Goal: Information Seeking & Learning: Find specific fact

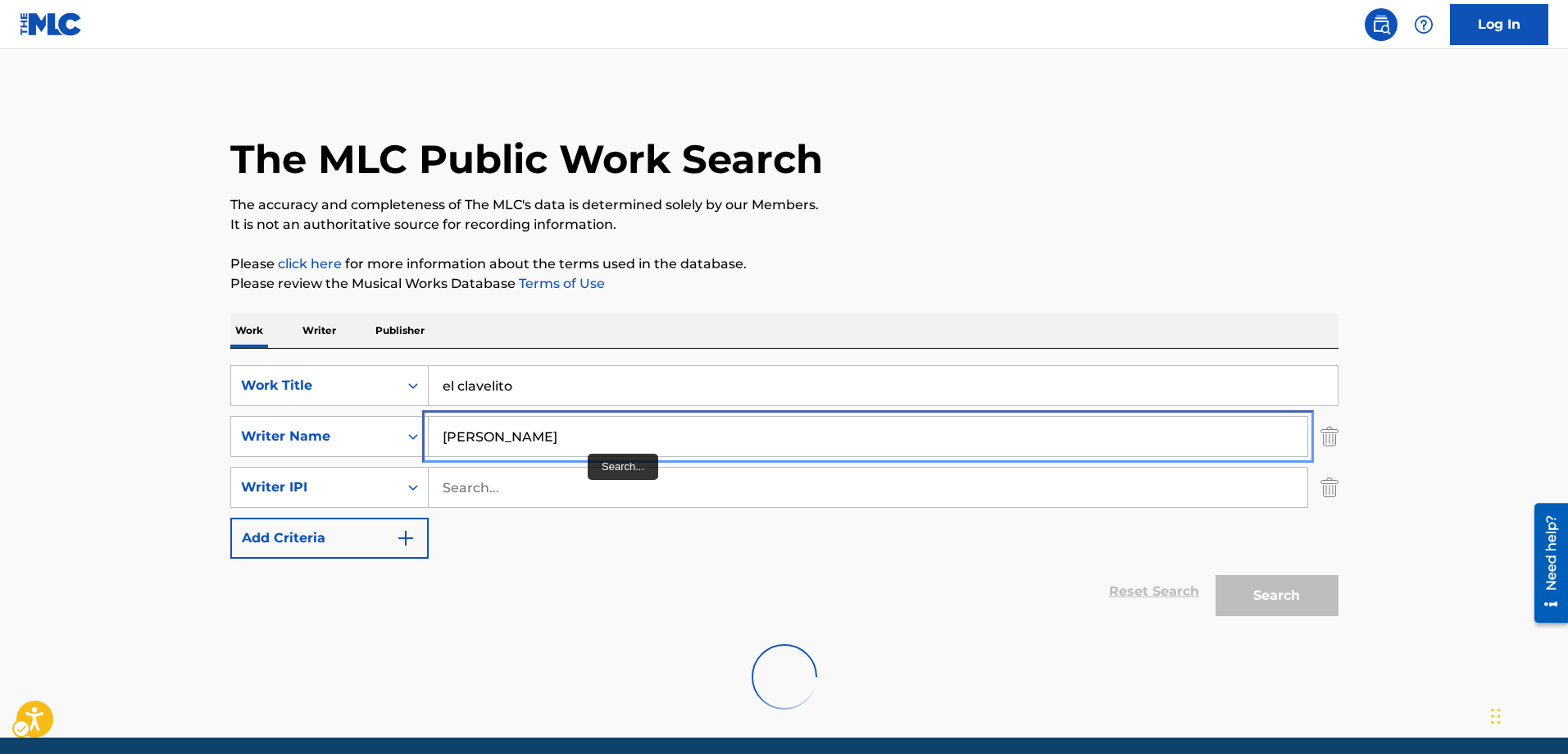
click at [582, 439] on input "[PERSON_NAME]" at bounding box center [867, 436] width 879 height 39
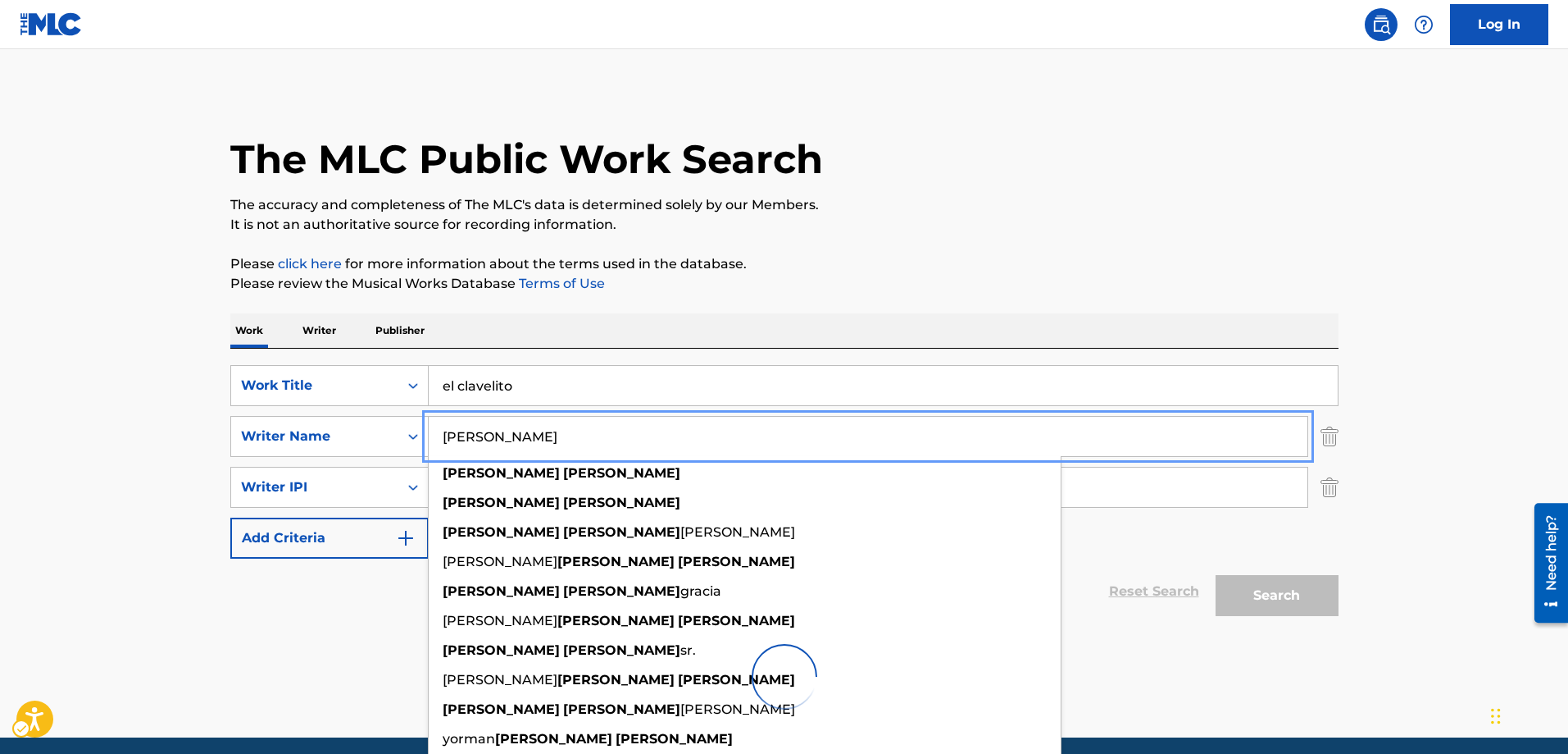
click at [1280, 594] on div "Search" at bounding box center [1273, 591] width 131 height 66
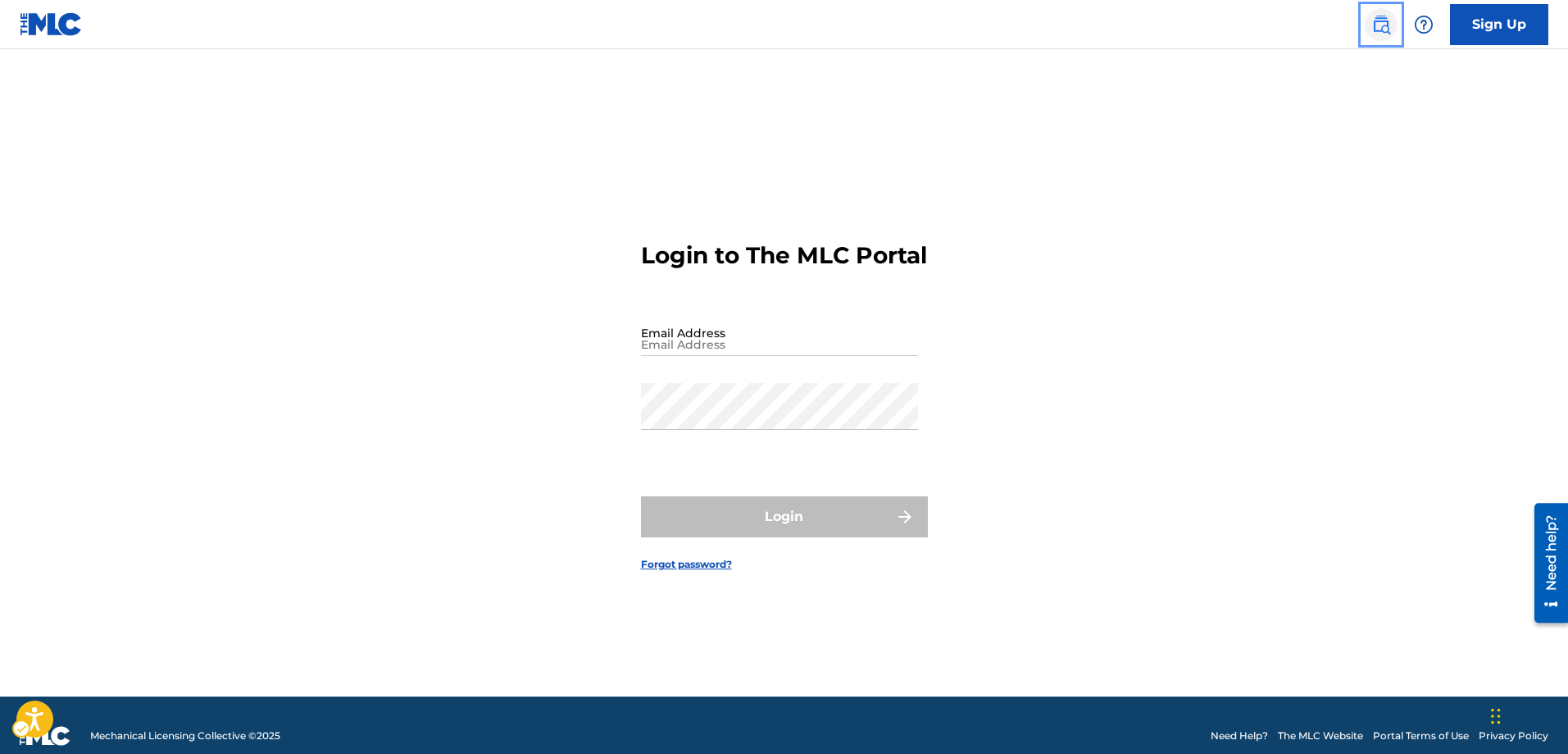
click at [1385, 22] on img "Page Menu" at bounding box center [1381, 25] width 20 height 20
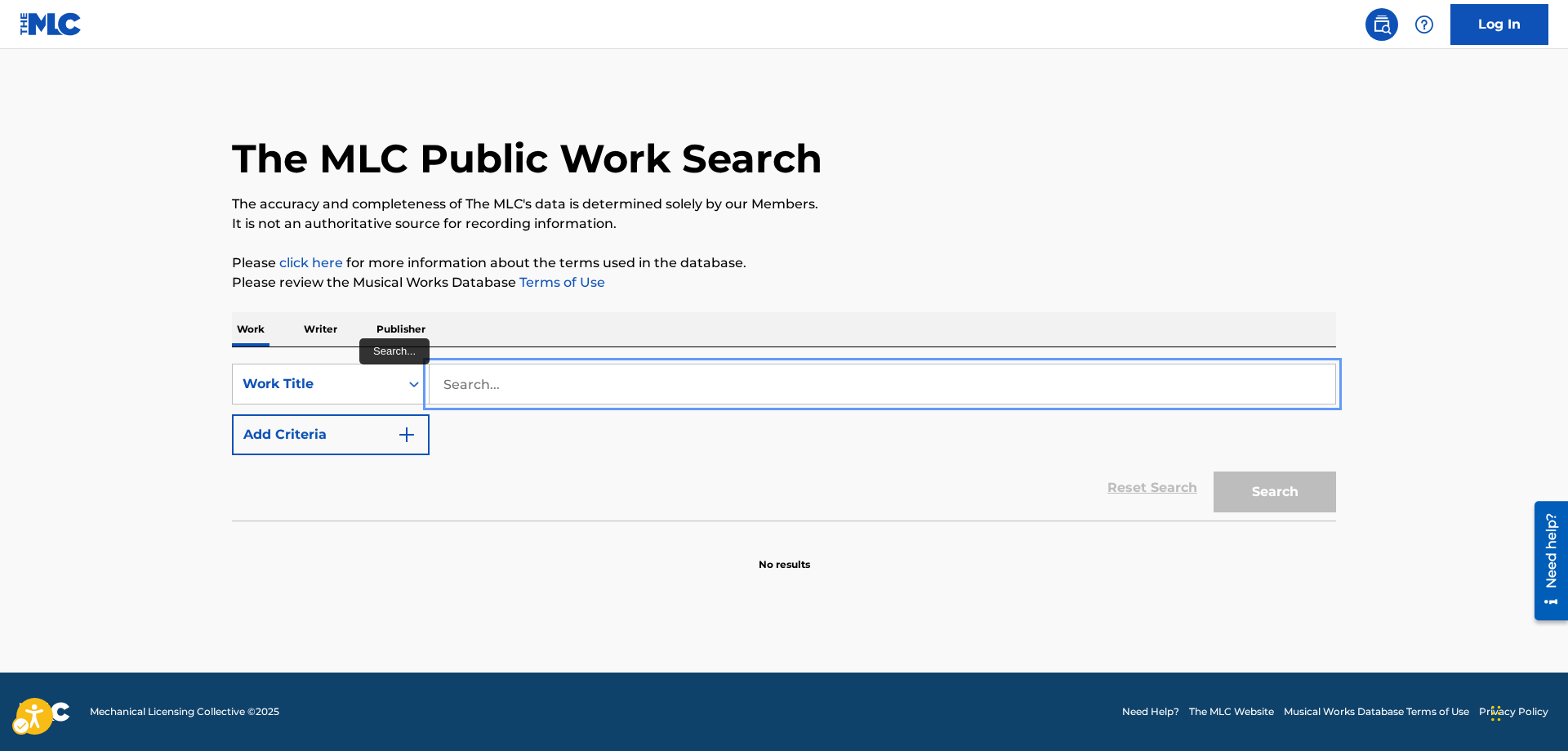
click at [436, 384] on input "Search..." at bounding box center [883, 384] width 906 height 39
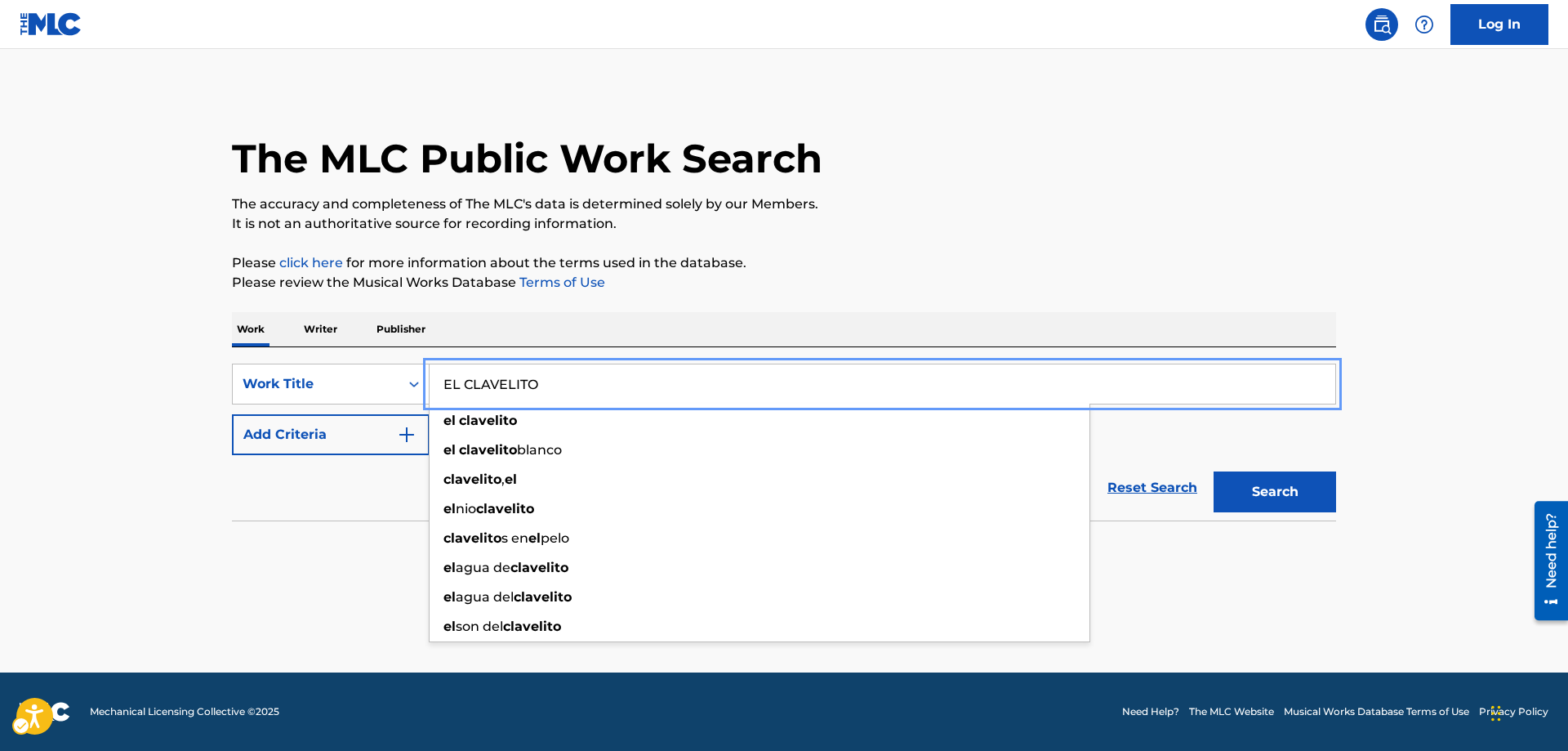
type input "EL CLAVELITO"
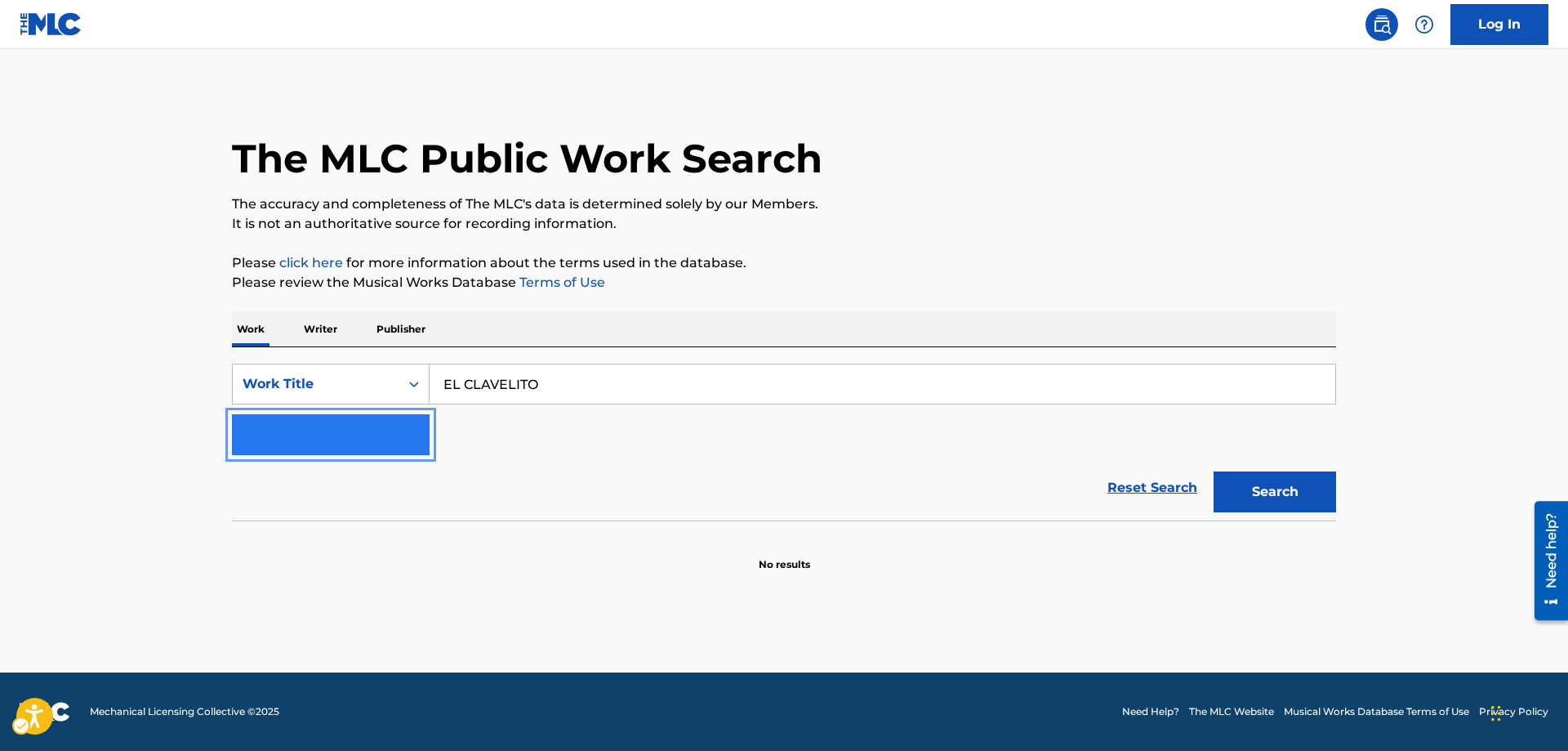
click at [410, 431] on img "Search Form" at bounding box center [406, 435] width 20 height 20
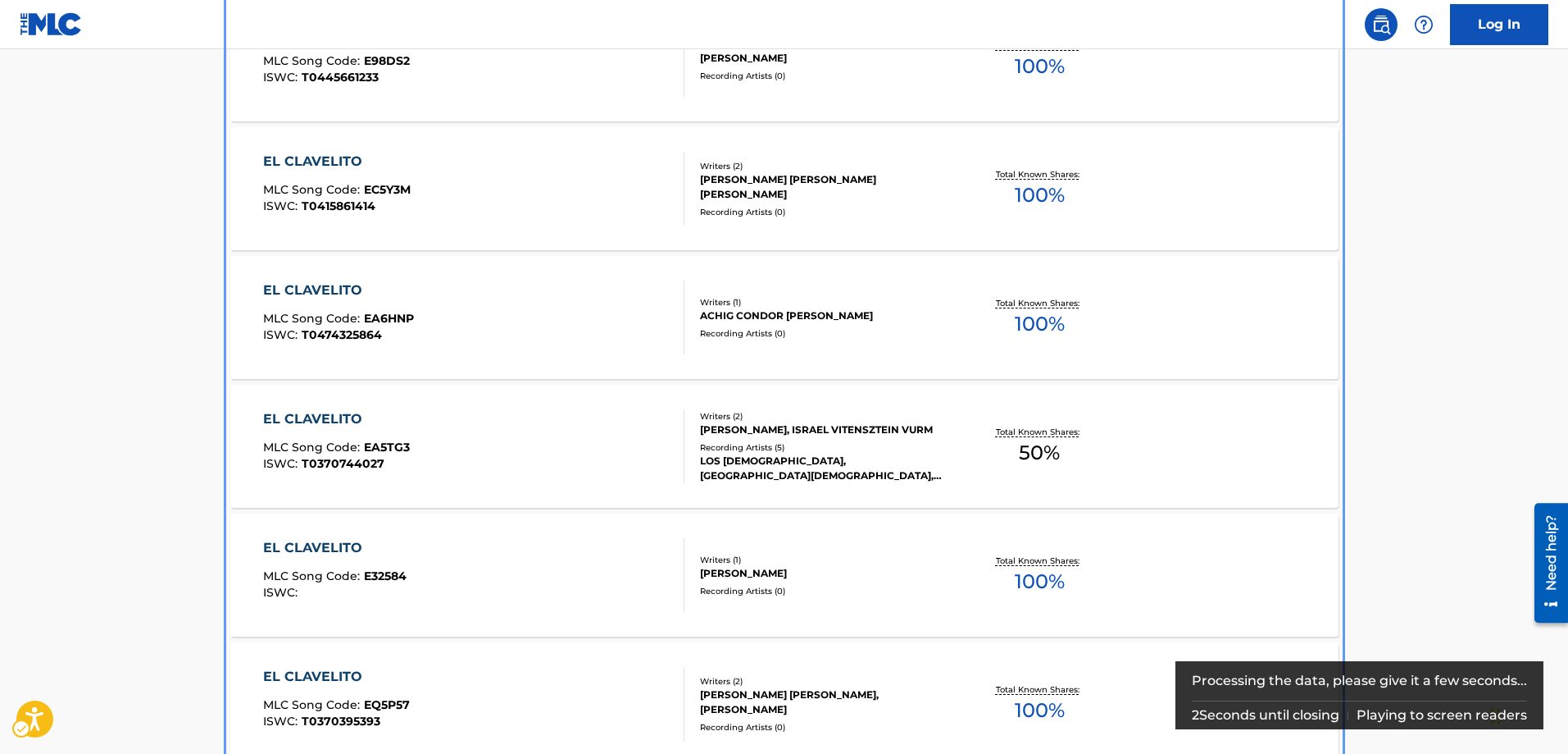
scroll to position [901, 0]
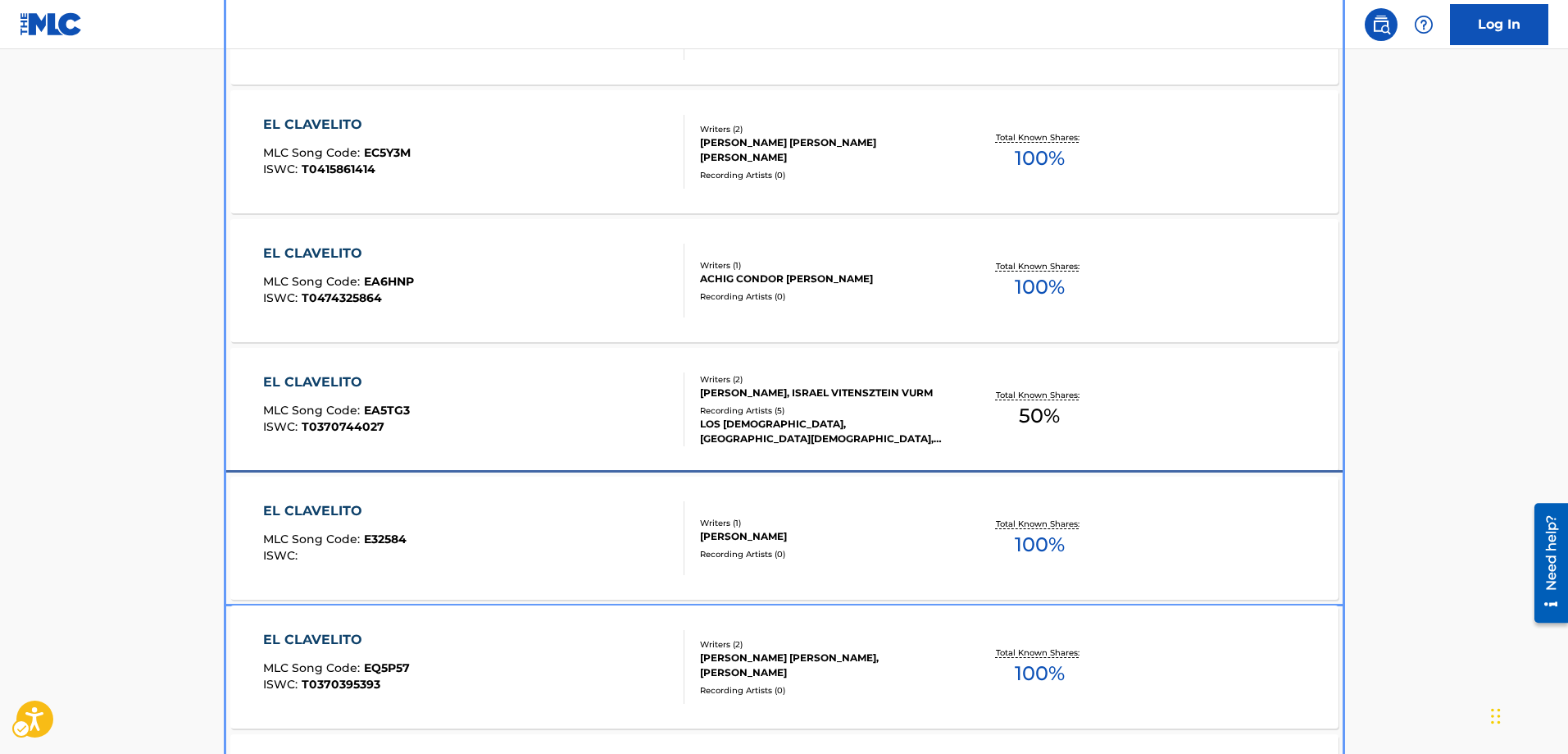
click at [381, 542] on span "E32584" at bounding box center [384, 538] width 42 height 15
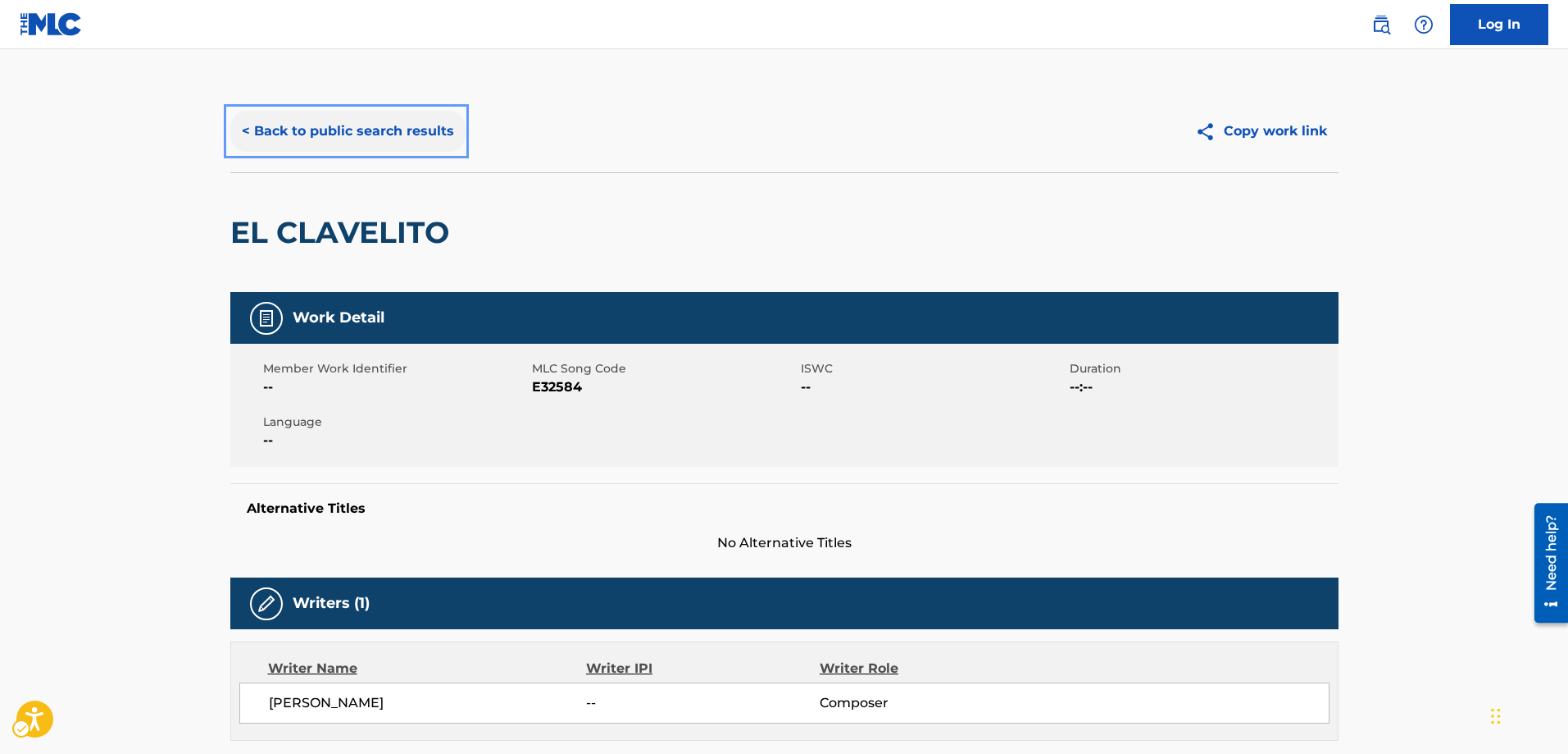
click at [241, 130] on button "< Back to public search results" at bounding box center [348, 131] width 235 height 41
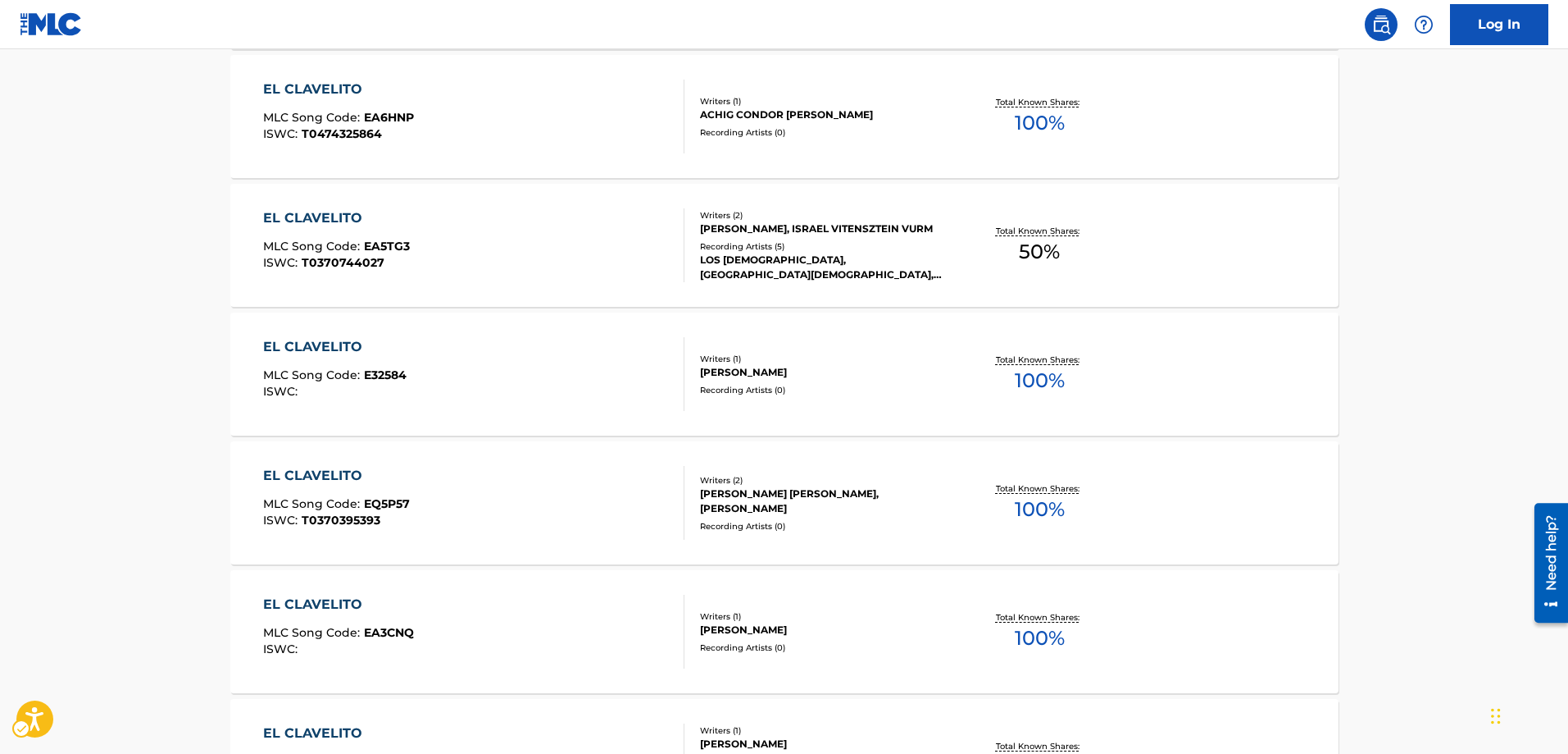
scroll to position [1305, 0]
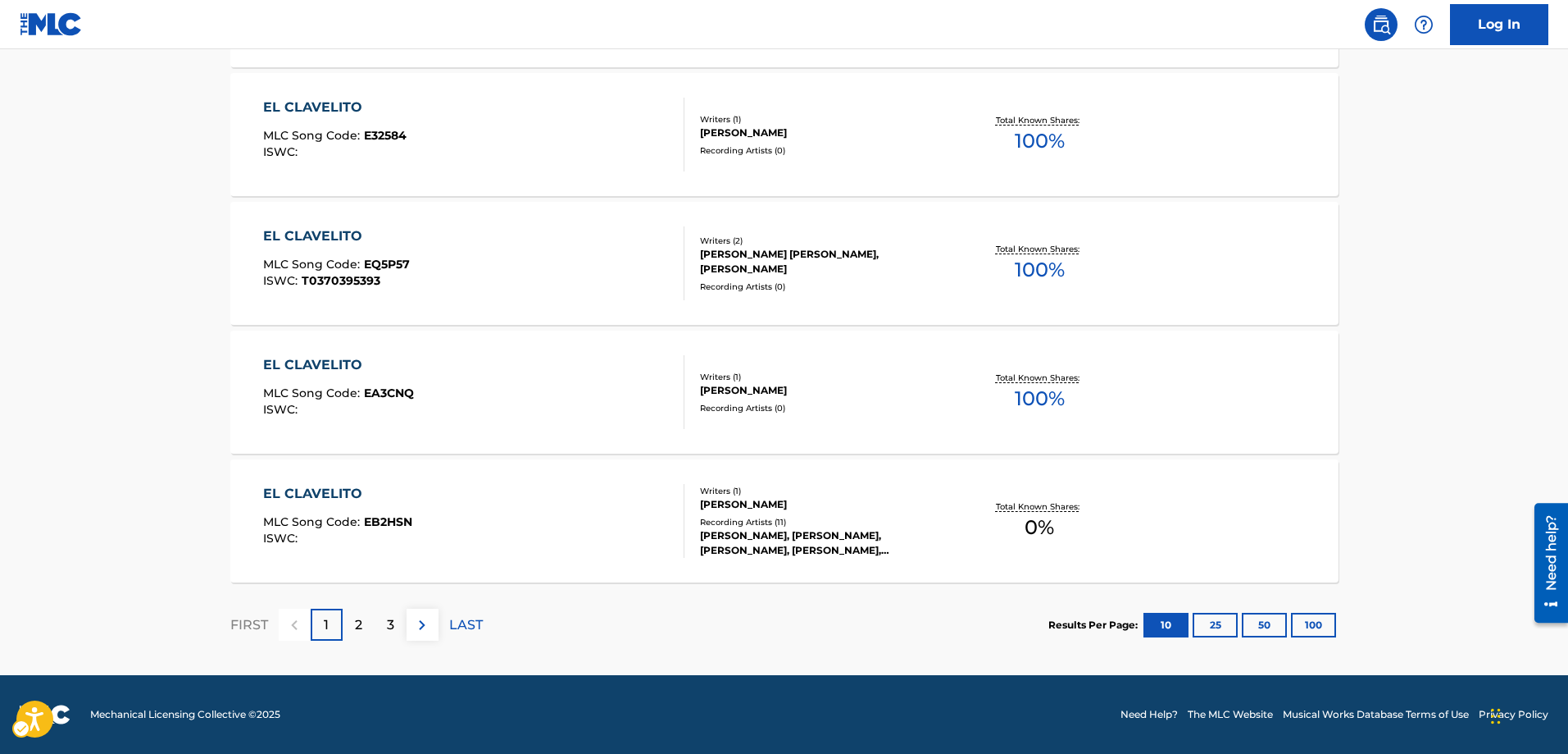
click at [362, 623] on p "2" at bounding box center [359, 625] width 8 height 20
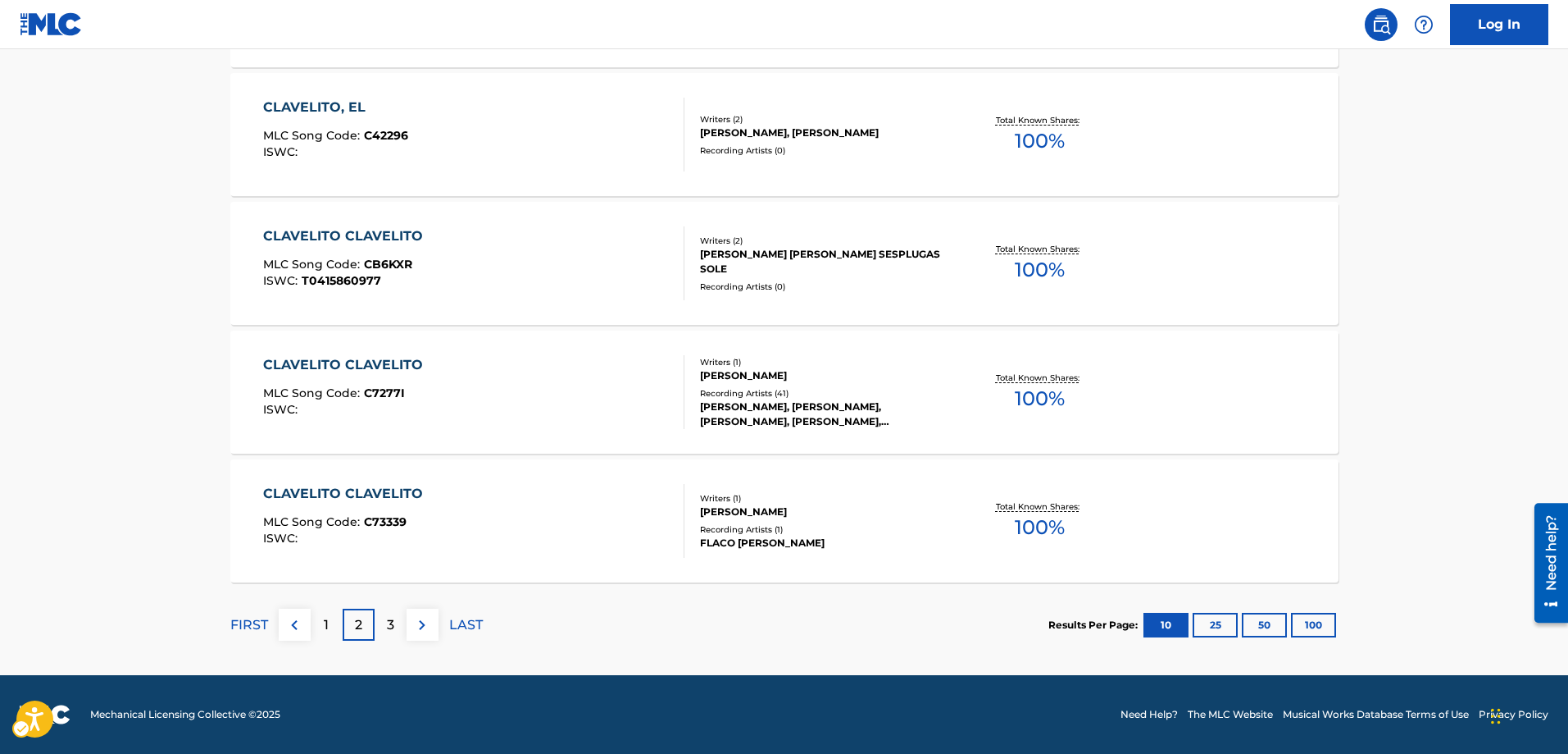
click at [390, 626] on p "3" at bounding box center [391, 625] width 8 height 20
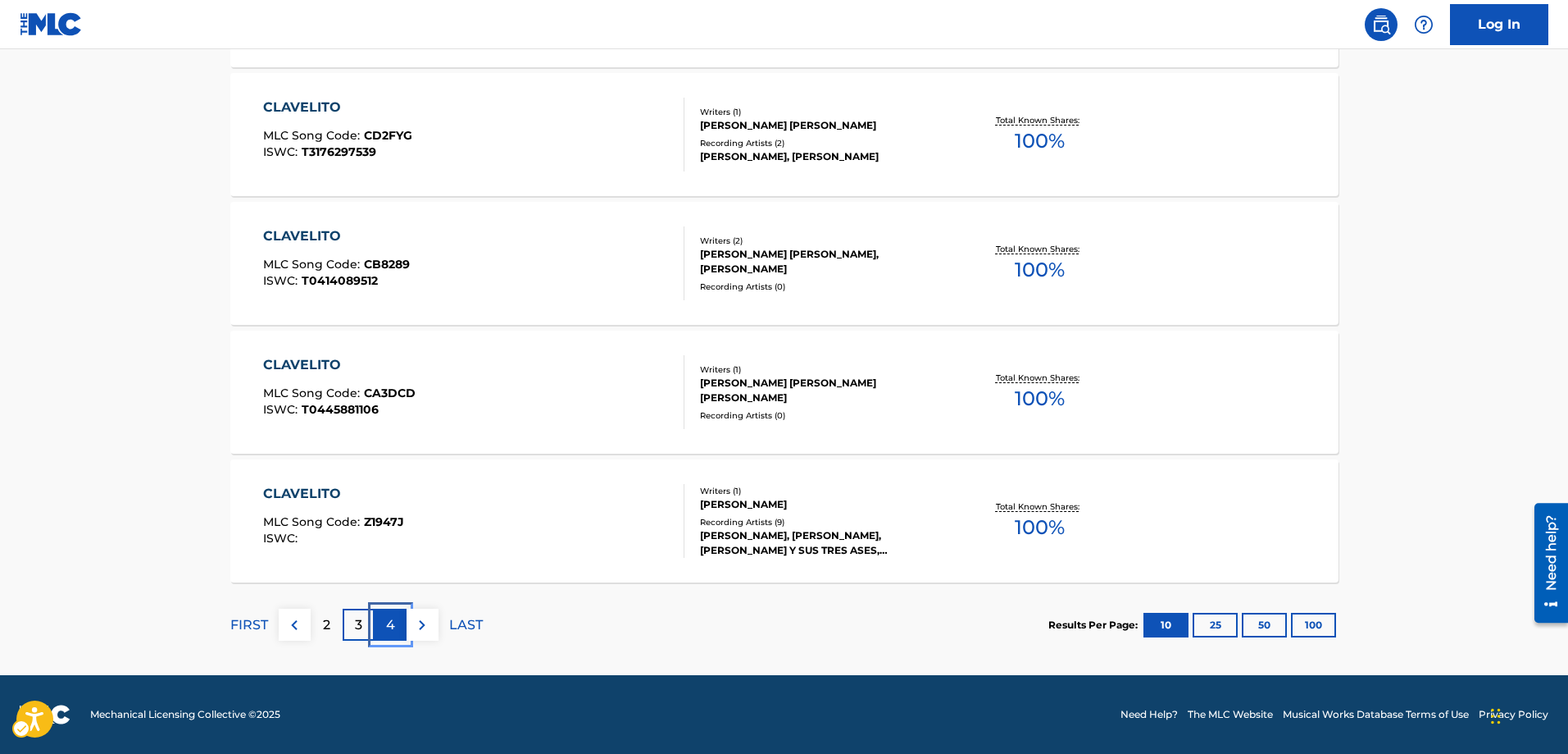
click at [391, 625] on p "4" at bounding box center [390, 625] width 9 height 20
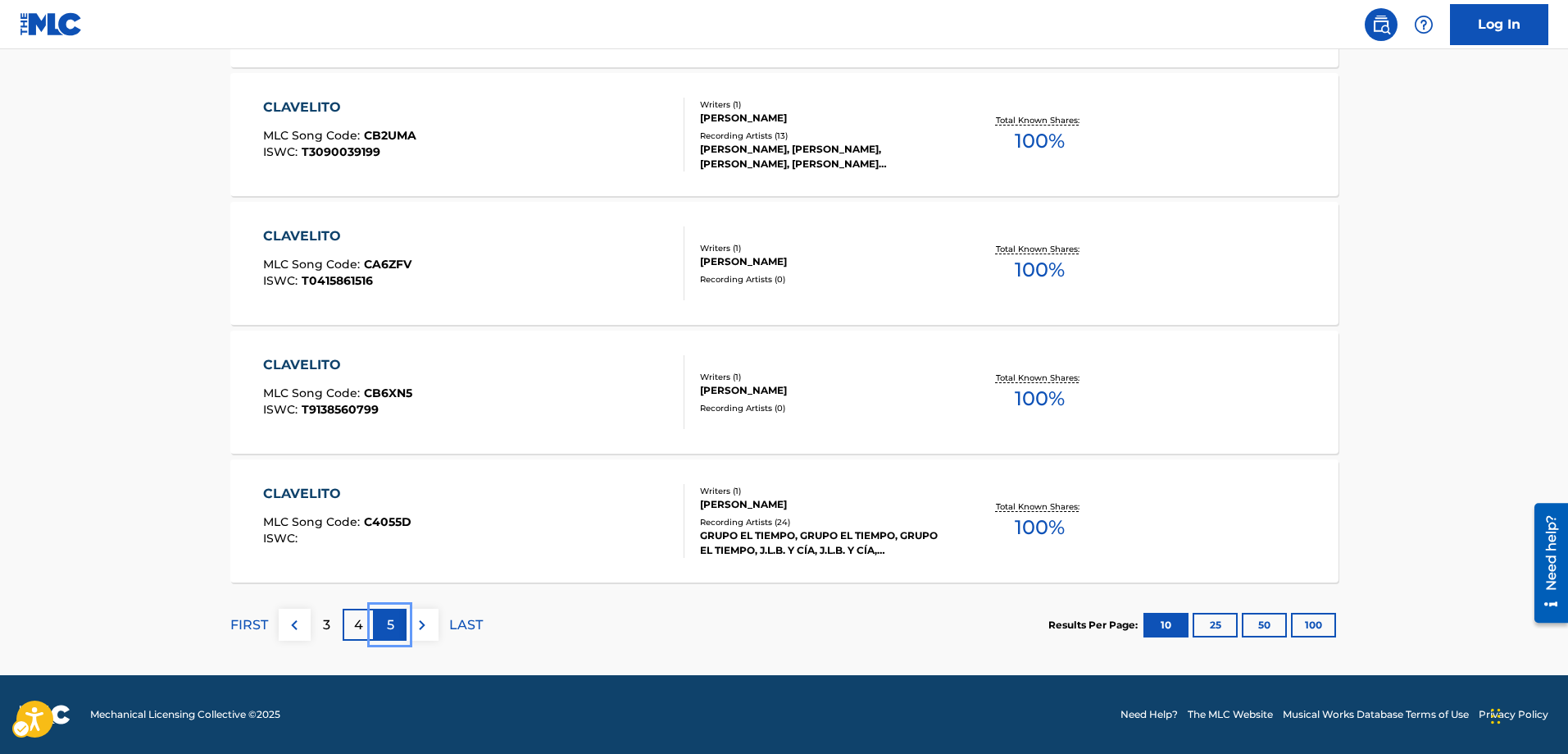
click at [391, 625] on p "5" at bounding box center [391, 625] width 8 height 20
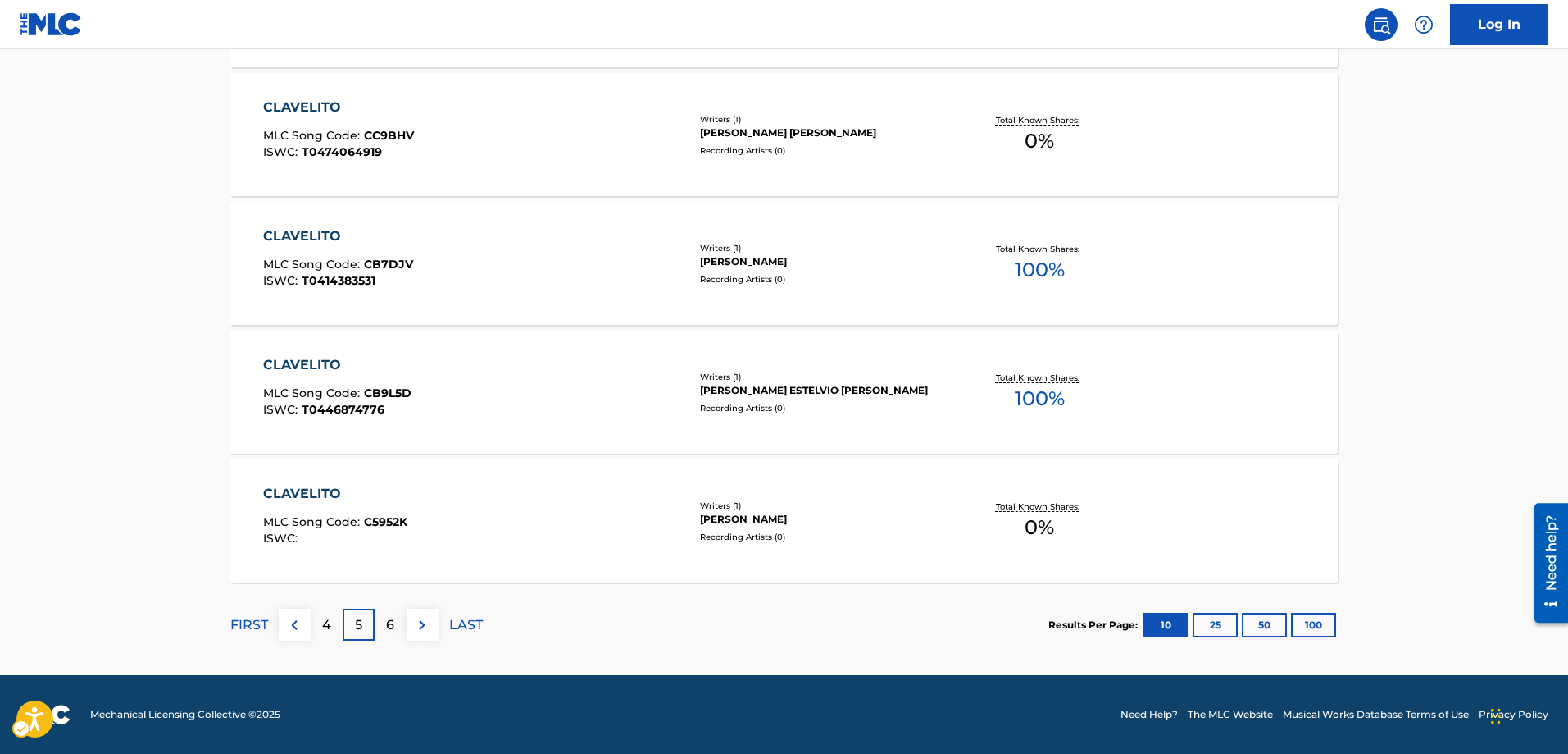
click at [391, 625] on p "6" at bounding box center [390, 625] width 8 height 20
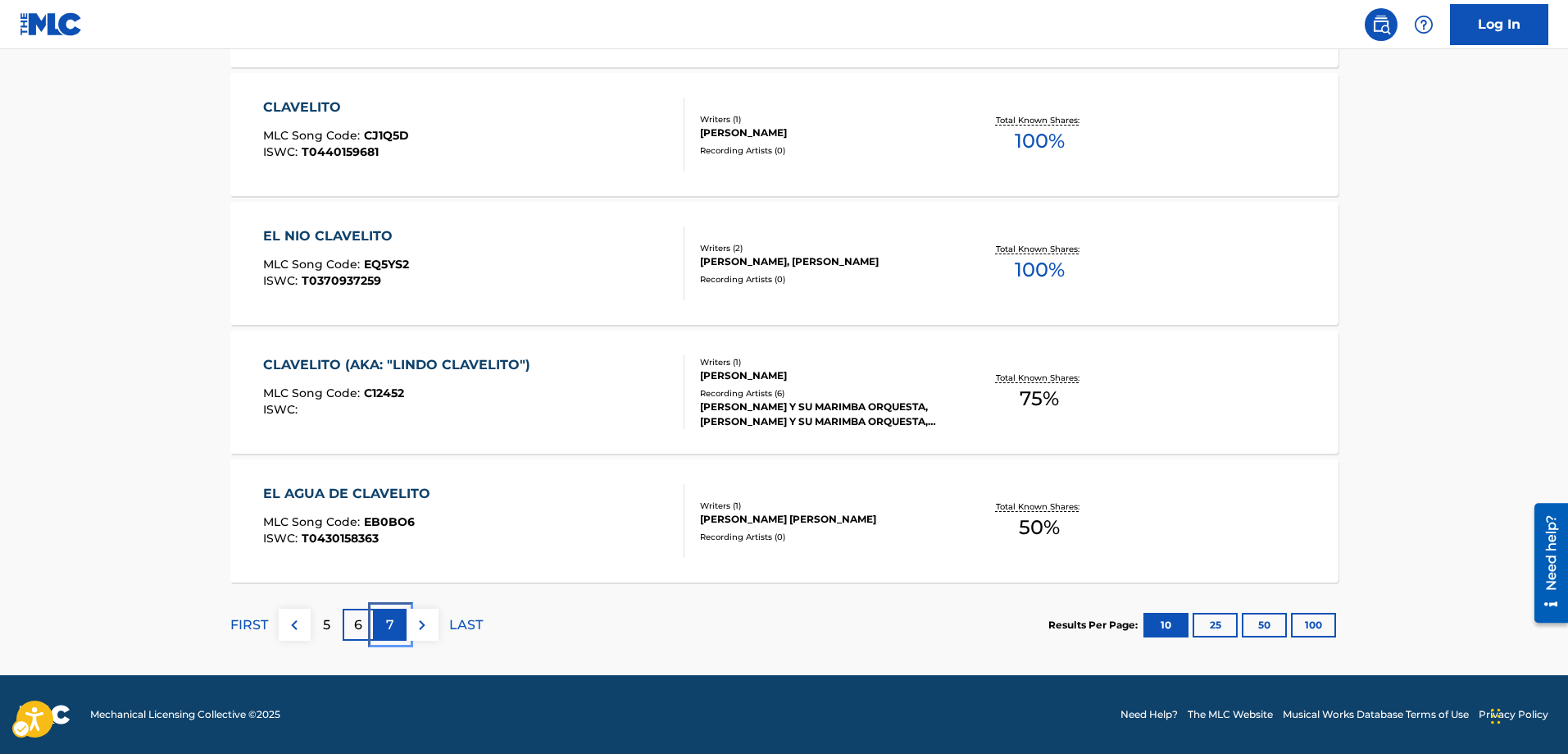
click at [391, 625] on p "7" at bounding box center [390, 625] width 8 height 20
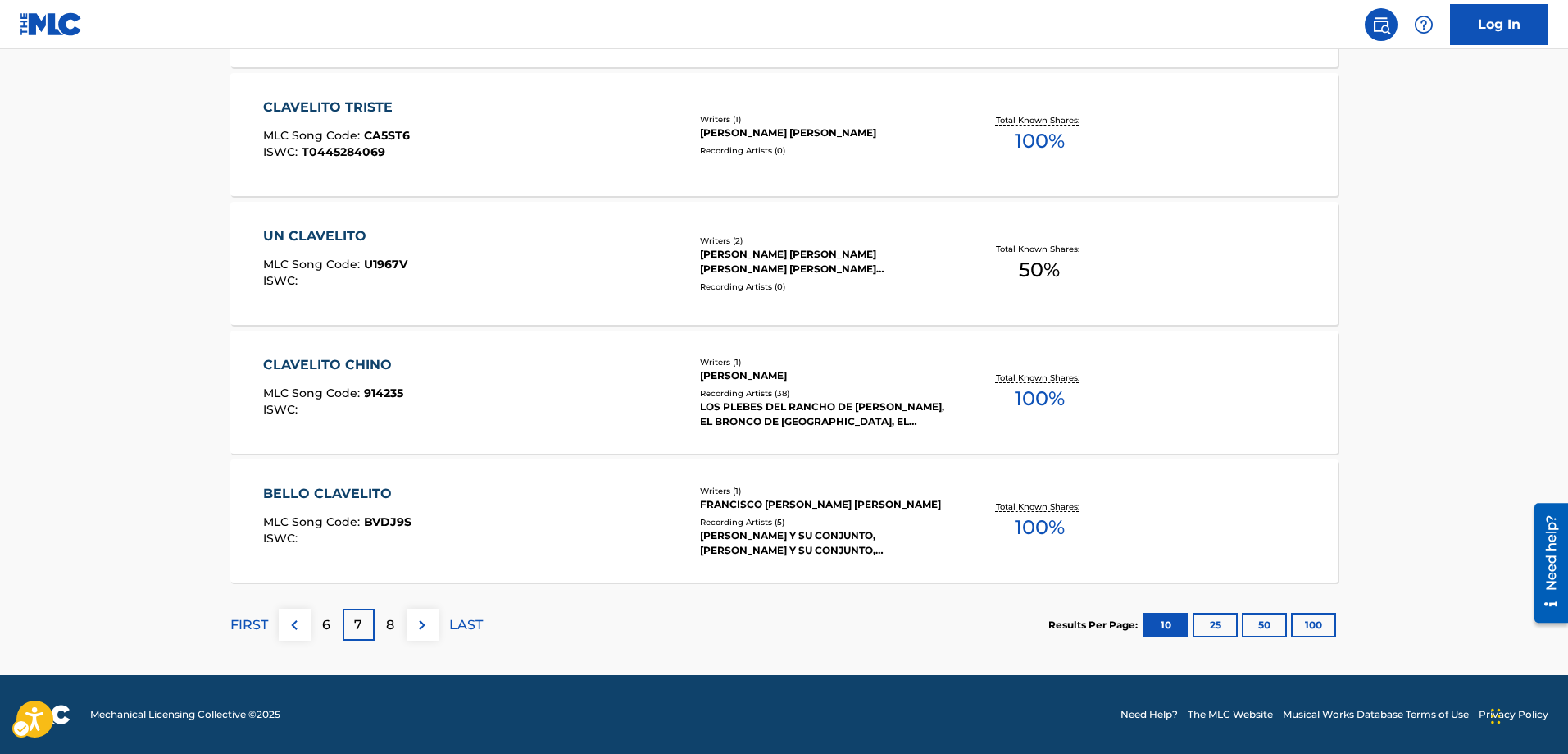
click at [392, 627] on p "8" at bounding box center [390, 625] width 8 height 20
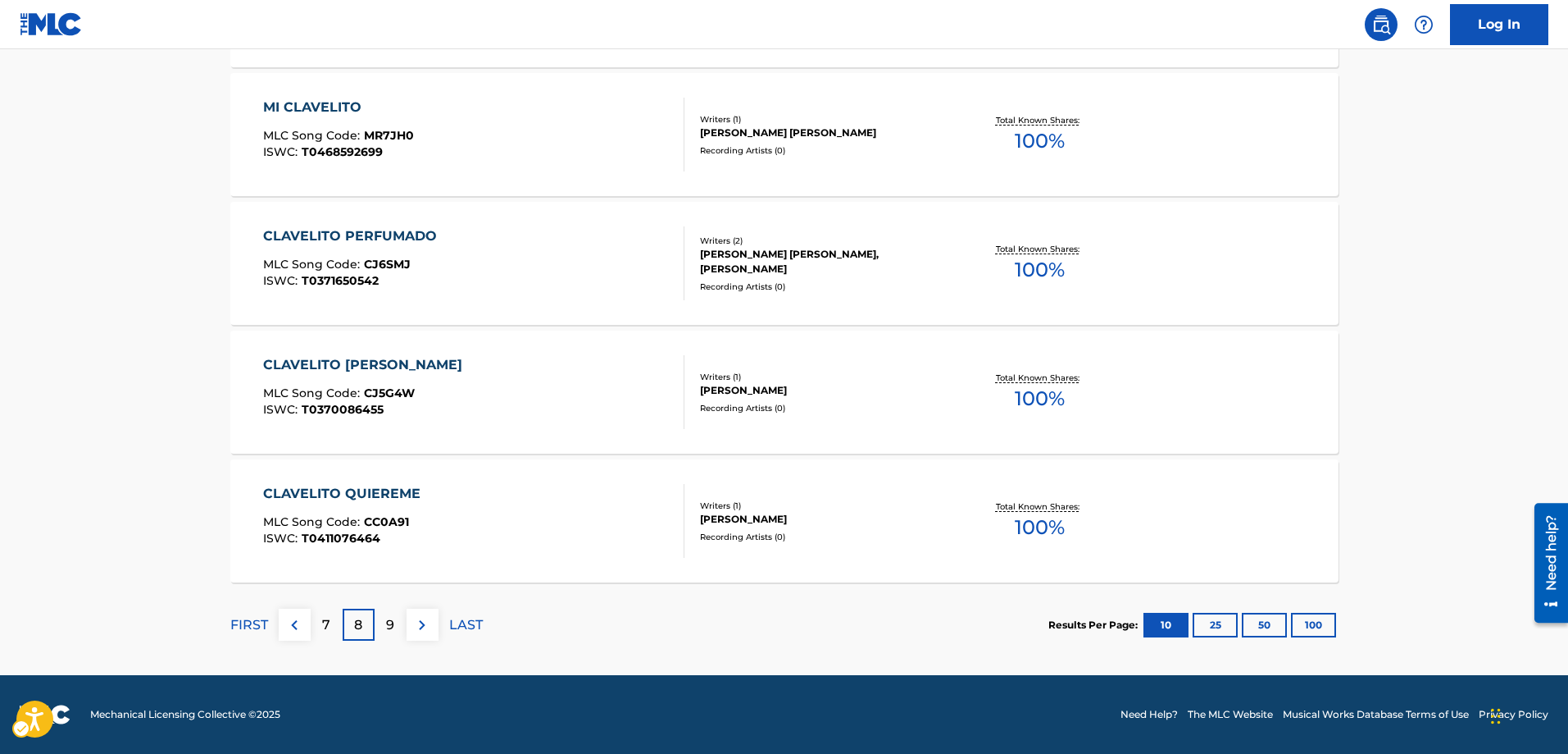
click at [392, 627] on p "9" at bounding box center [390, 625] width 8 height 20
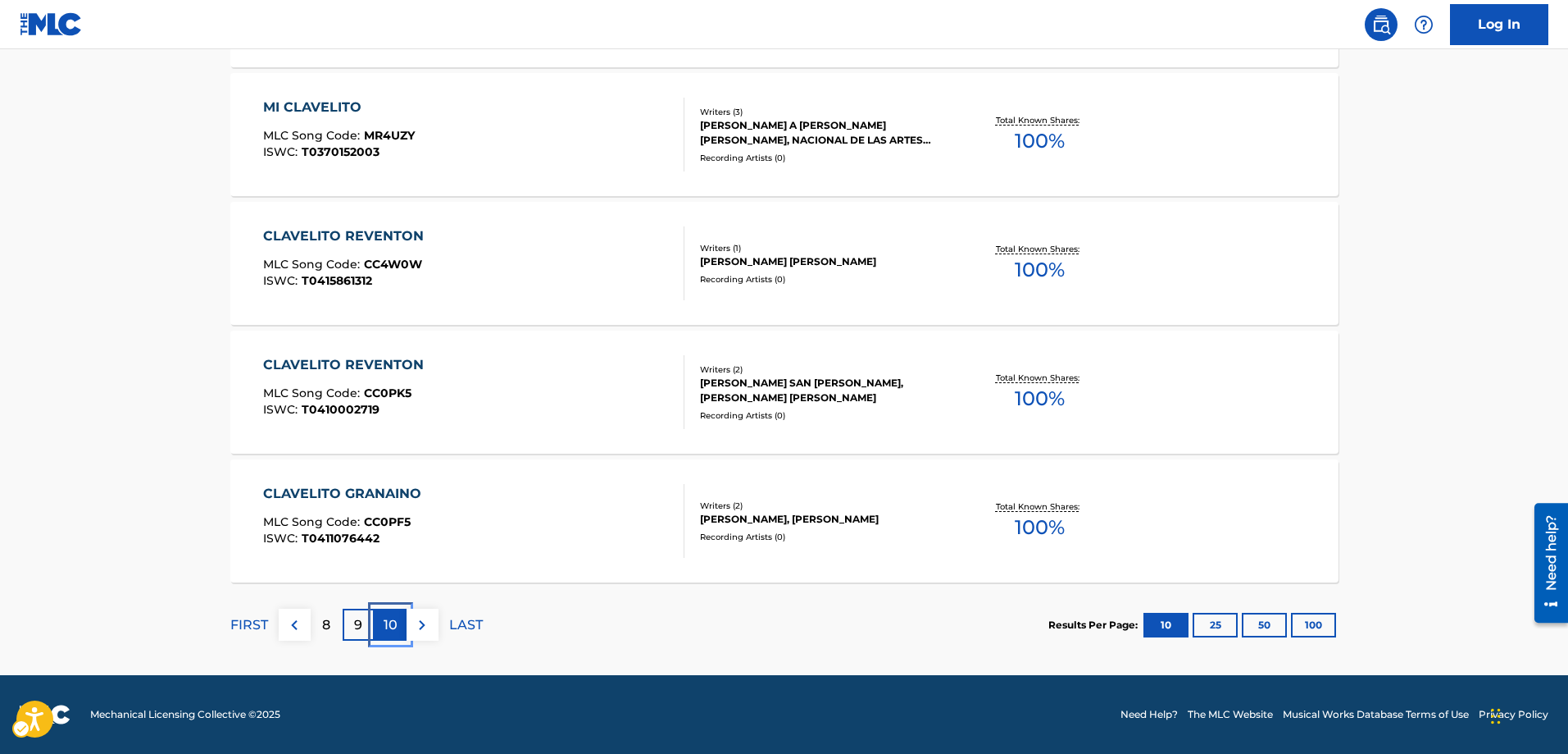
click at [392, 627] on p "10" at bounding box center [390, 625] width 14 height 20
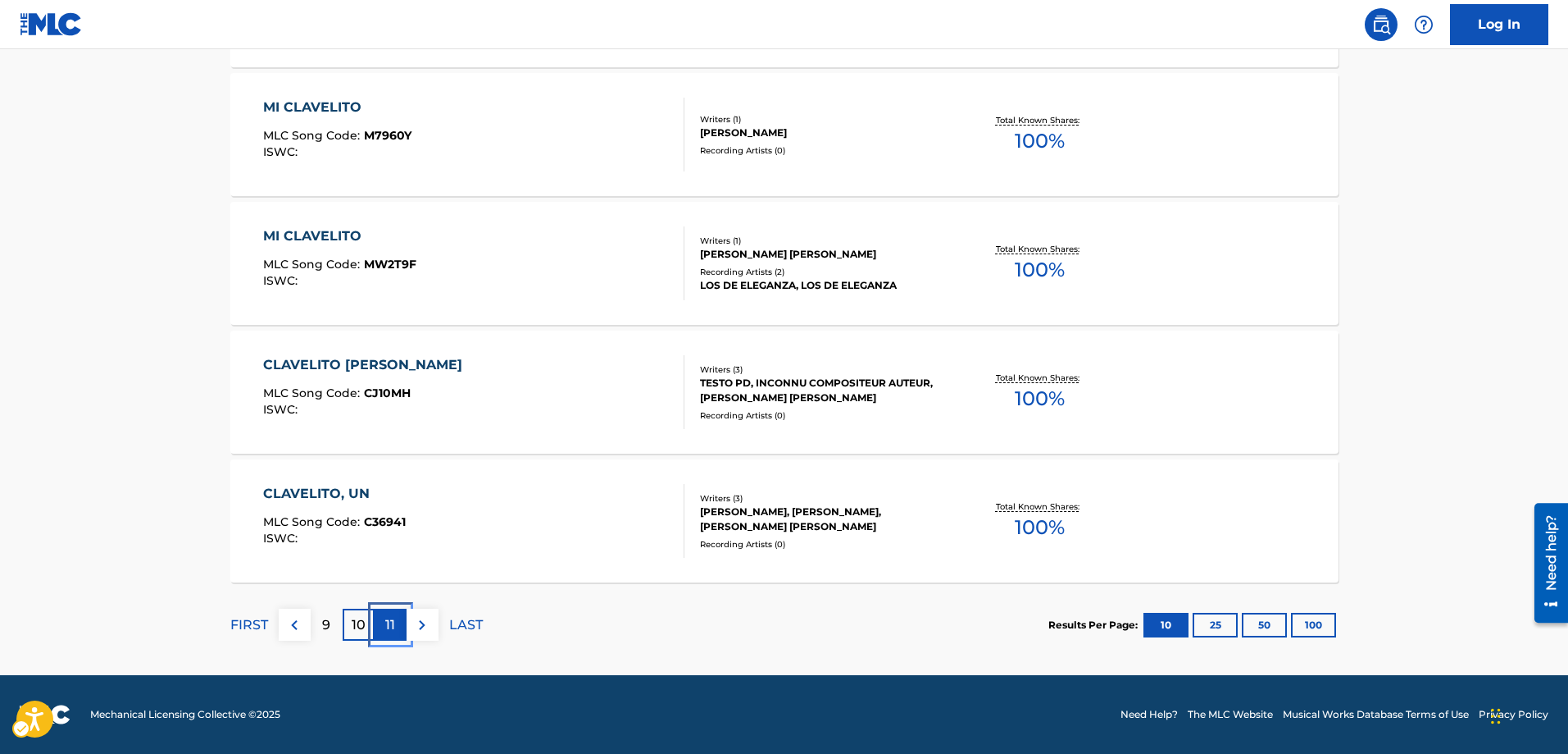
click at [392, 627] on p "11" at bounding box center [390, 625] width 10 height 20
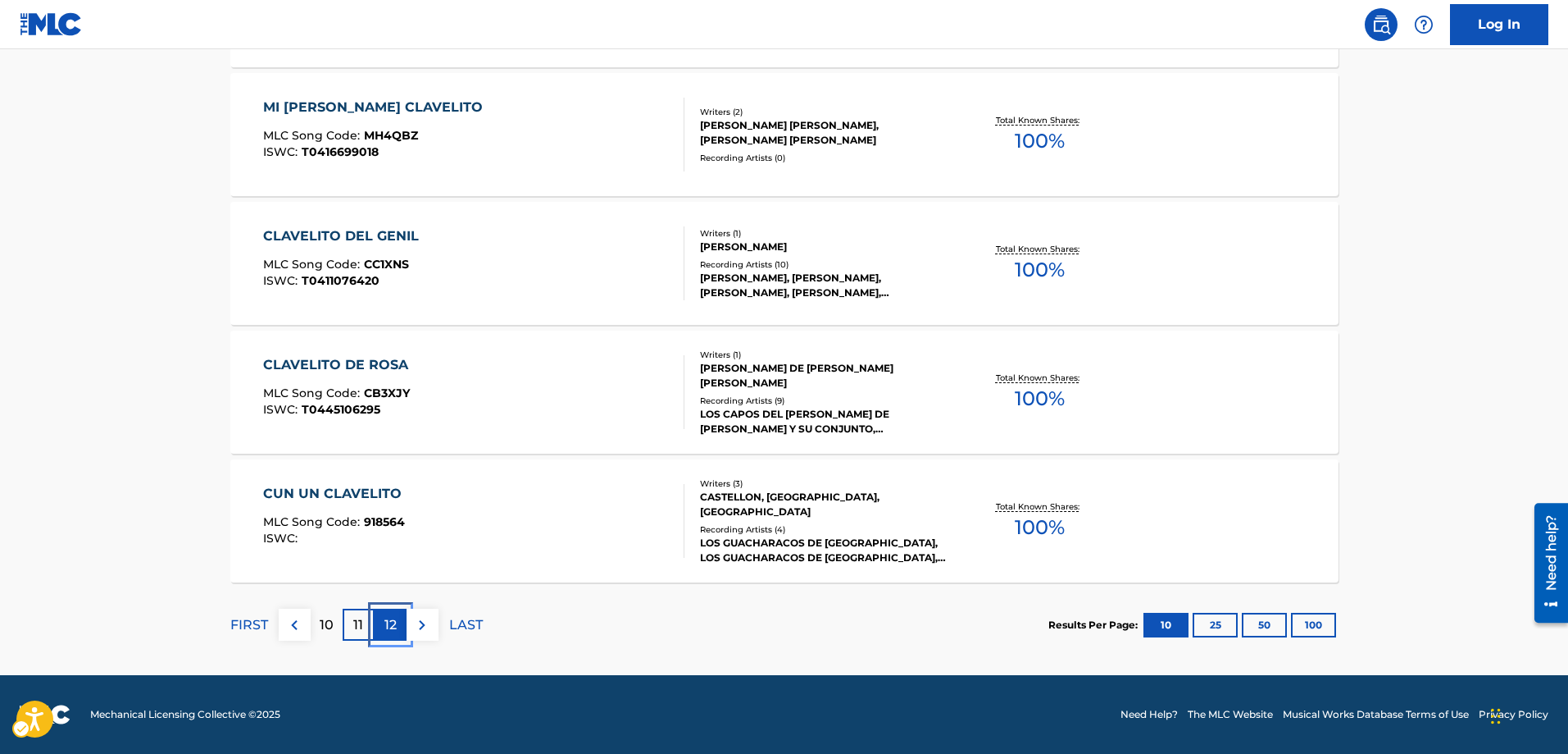
click at [392, 627] on p "12" at bounding box center [390, 625] width 13 height 20
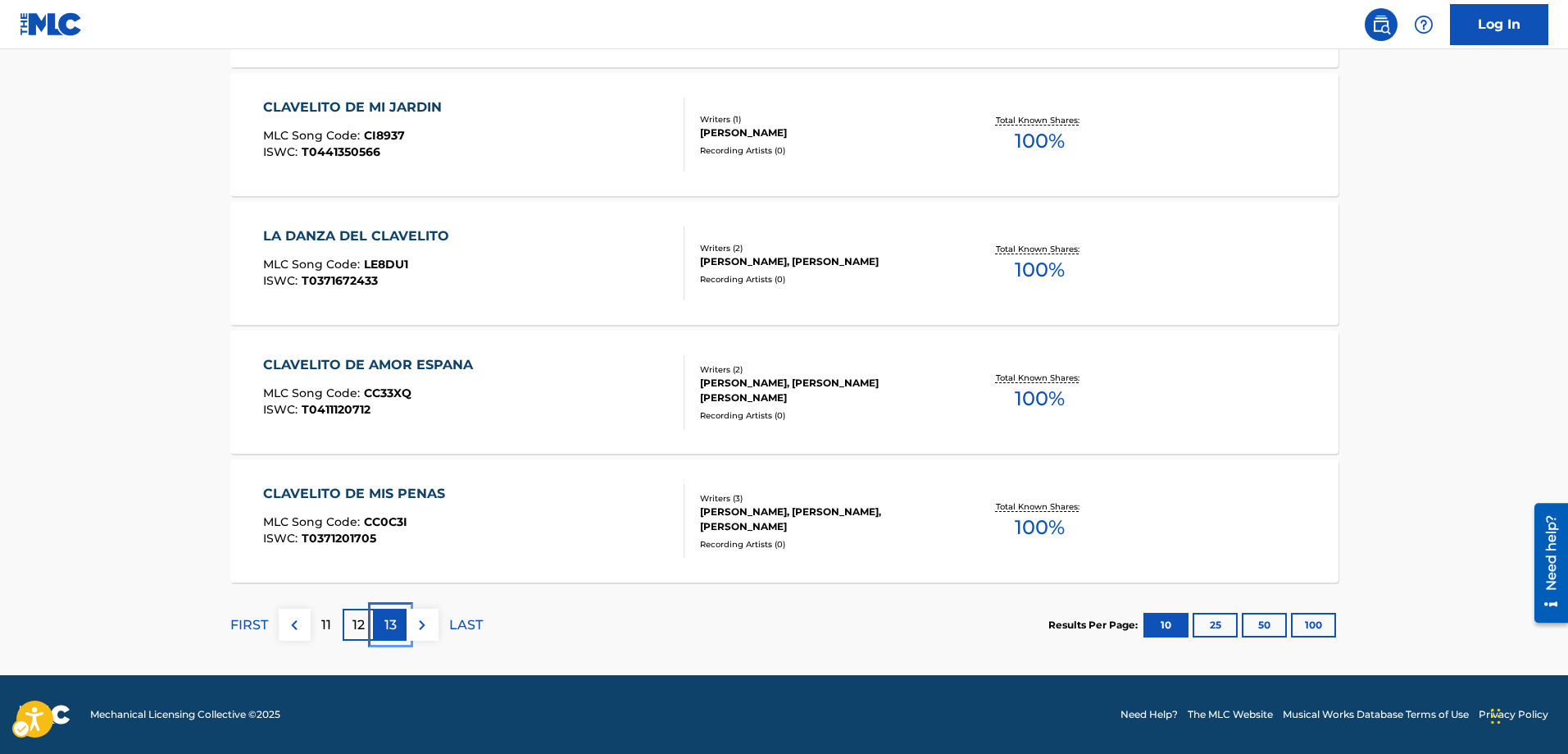
click at [392, 627] on p "13" at bounding box center [390, 625] width 13 height 20
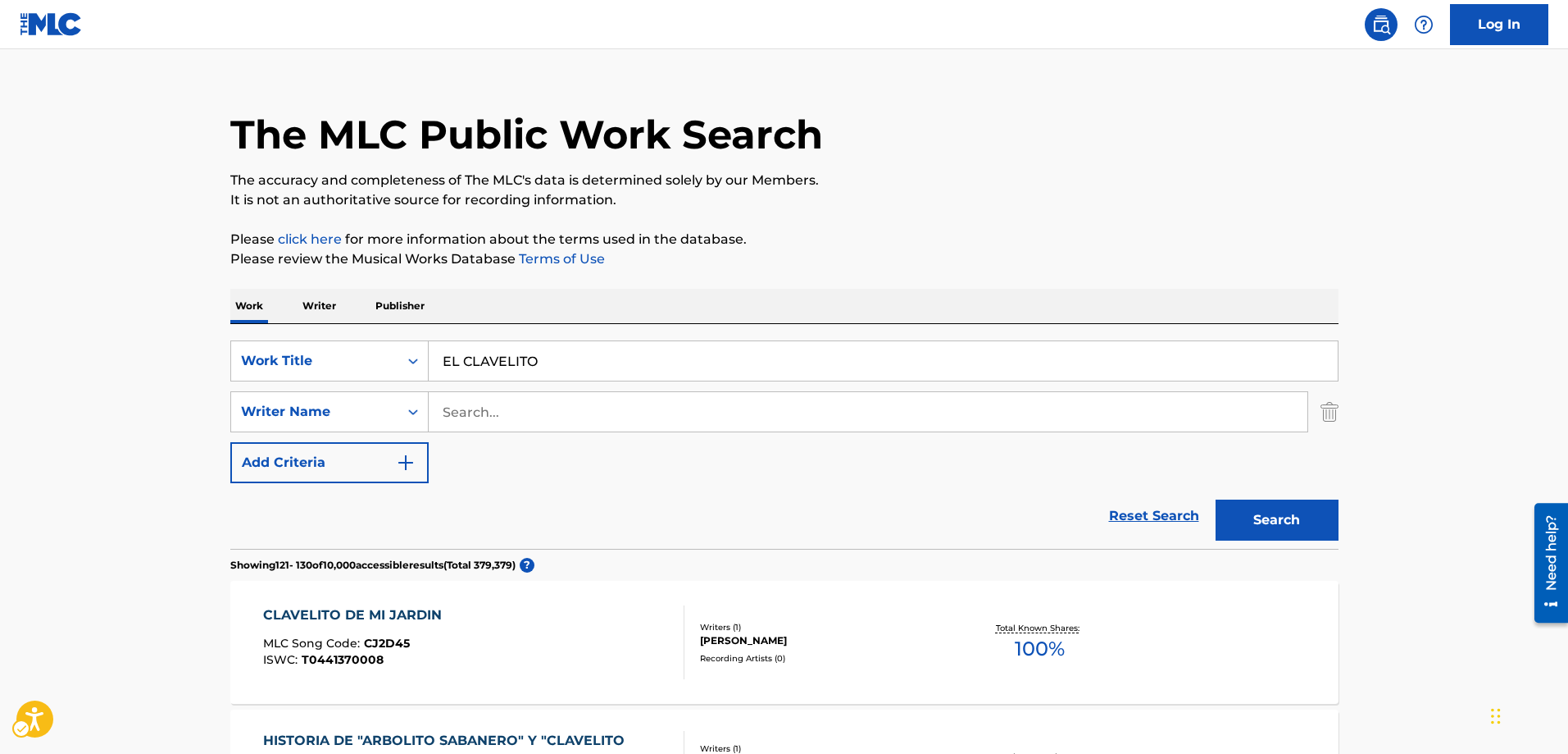
scroll to position [0, 0]
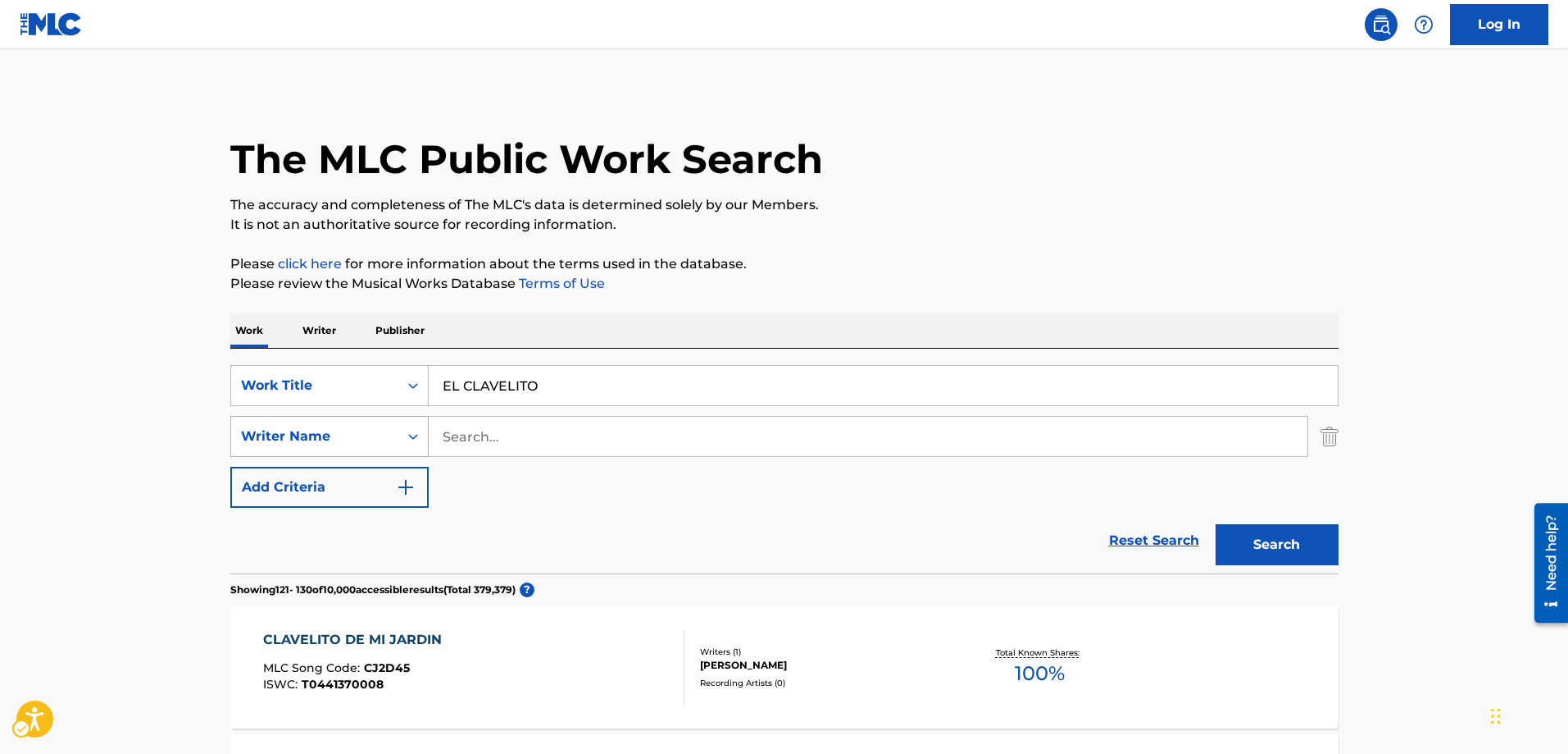
click at [413, 438] on icon "Search Form" at bounding box center [413, 436] width 10 height 6
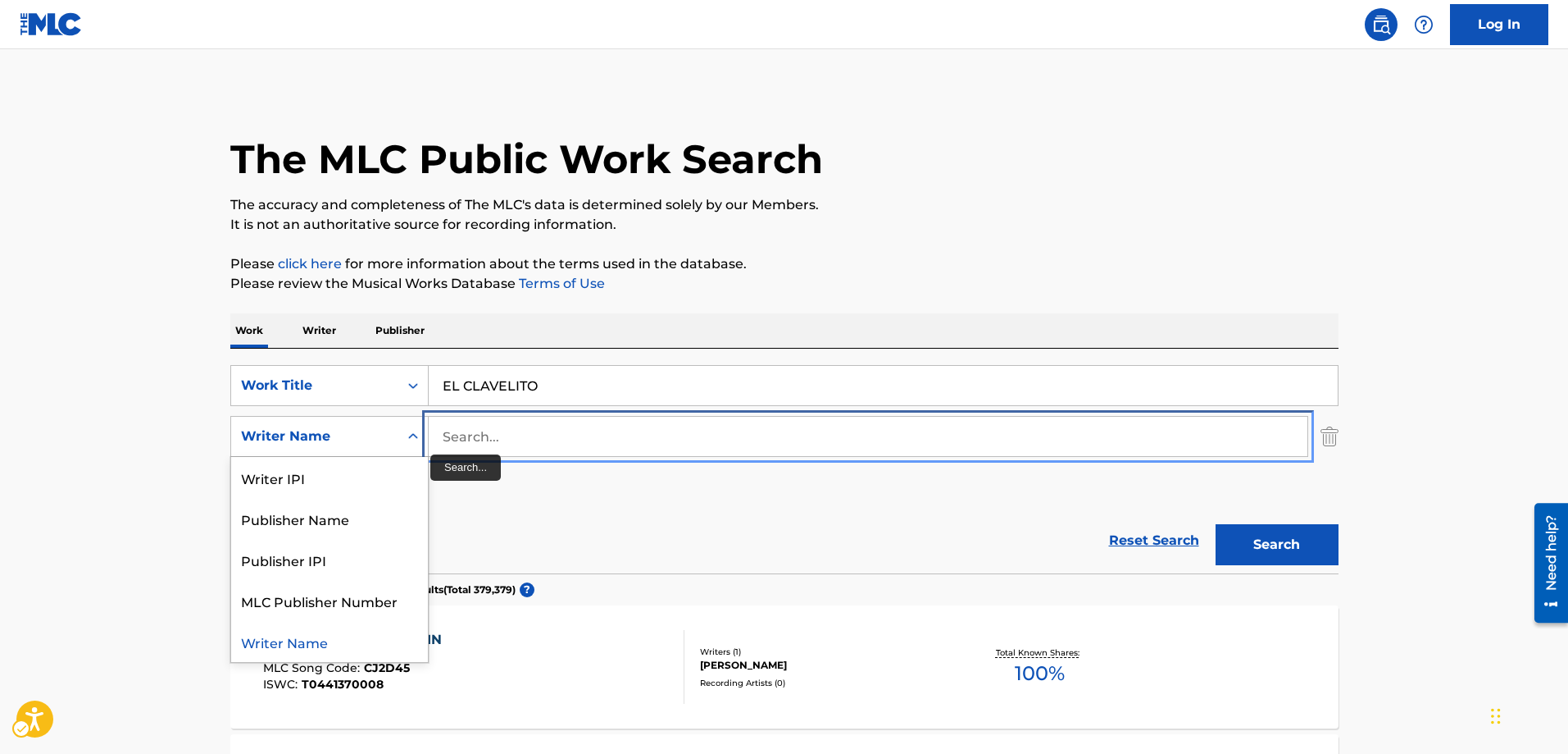
click at [450, 433] on input "Search..." at bounding box center [867, 436] width 879 height 39
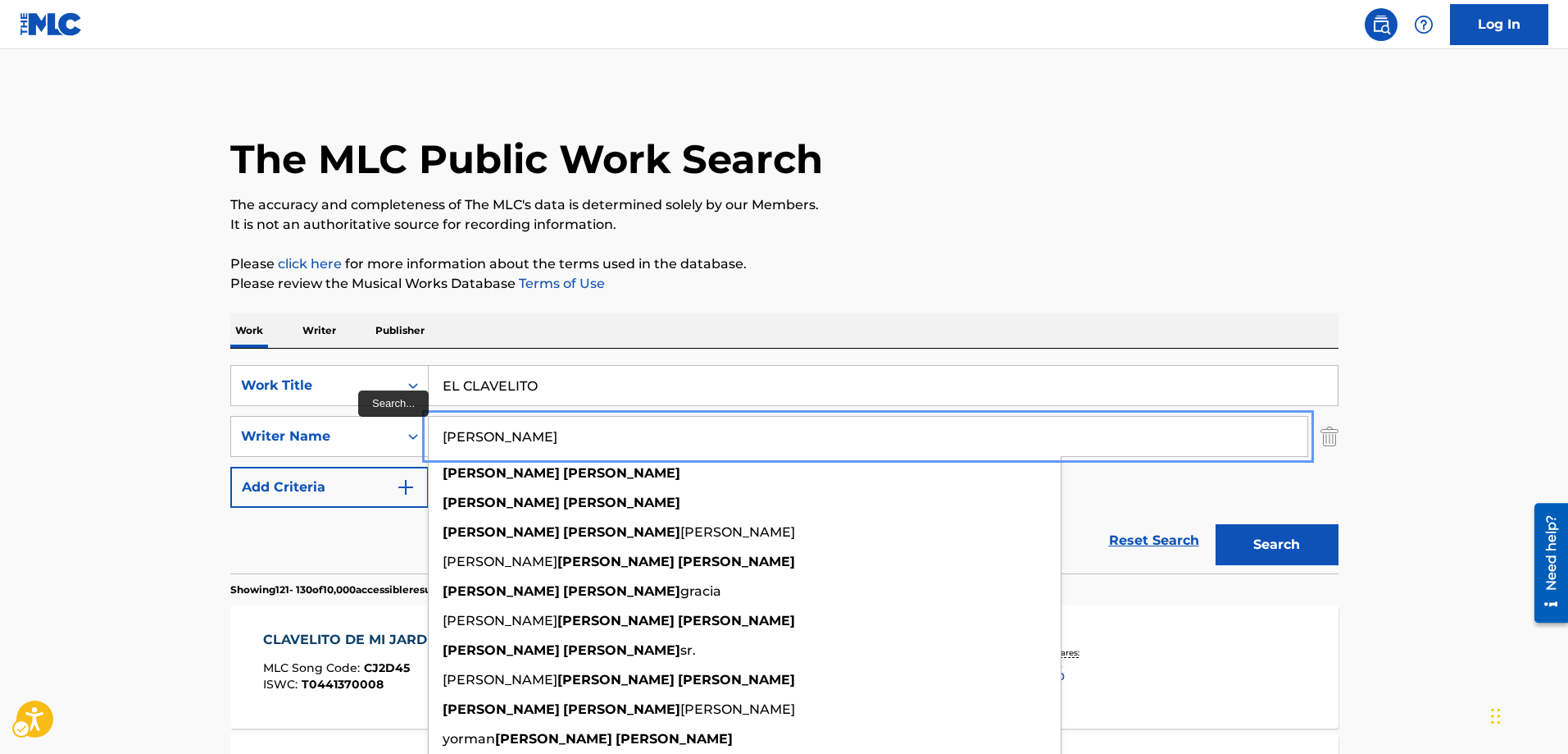
type input "[PERSON_NAME]"
click at [230, 467] on button "Add Criteria" at bounding box center [329, 487] width 198 height 41
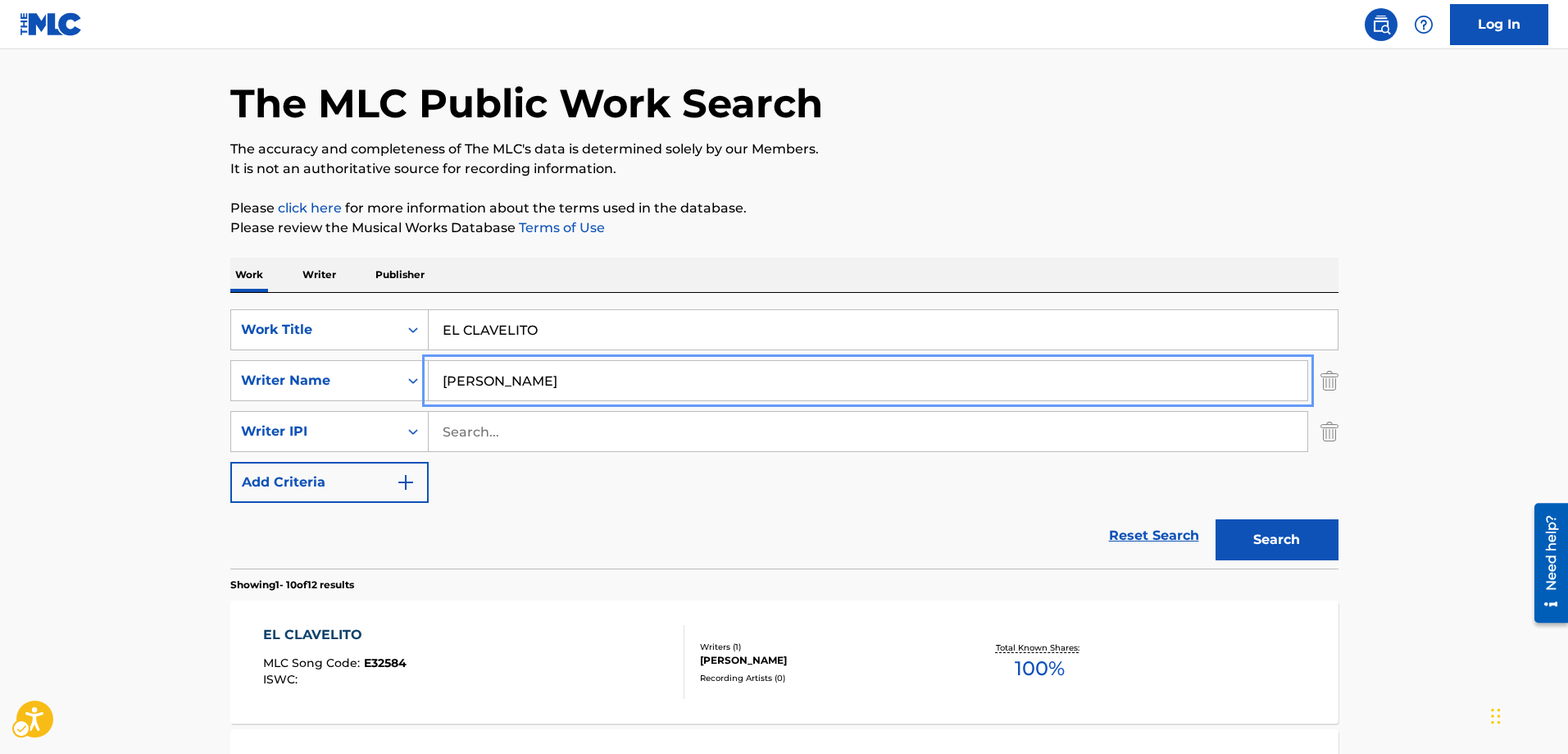
scroll to position [164, 0]
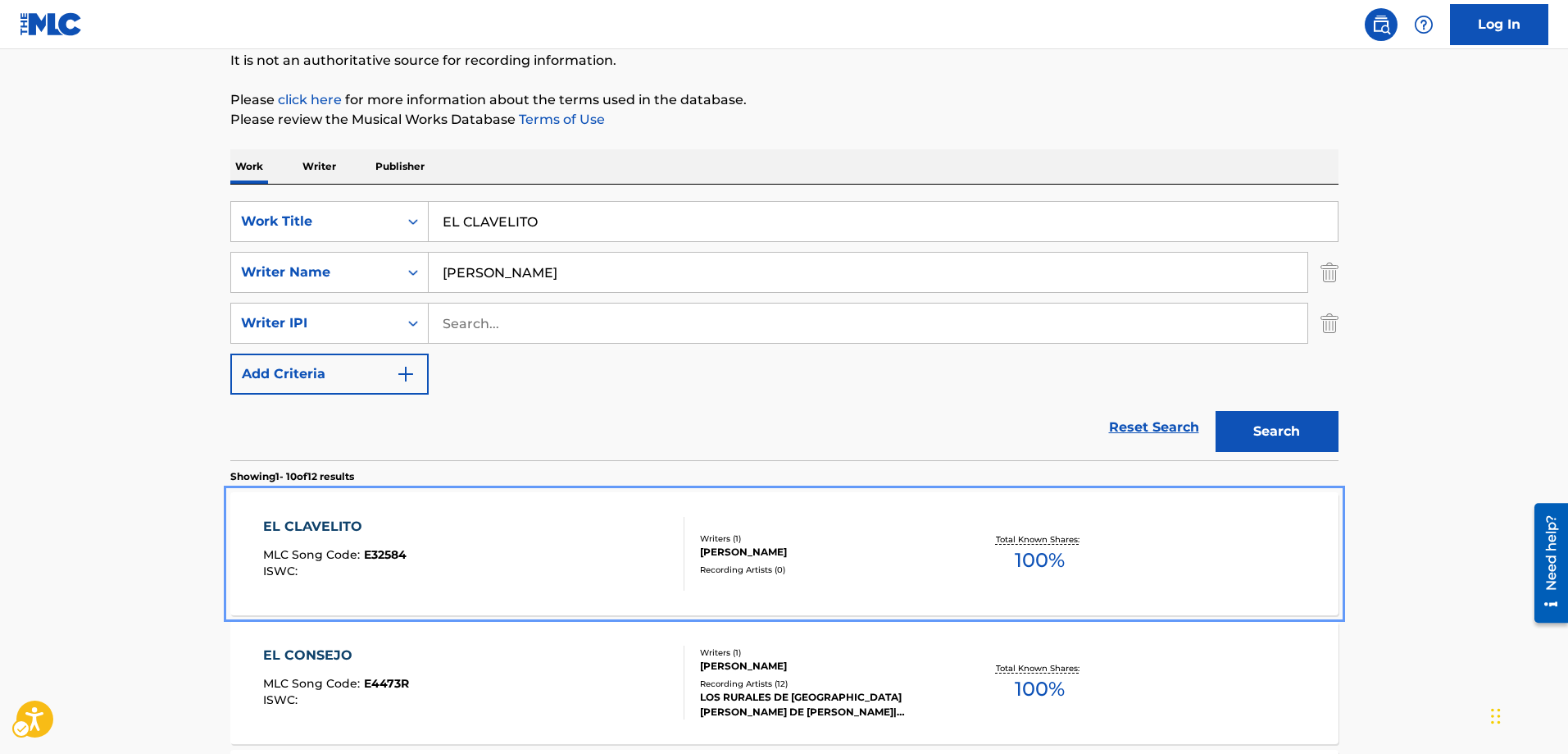
click at [381, 556] on span "E32584" at bounding box center [384, 554] width 42 height 15
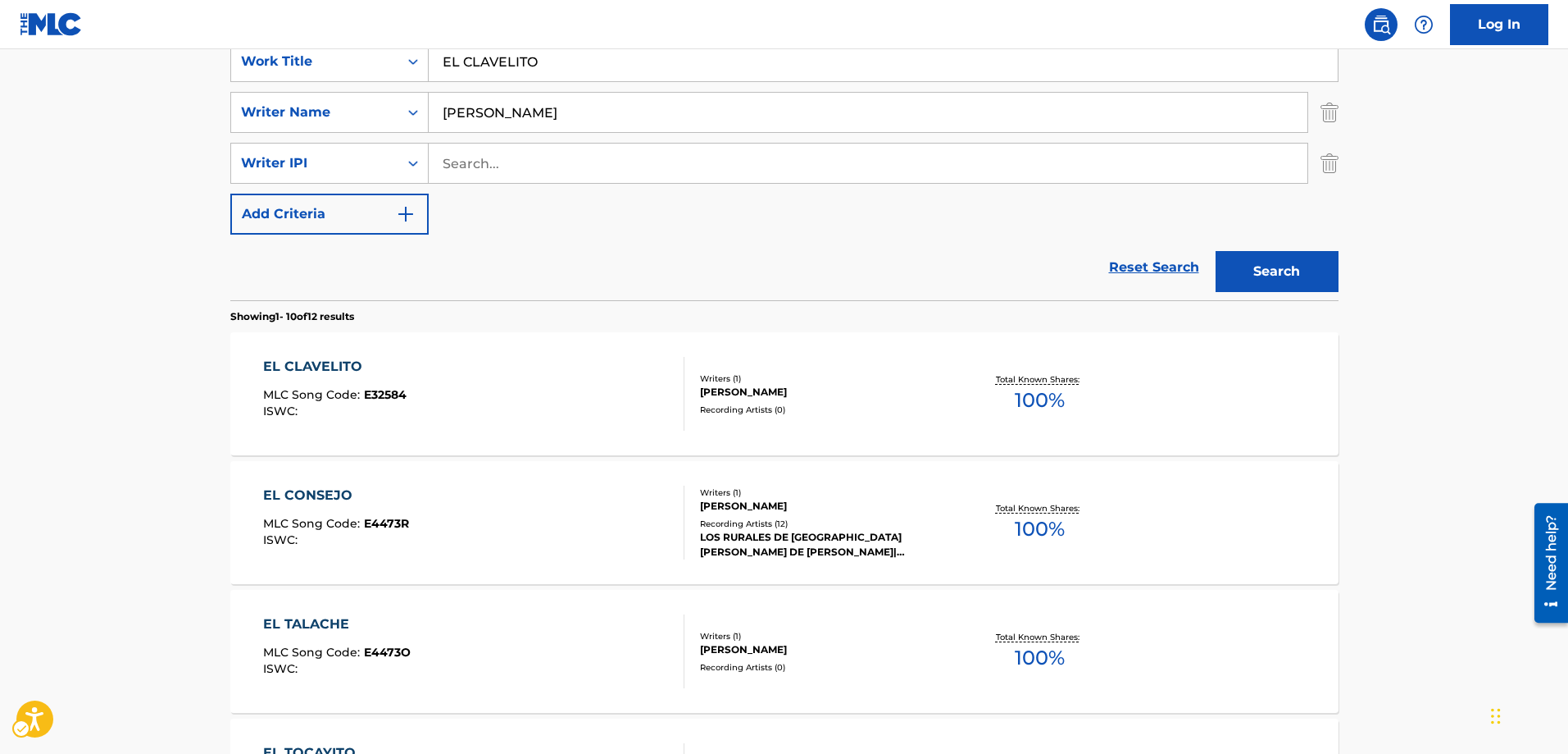
scroll to position [328, 0]
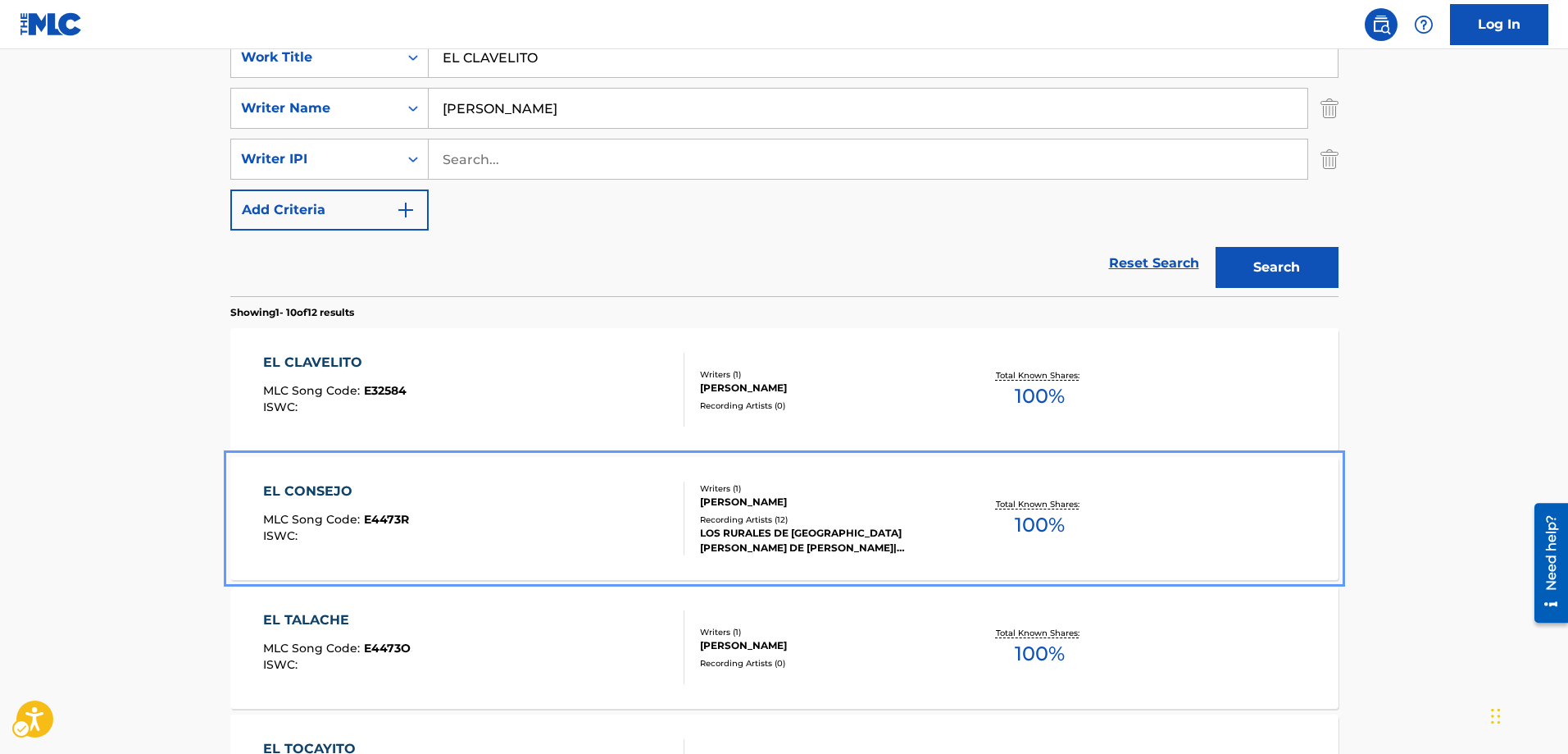
click at [380, 522] on span "E4473R" at bounding box center [386, 519] width 45 height 15
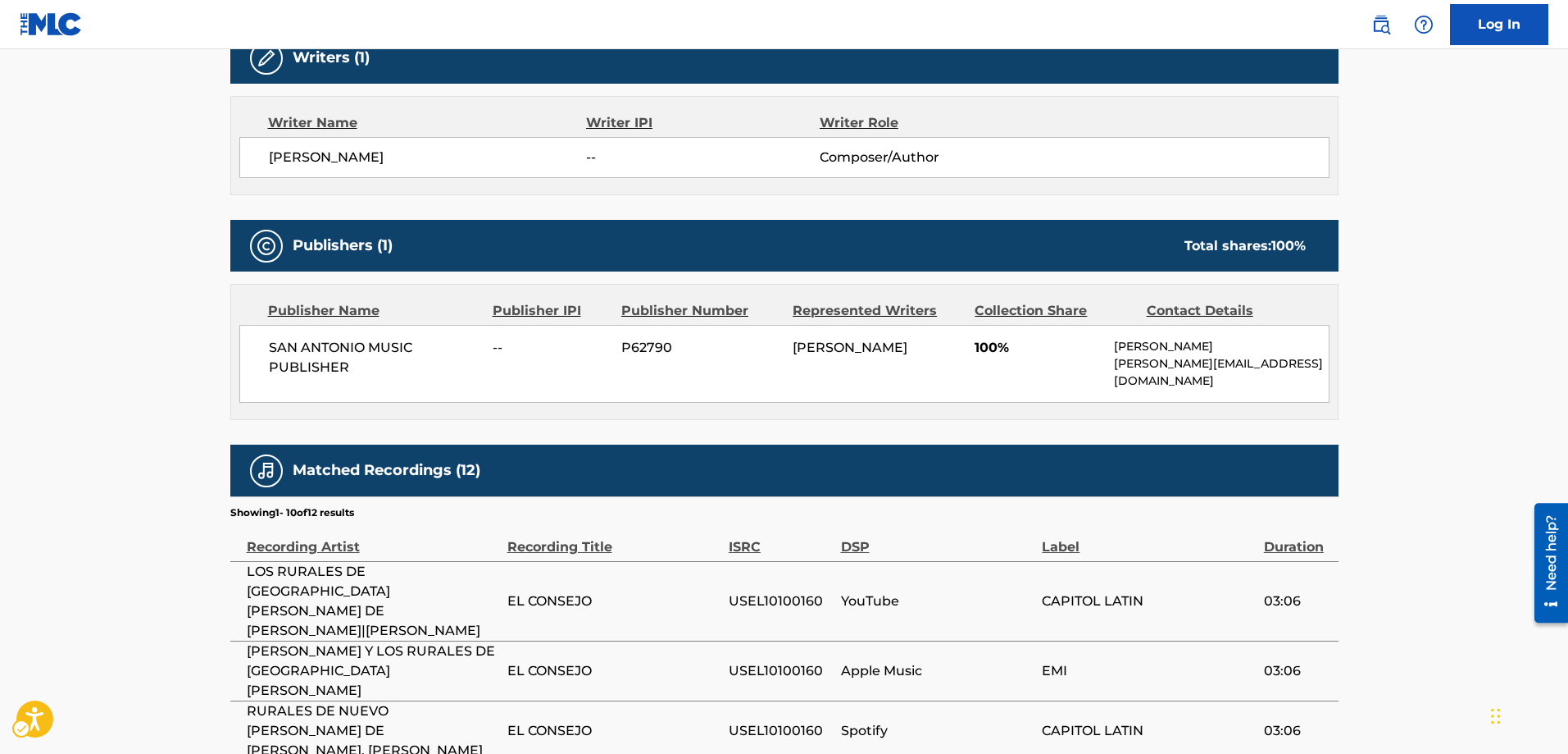
scroll to position [574, 0]
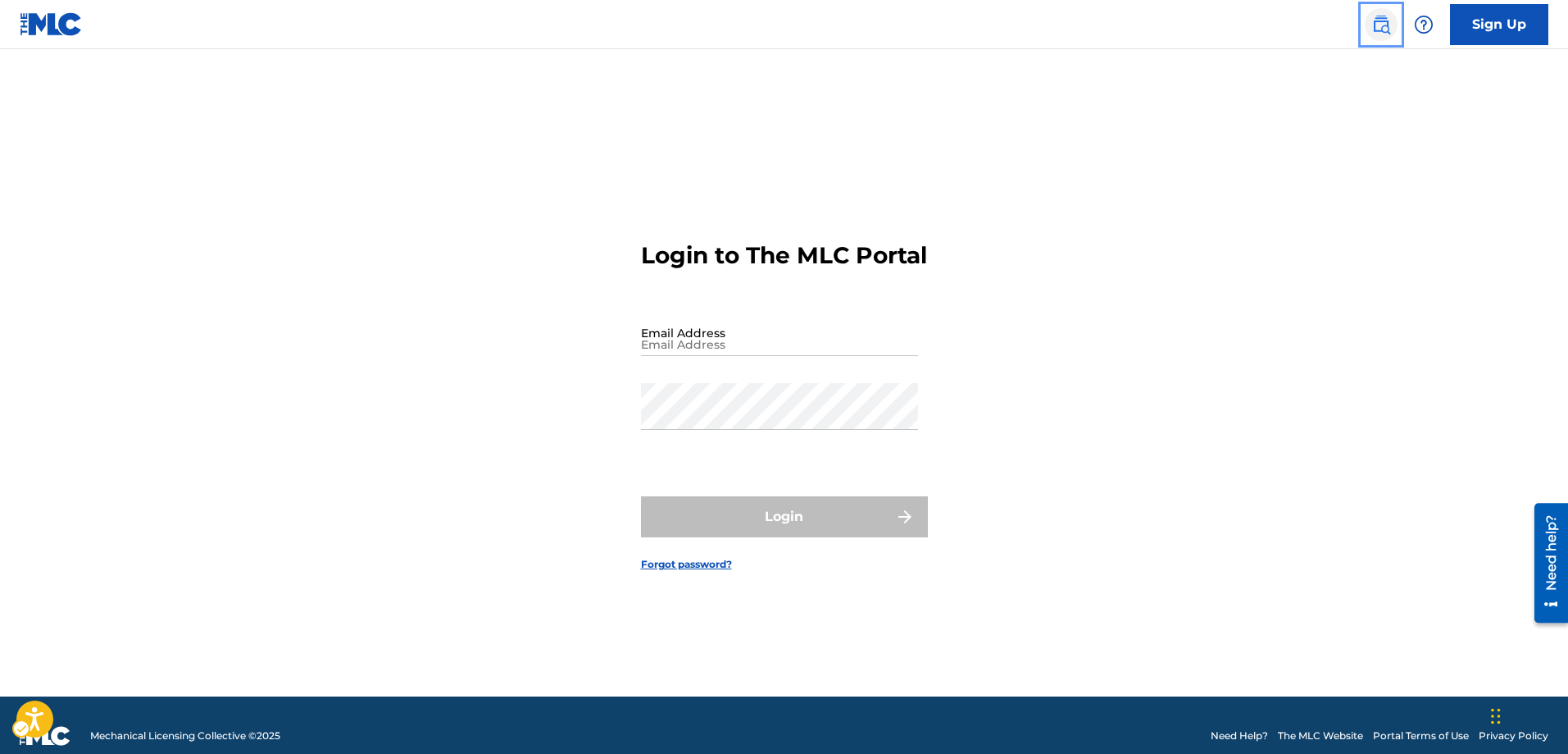
click at [1382, 26] on img "Page Menu" at bounding box center [1381, 25] width 20 height 20
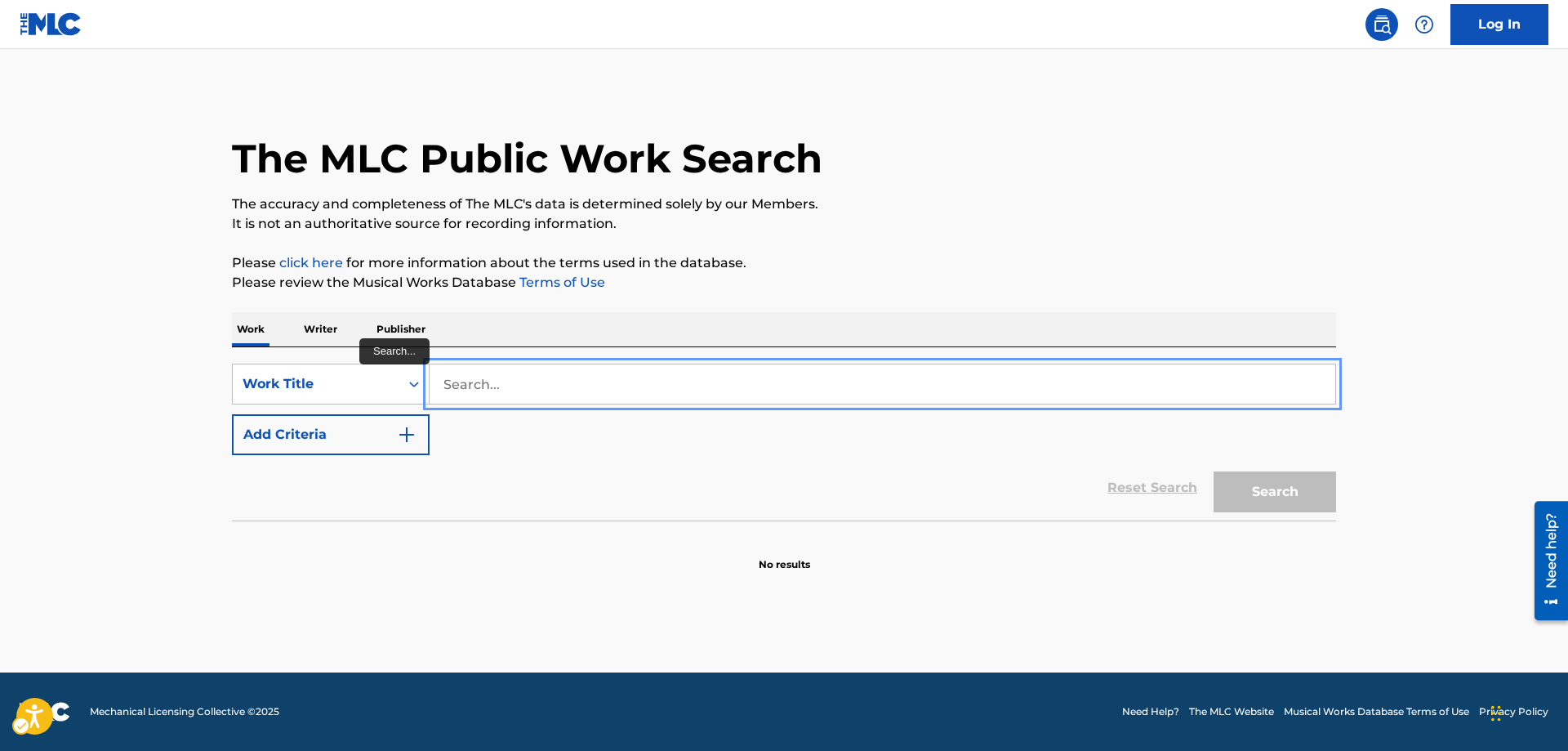
click at [447, 377] on input "Search..." at bounding box center [883, 384] width 906 height 39
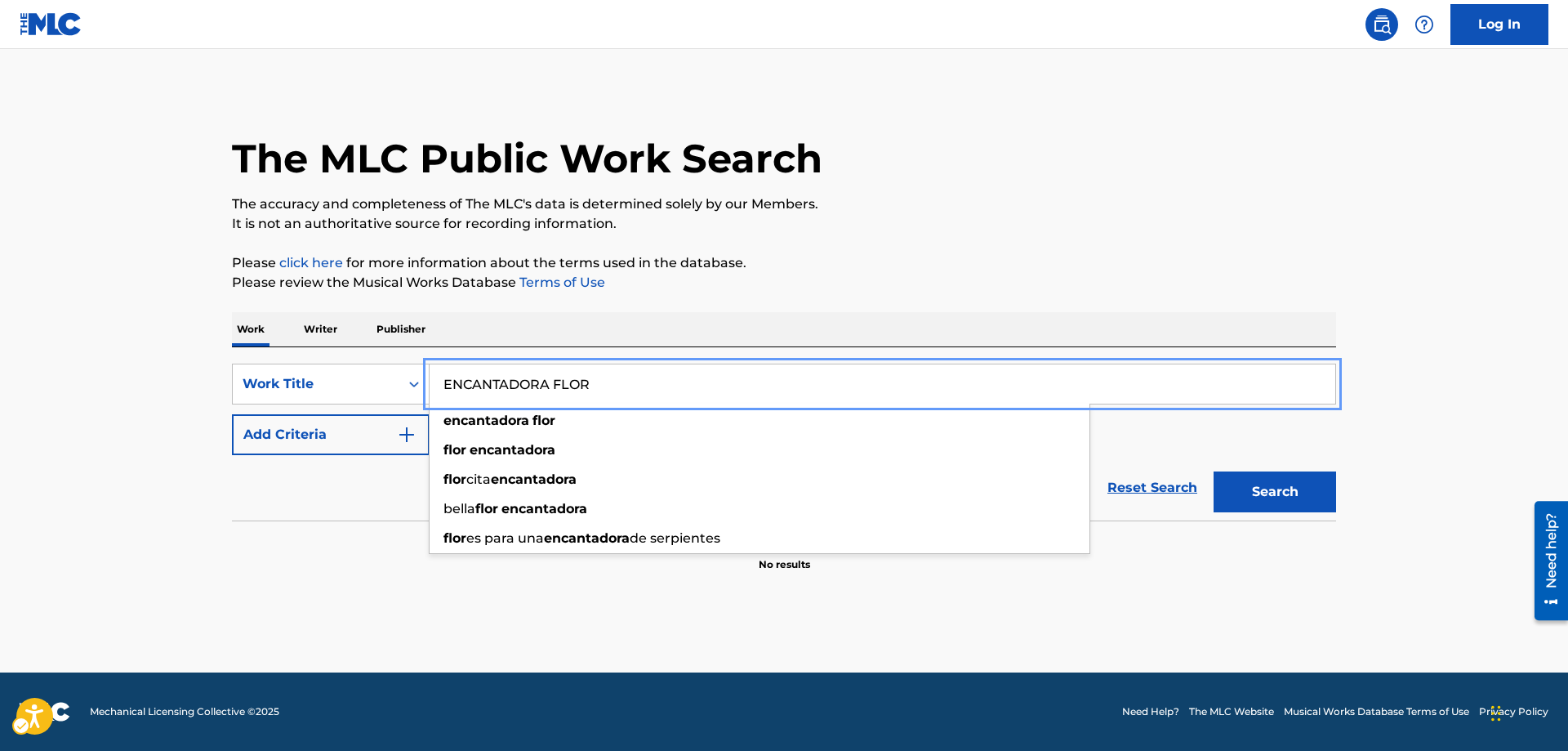
type input "ENCANTADORA FLOR"
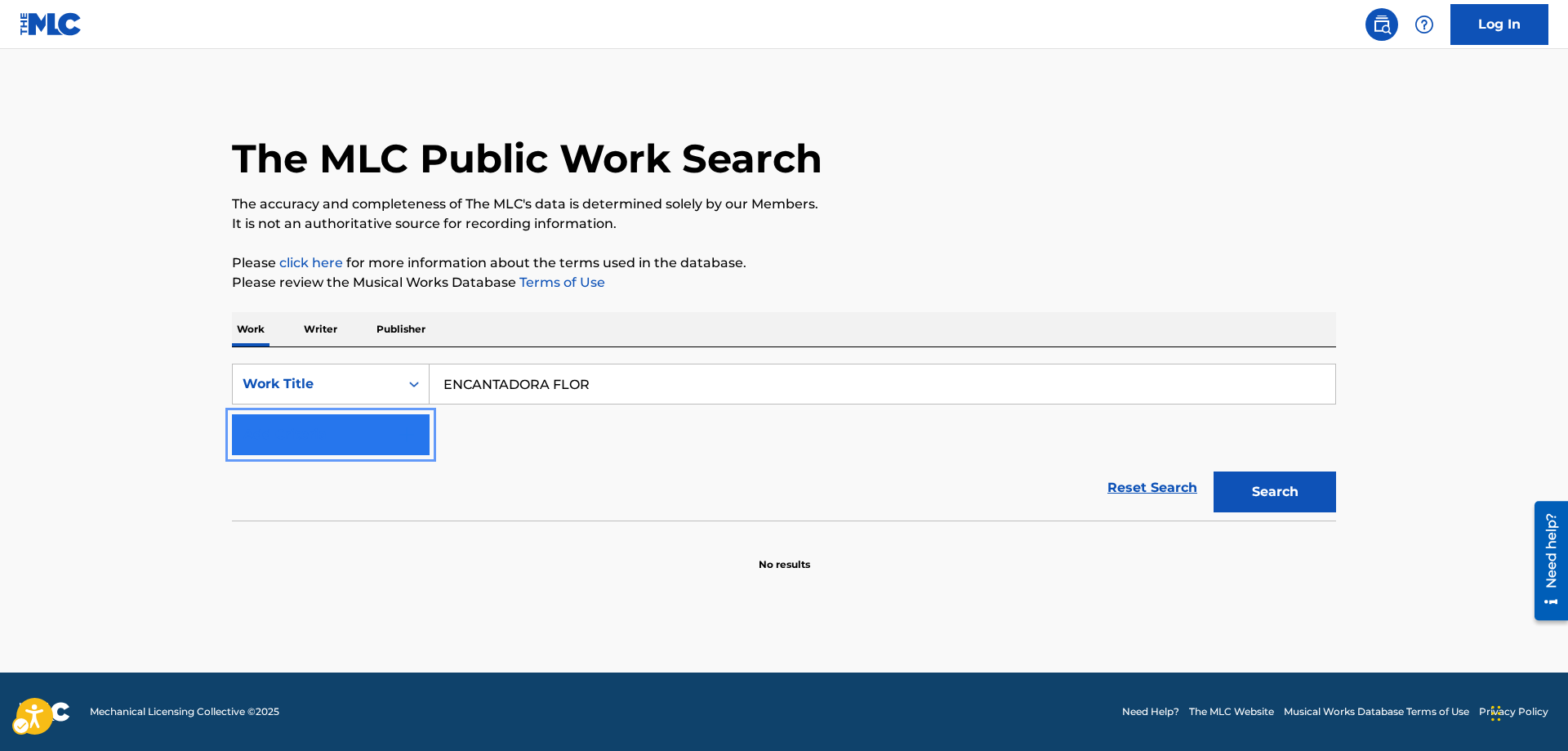
click at [401, 436] on img "Search Form" at bounding box center [406, 435] width 20 height 20
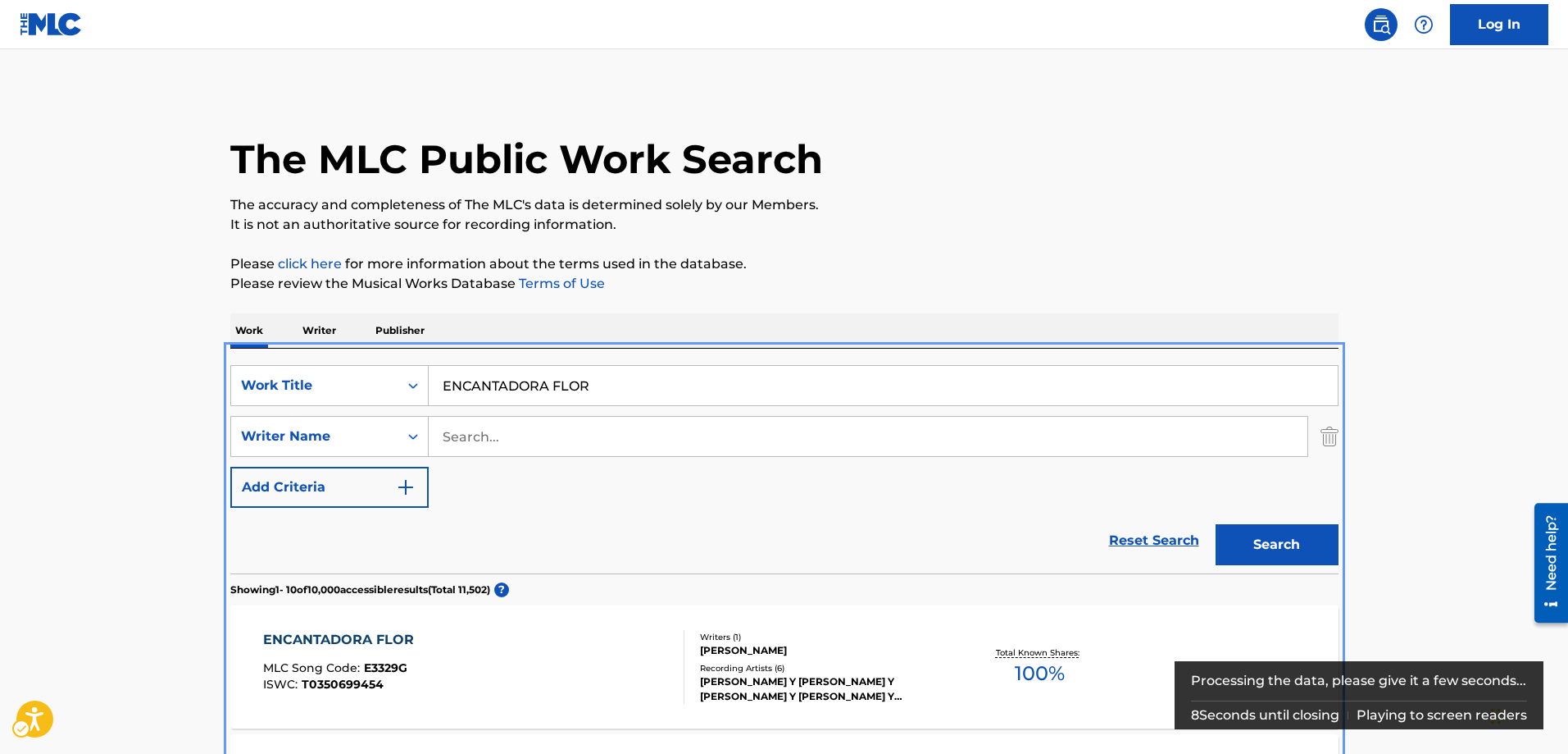
scroll to position [348, 0]
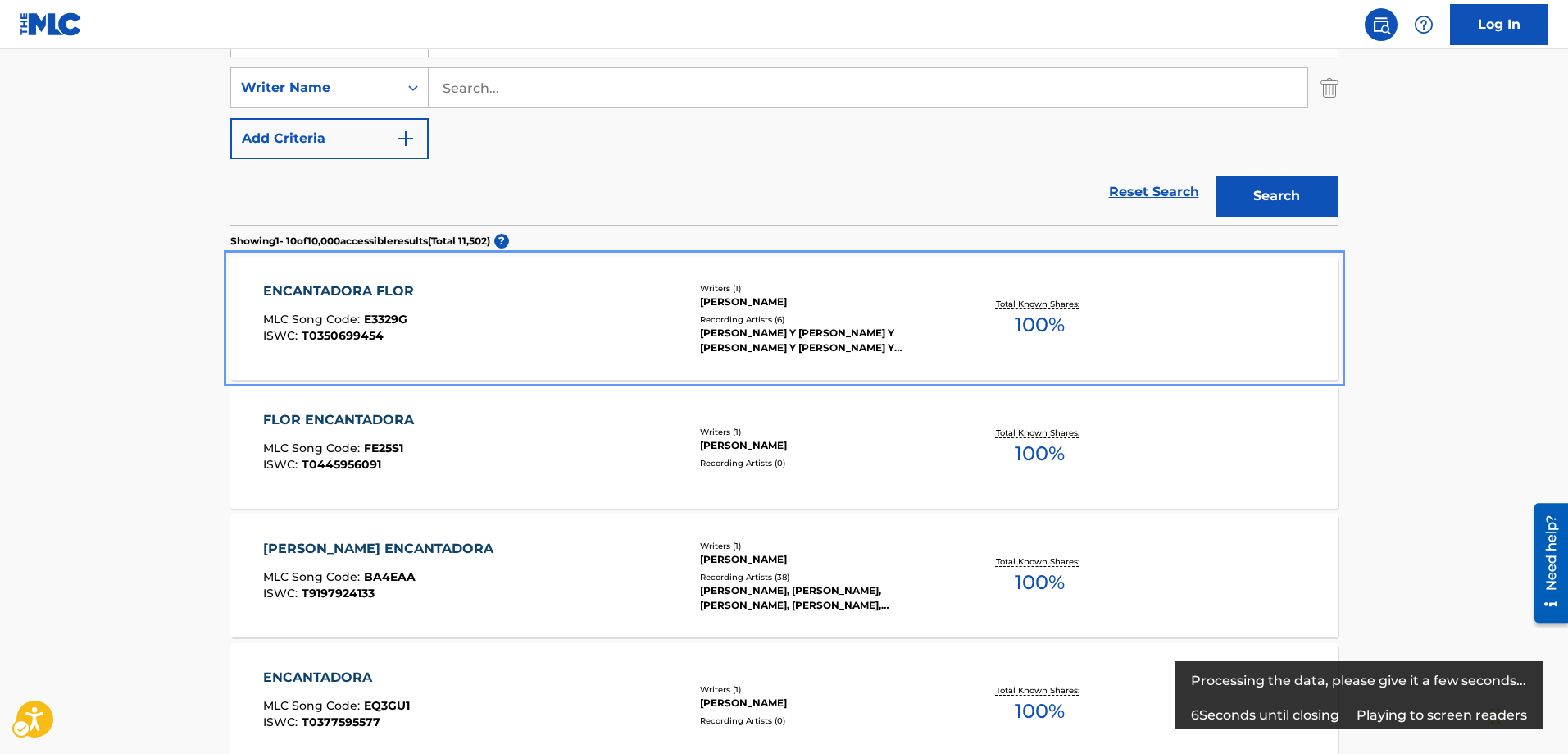
click at [393, 320] on span "E3329G" at bounding box center [385, 319] width 43 height 15
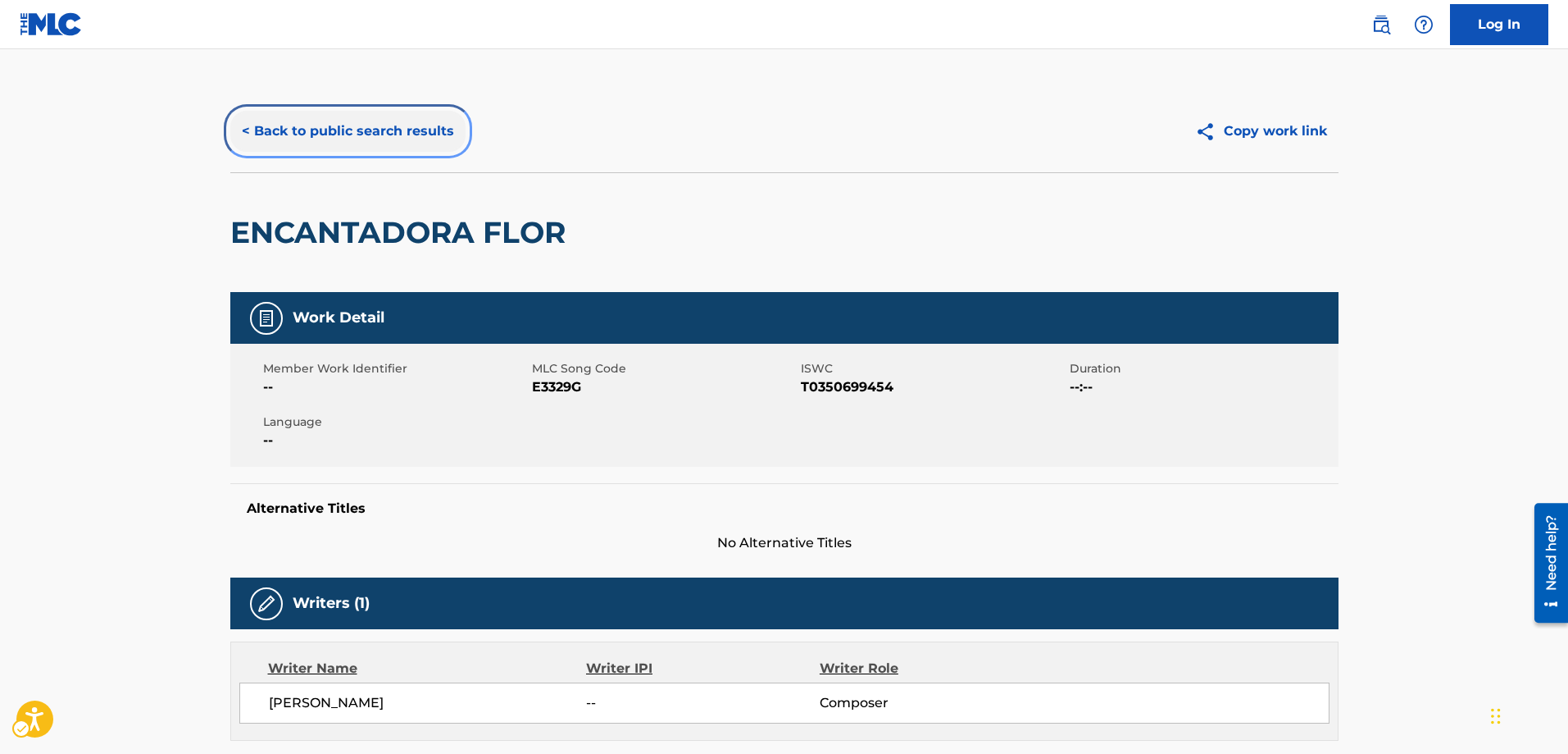
click at [243, 127] on button "< Back to public search results" at bounding box center [348, 131] width 235 height 41
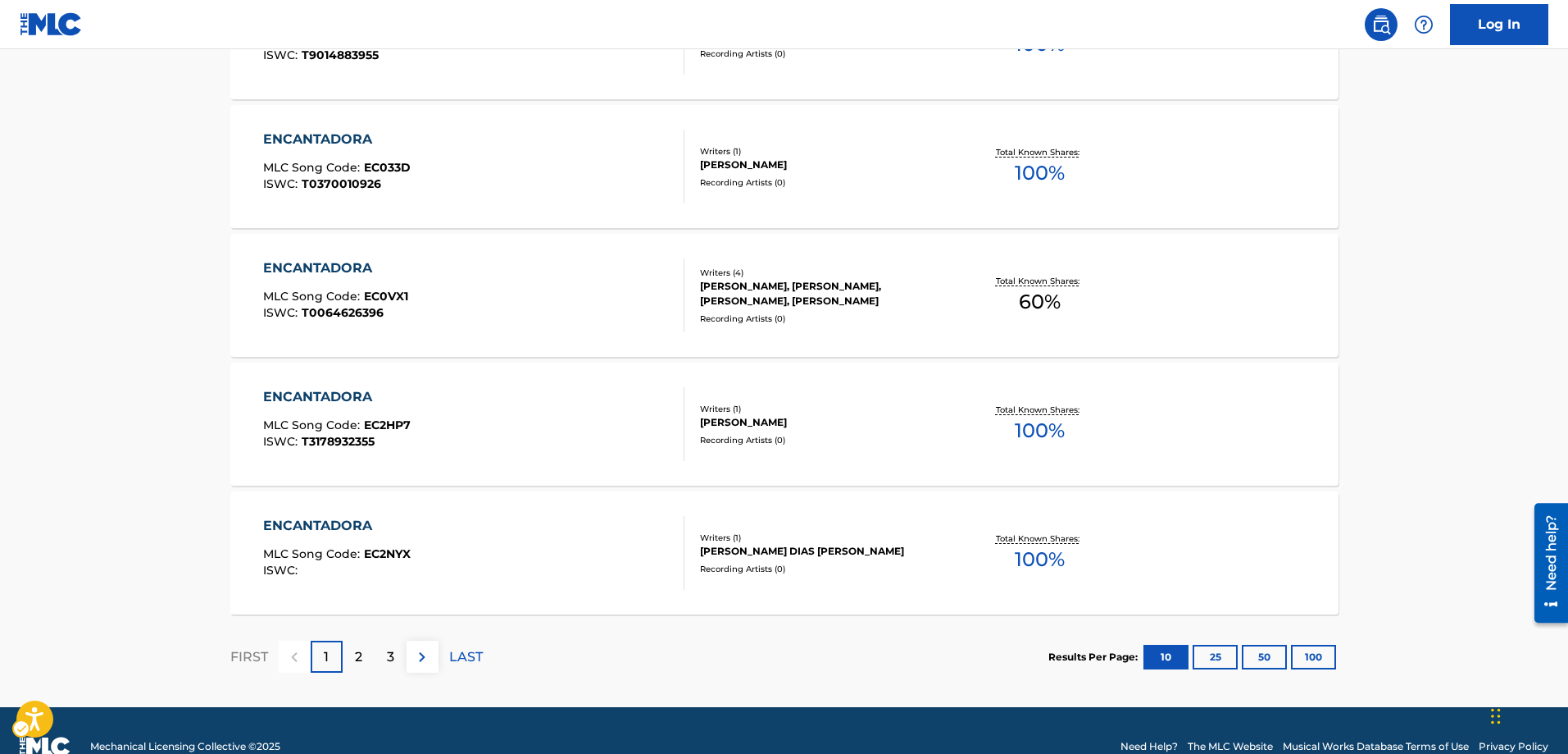
scroll to position [1305, 0]
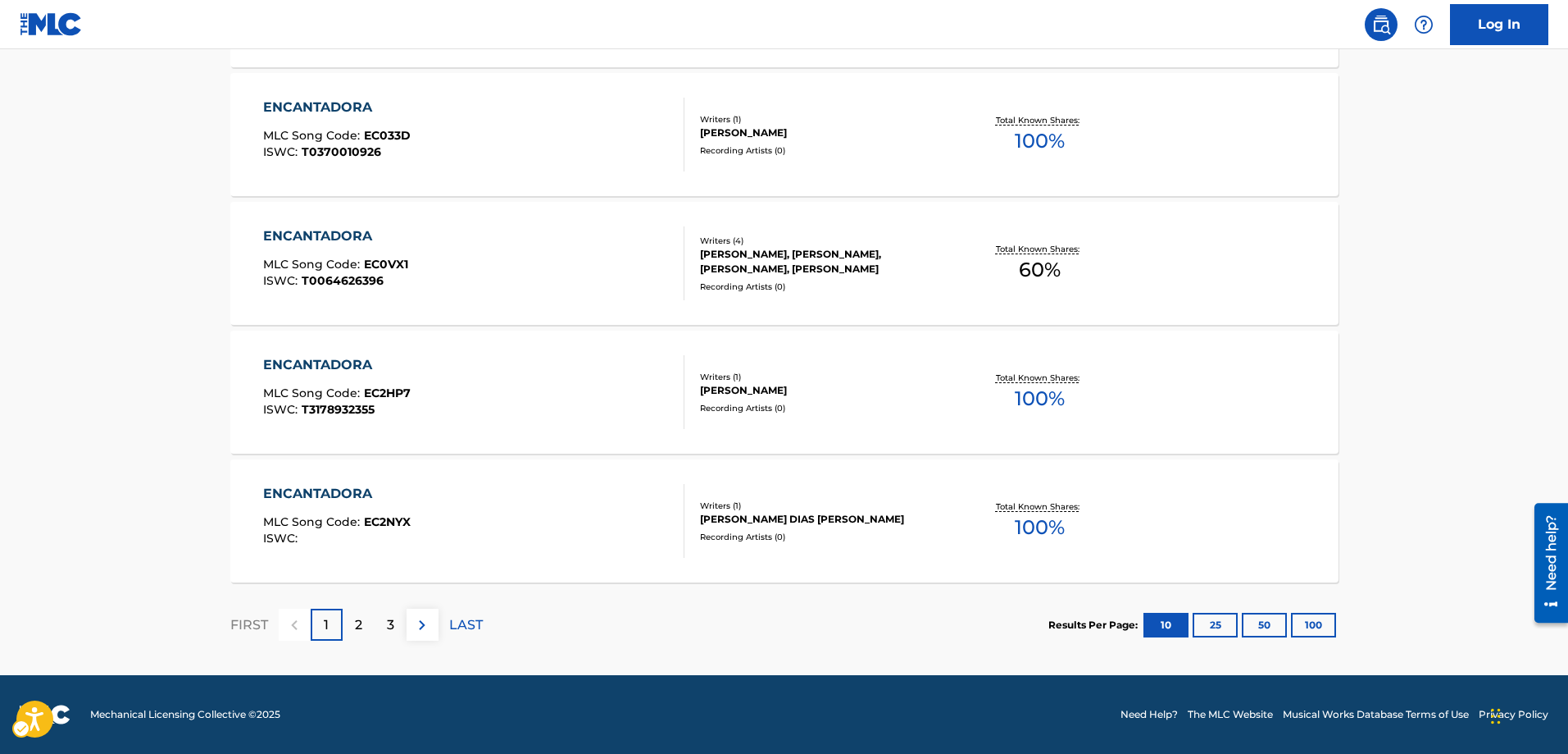
click at [353, 624] on div "2" at bounding box center [359, 625] width 32 height 32
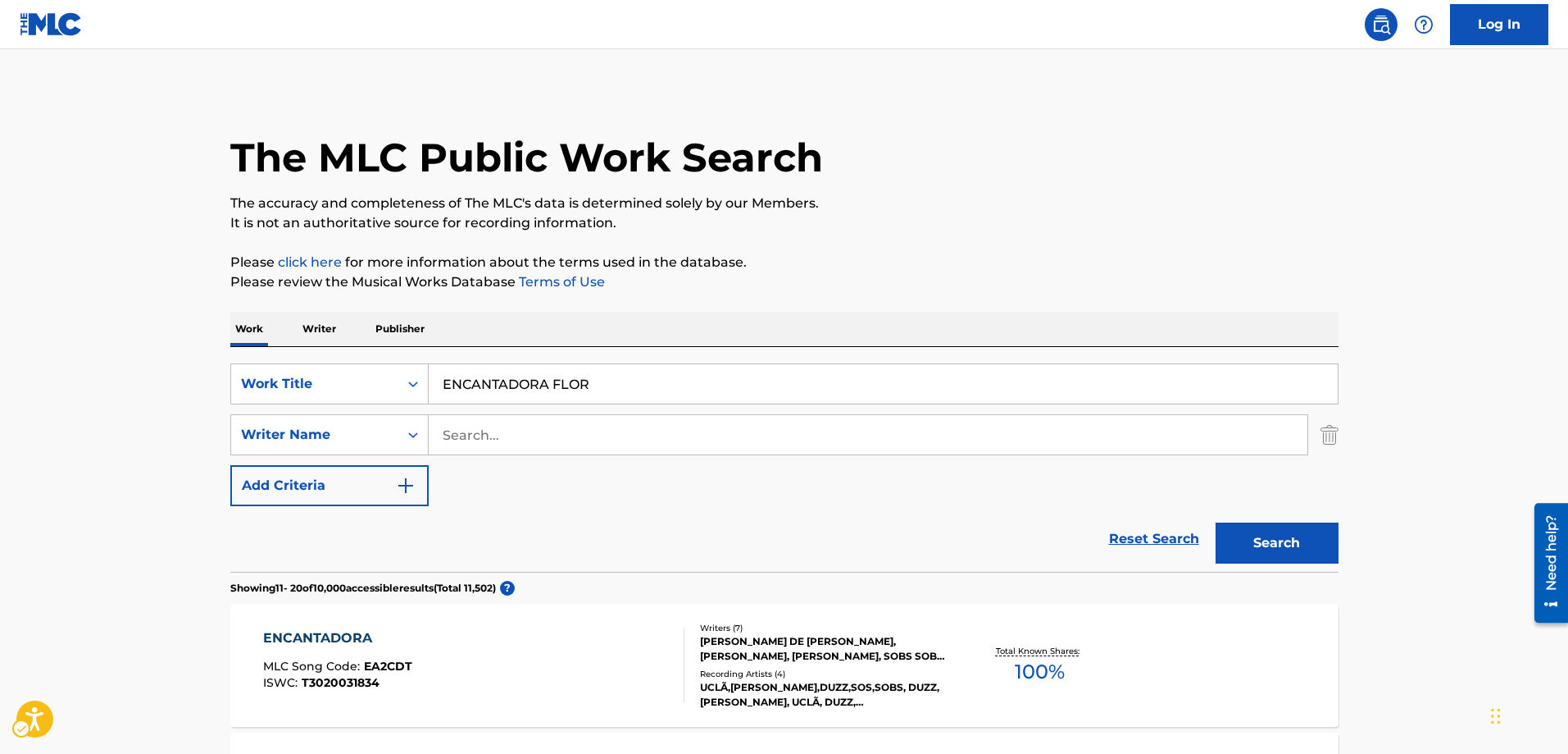
scroll to position [82, 0]
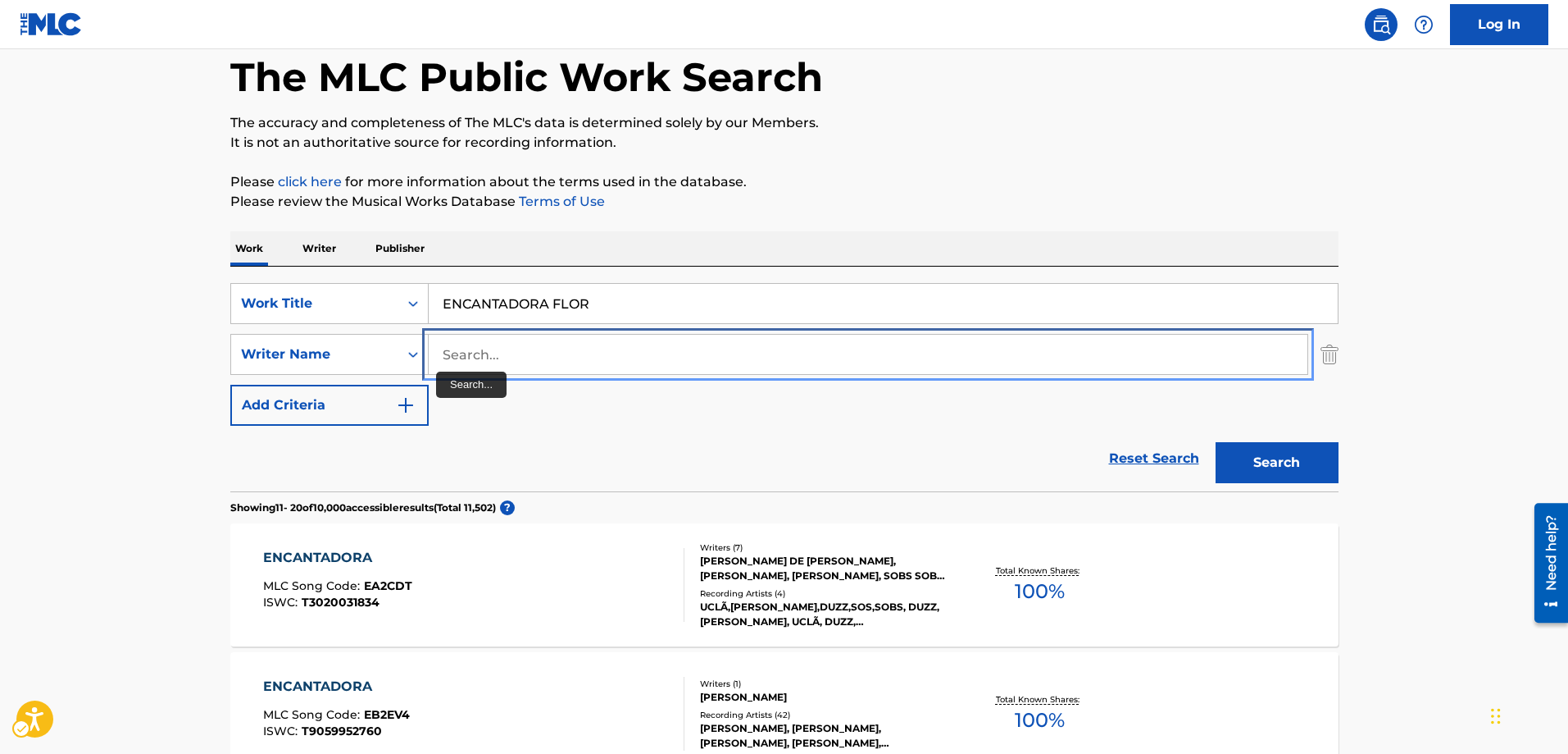
click at [444, 353] on input "Search..." at bounding box center [867, 354] width 879 height 39
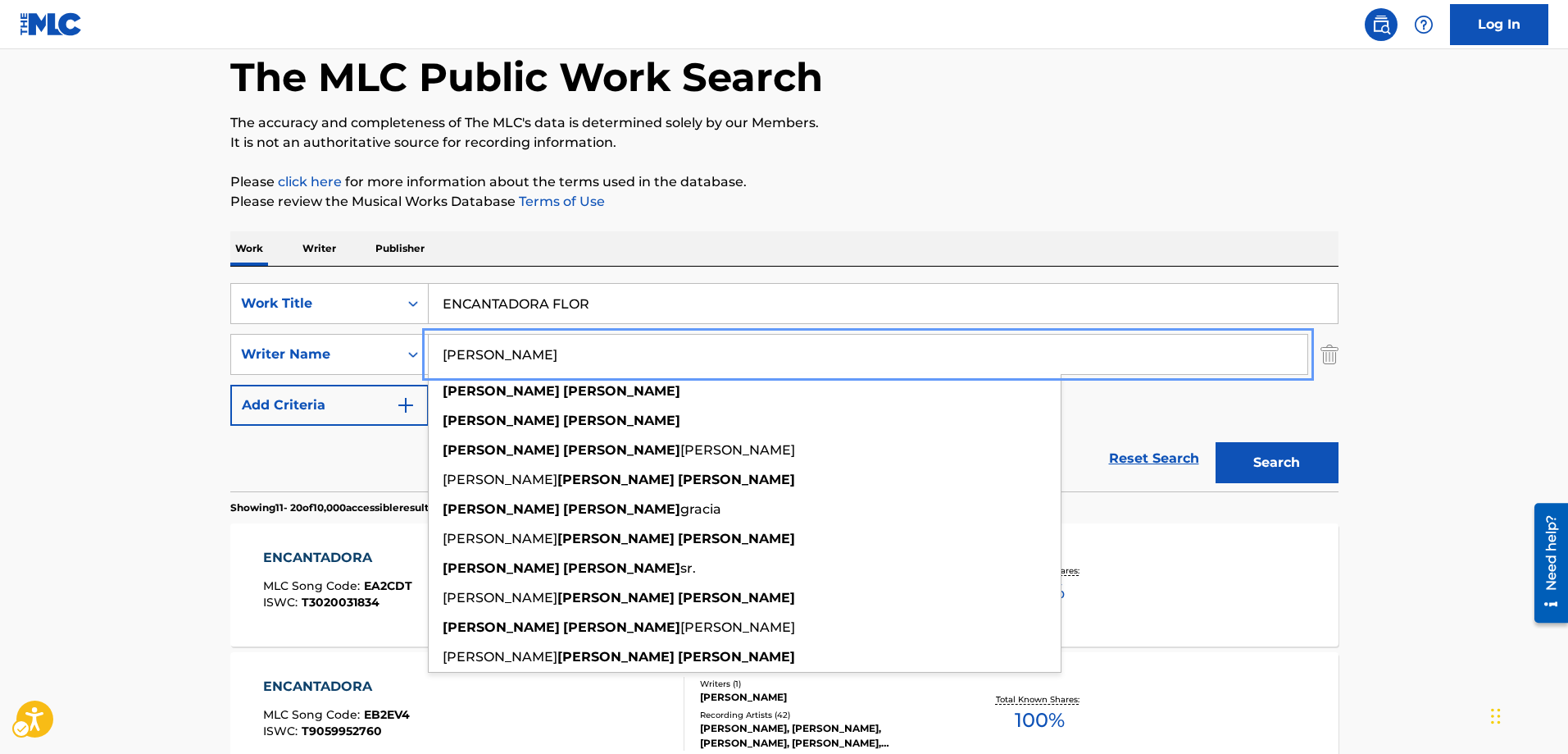
type input "[PERSON_NAME]"
click at [230, 384] on button "Add Criteria" at bounding box center [329, 405] width 198 height 41
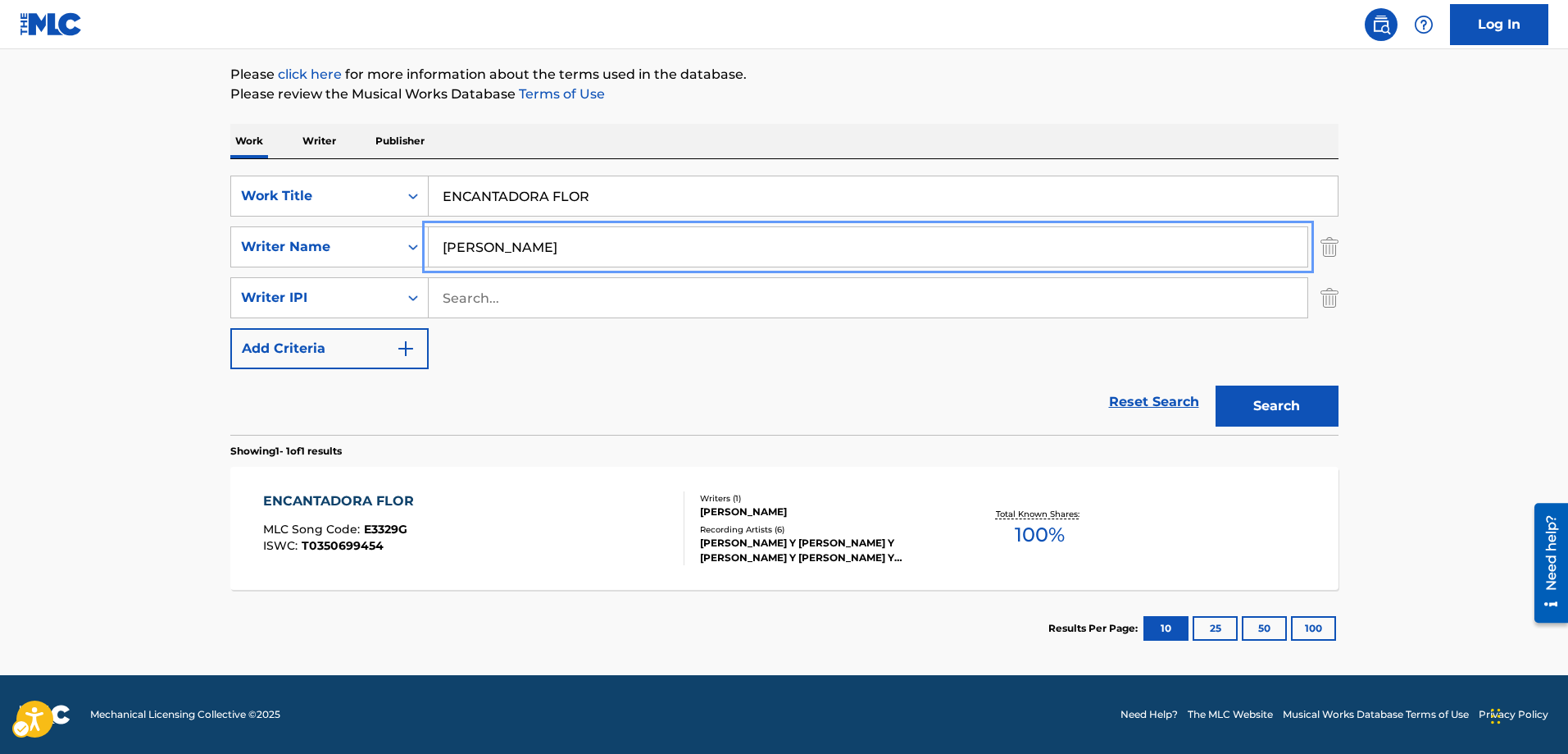
scroll to position [0, 0]
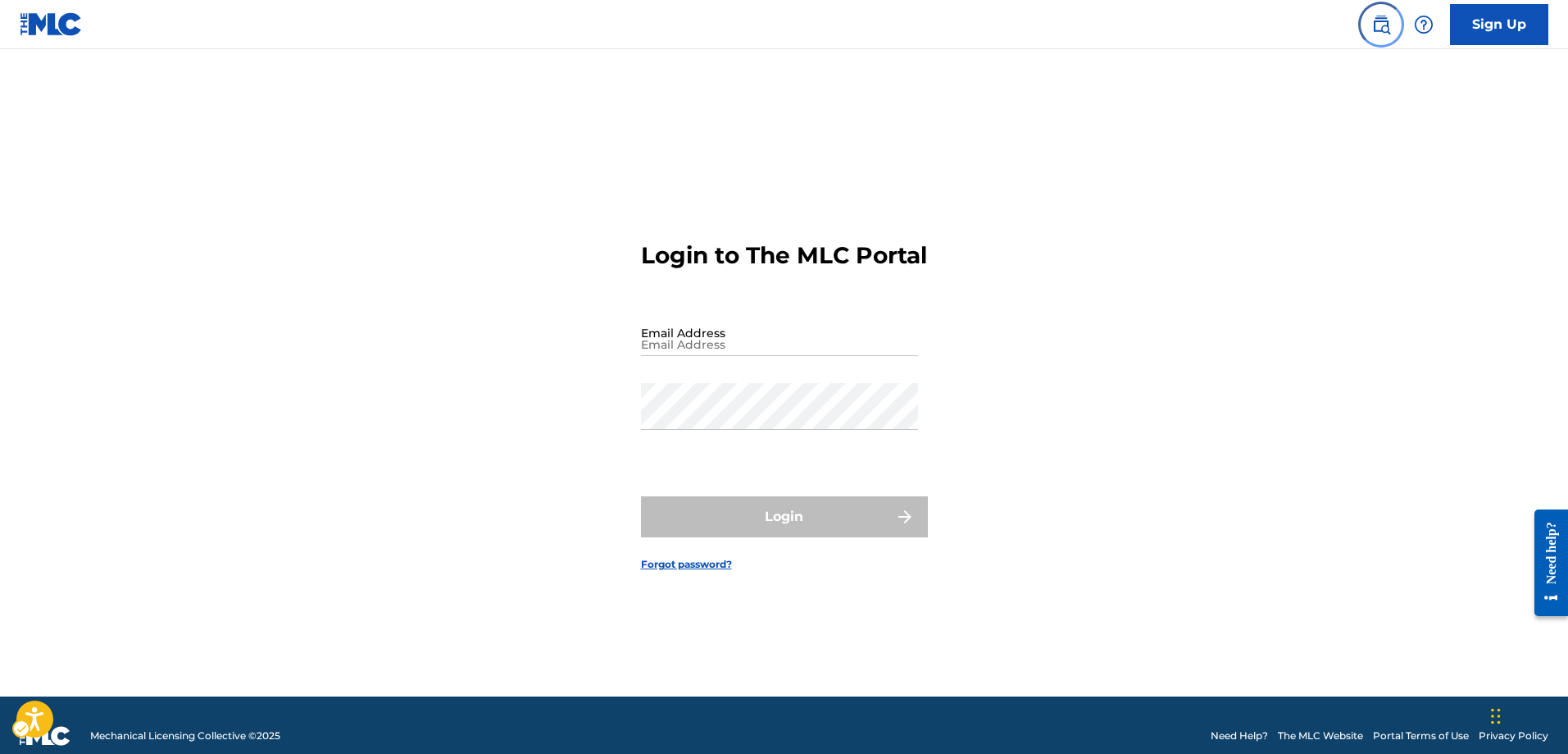
click at [1375, 32] on img "Page Menu" at bounding box center [1381, 25] width 20 height 20
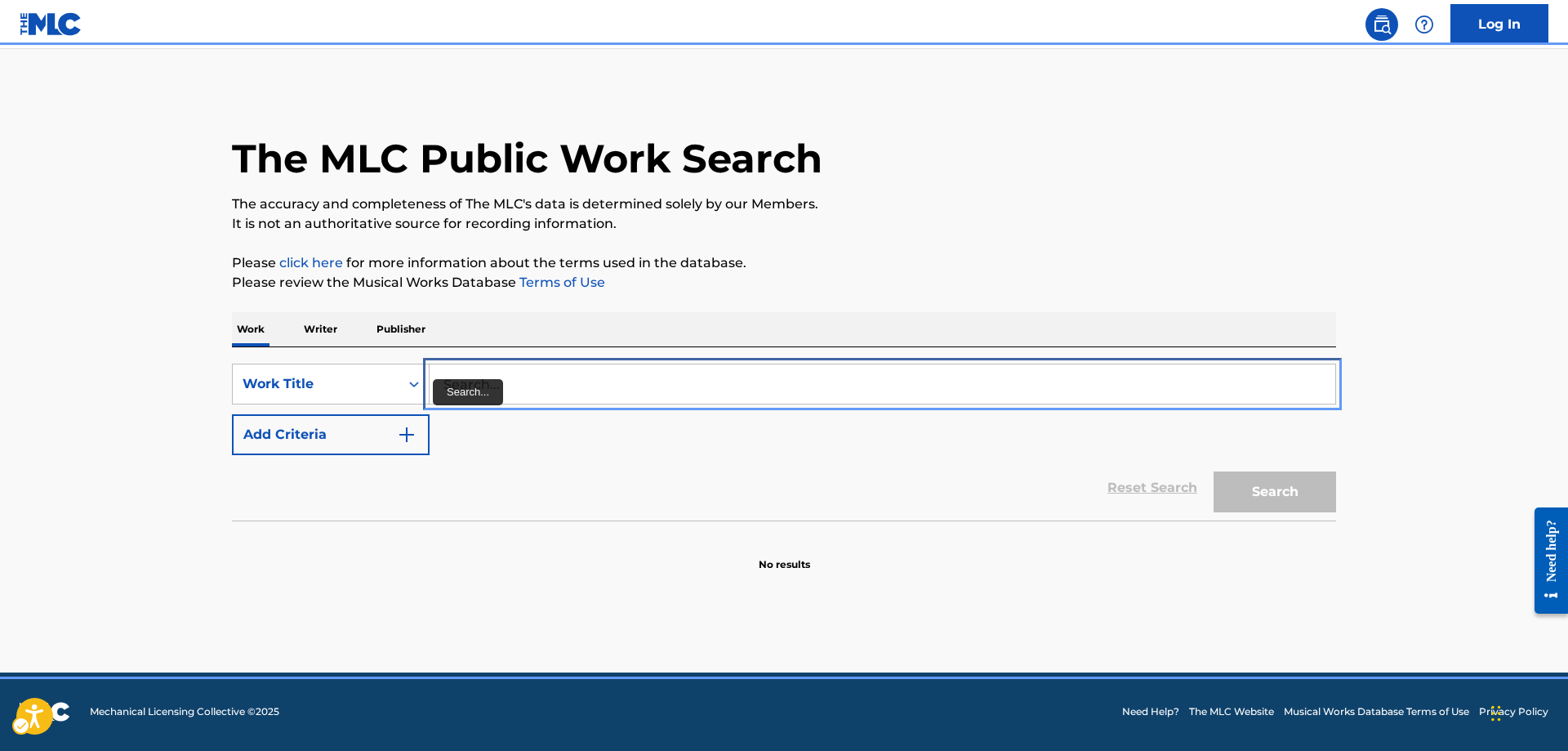
click at [447, 374] on input "Search..." at bounding box center [883, 384] width 906 height 39
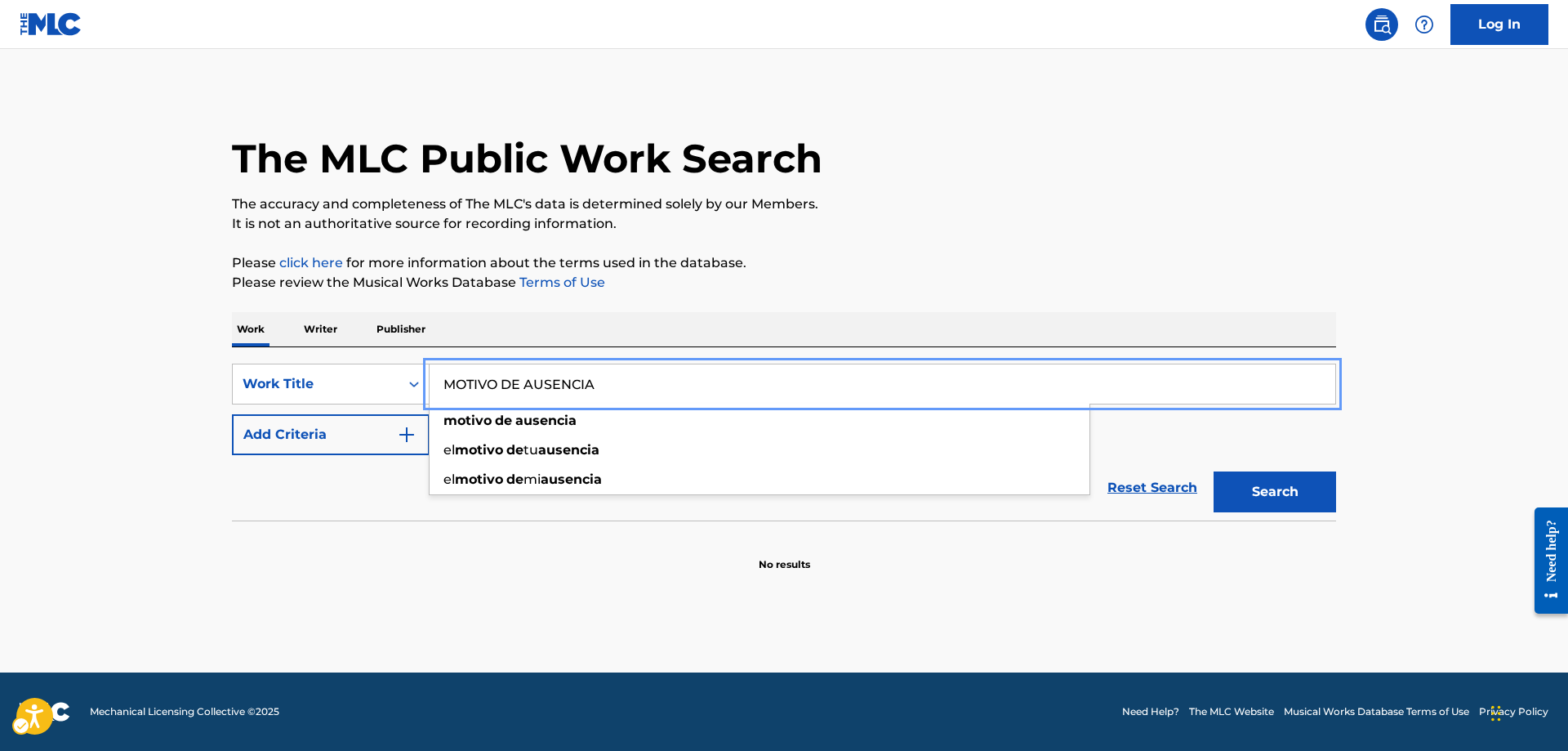
type input "MOTIVO DE AUSENCIA"
click at [232, 414] on button "Add Criteria" at bounding box center [331, 435] width 197 height 41
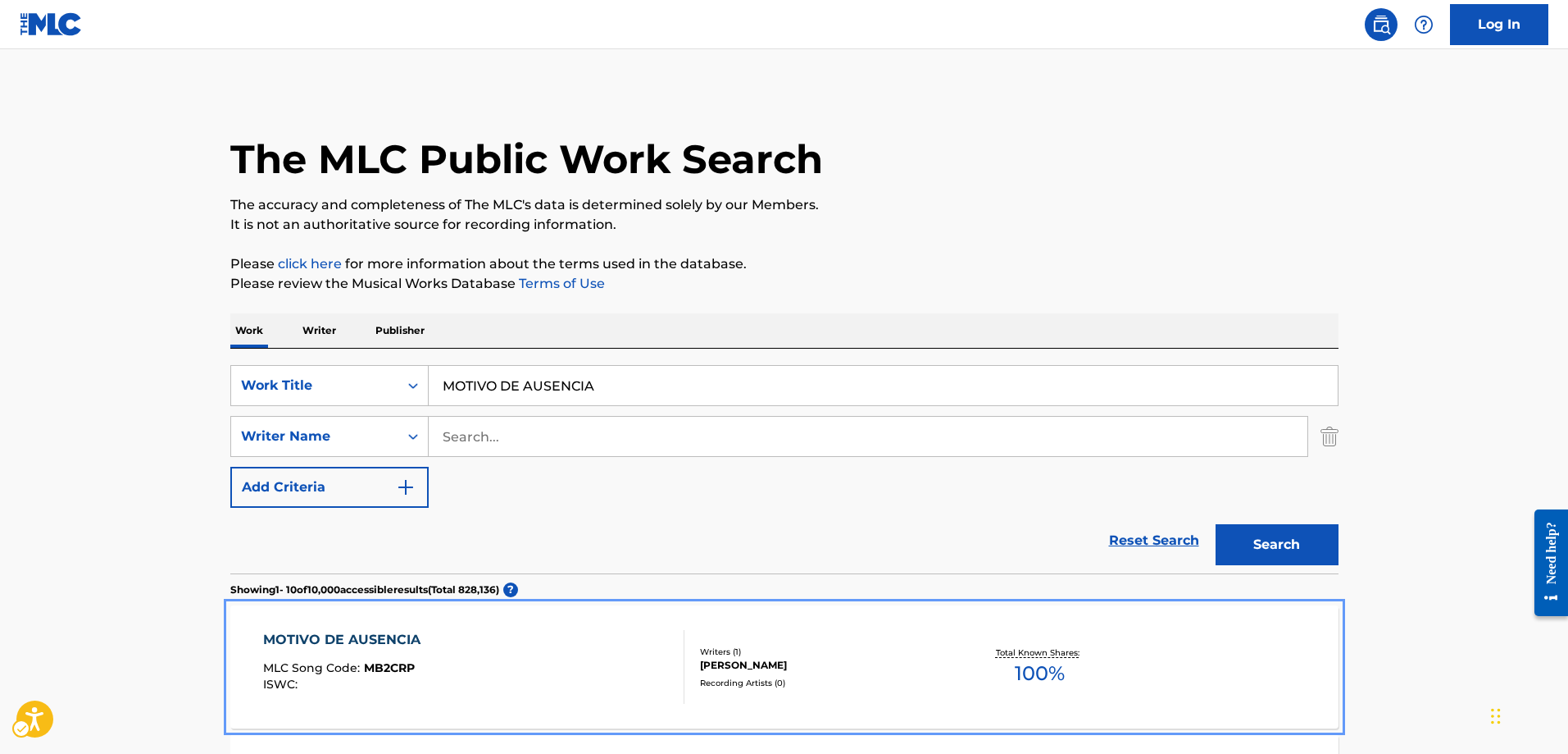
click at [401, 669] on span "MB2CRP" at bounding box center [389, 667] width 51 height 15
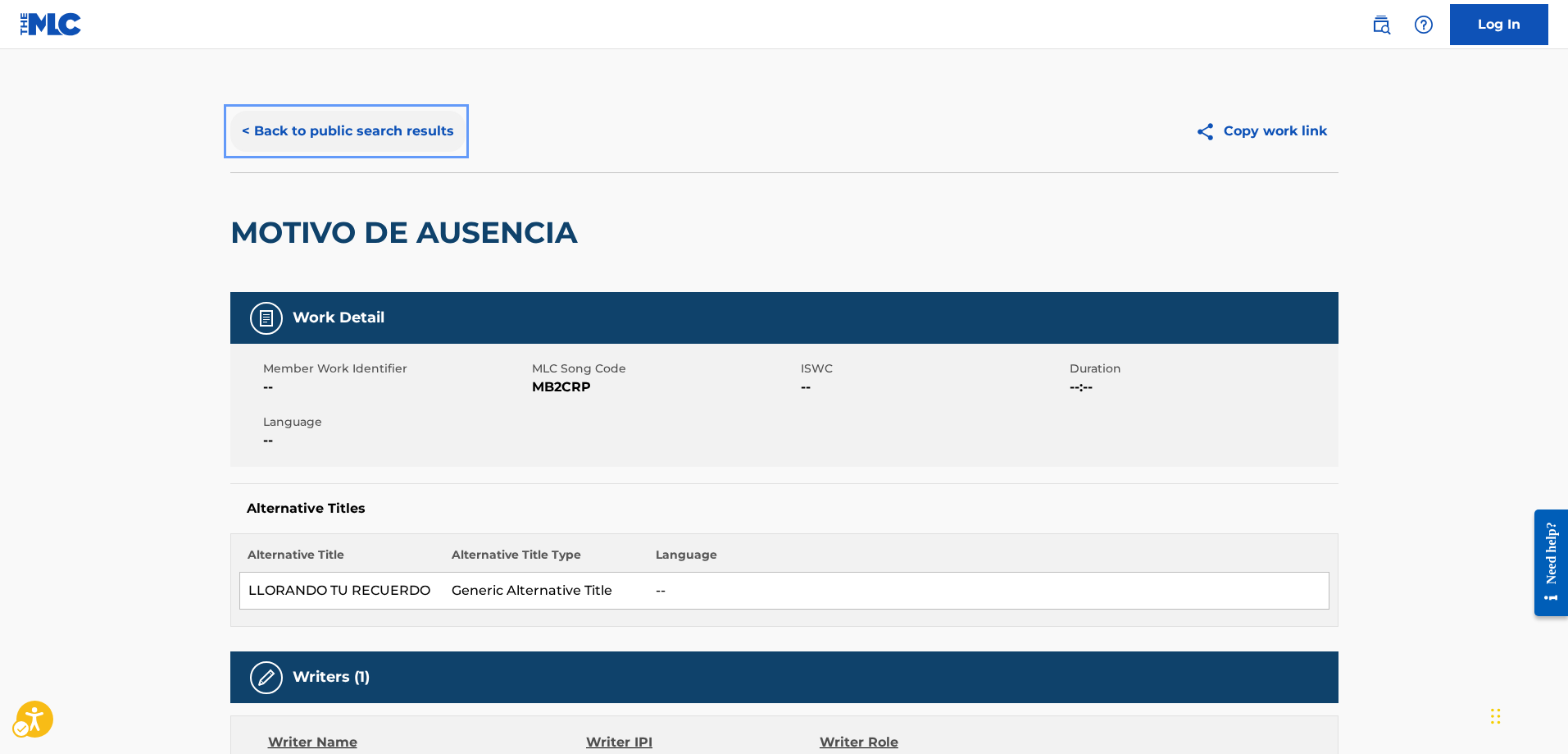
click at [241, 131] on button "< Back to public search results" at bounding box center [348, 131] width 235 height 41
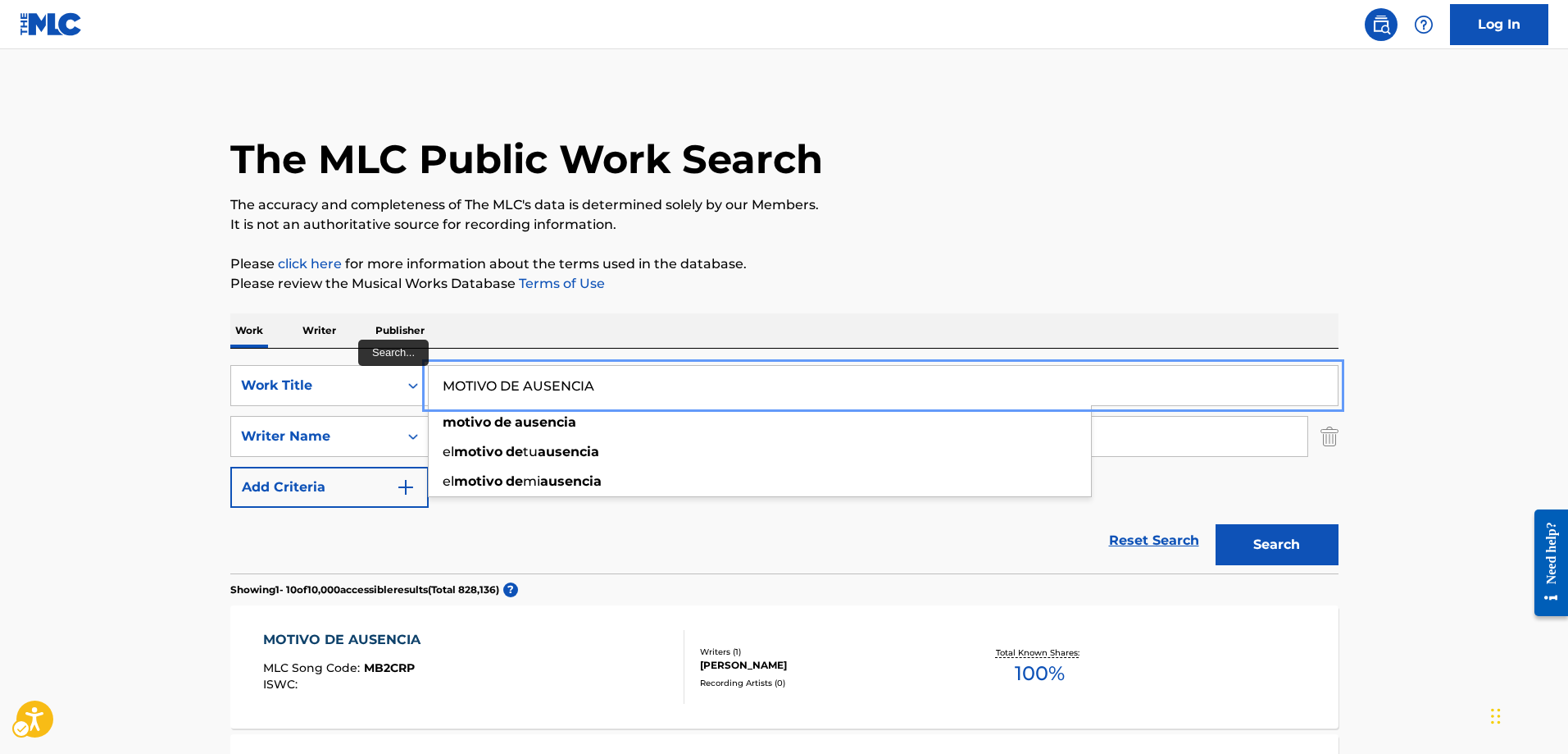
drag, startPoint x: 616, startPoint y: 376, endPoint x: 438, endPoint y: 383, distance: 178.1
click at [438, 383] on input "MOTIVO DE AUSENCIA" at bounding box center [883, 385] width 909 height 39
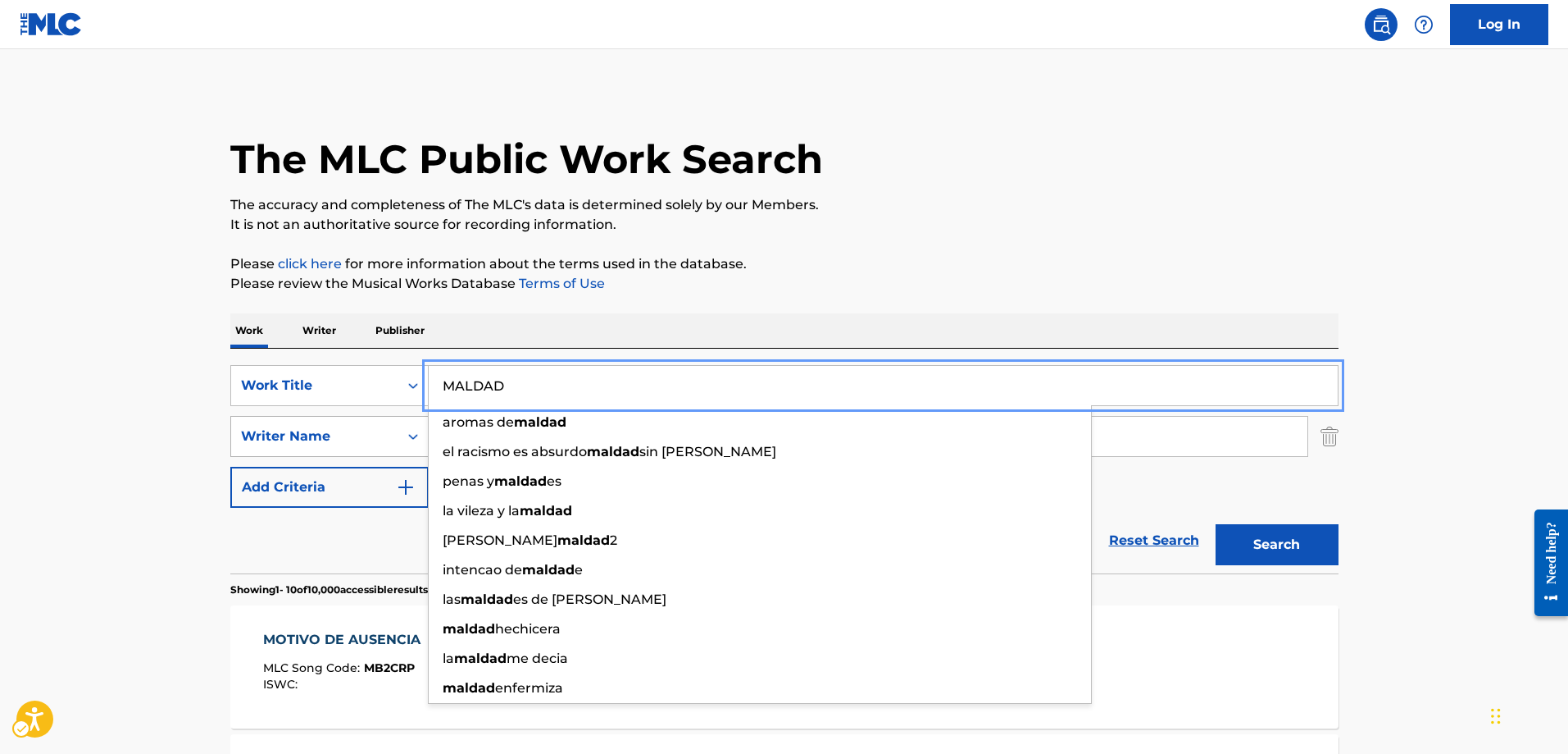
type input "MALDAD"
click at [415, 440] on icon "Search Form" at bounding box center [413, 436] width 17 height 17
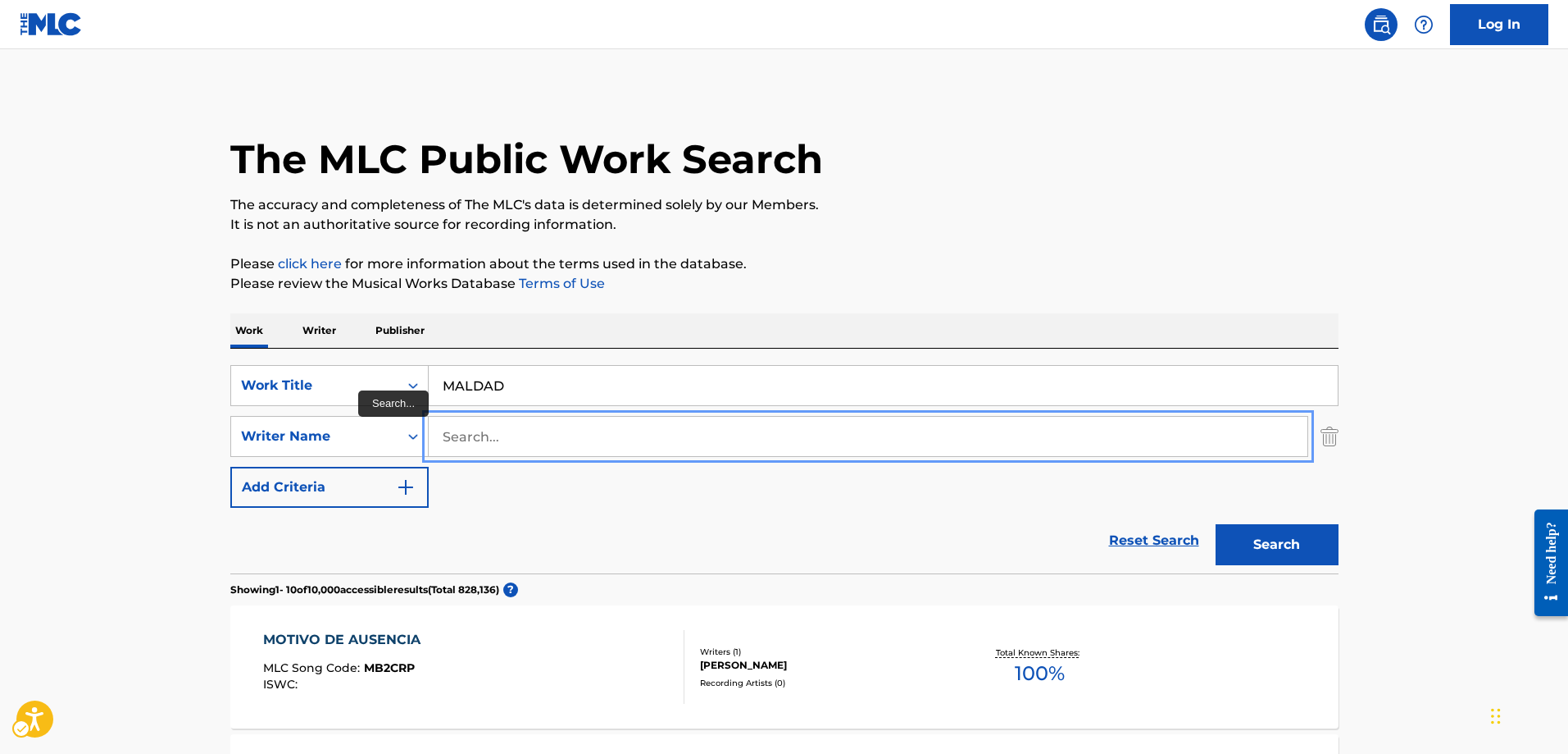
click at [446, 434] on input "Search..." at bounding box center [867, 436] width 879 height 39
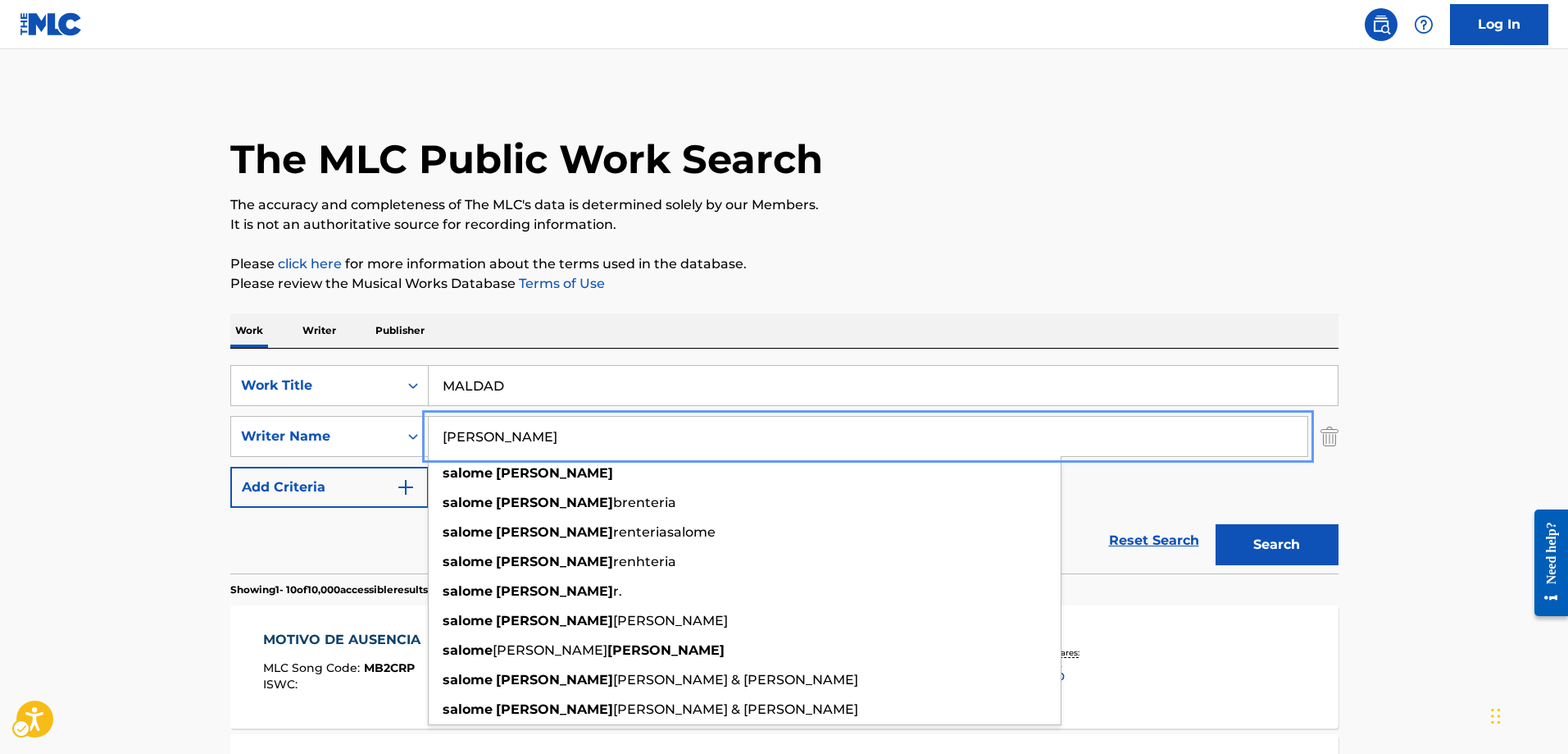
click at [1215, 524] on button "Search" at bounding box center [1276, 544] width 122 height 41
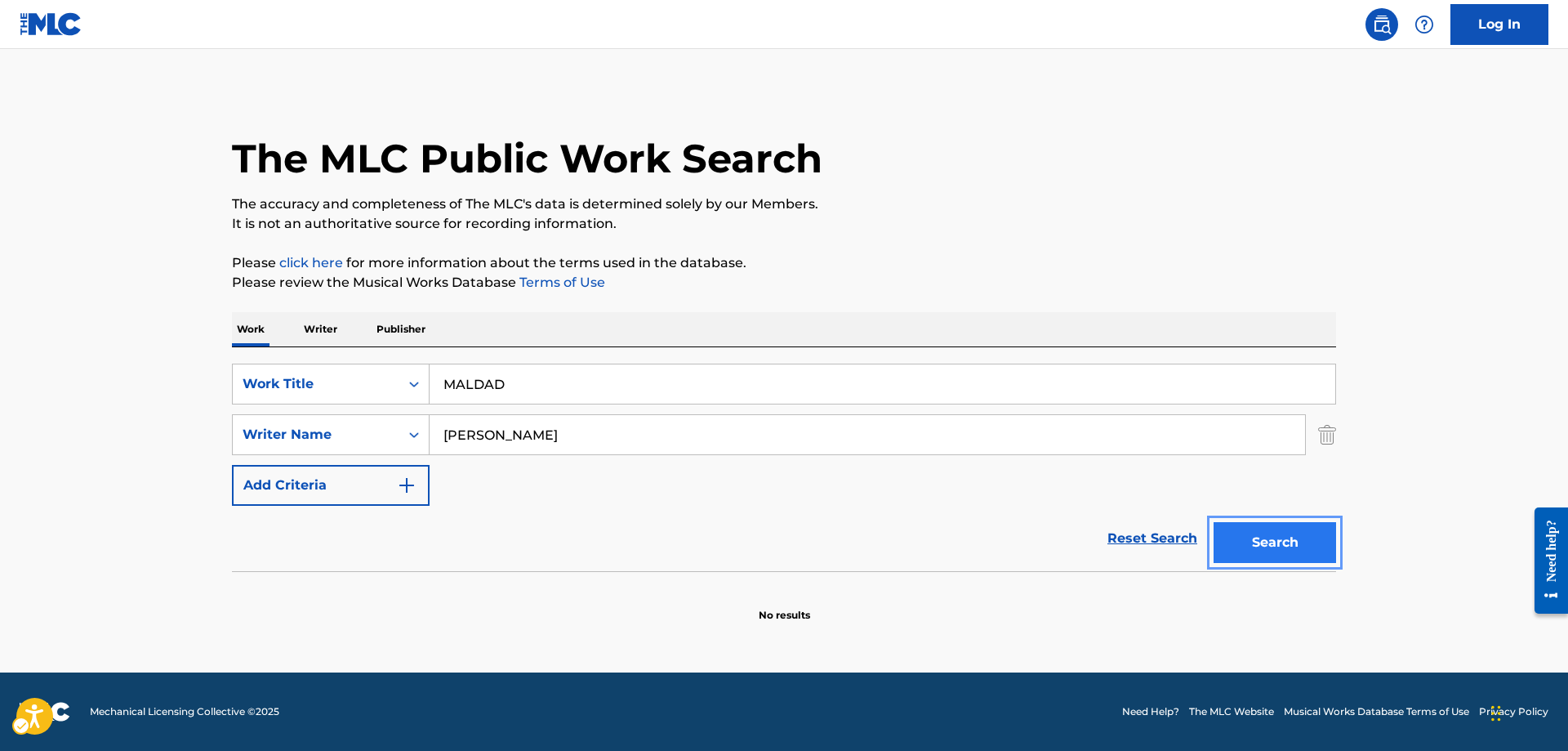
click at [1278, 544] on button "Search" at bounding box center [1274, 542] width 122 height 41
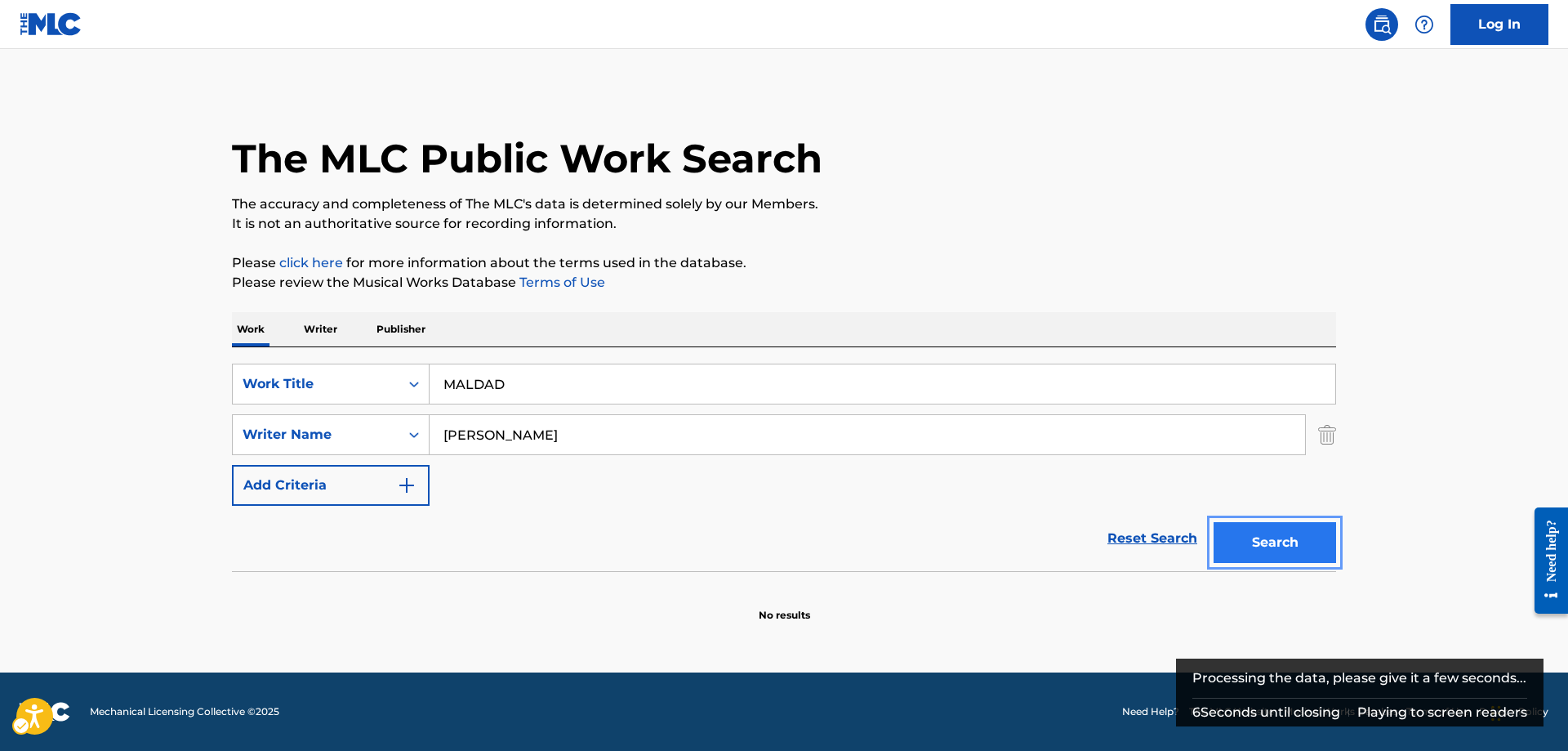
click at [1273, 541] on button "Search" at bounding box center [1274, 542] width 122 height 41
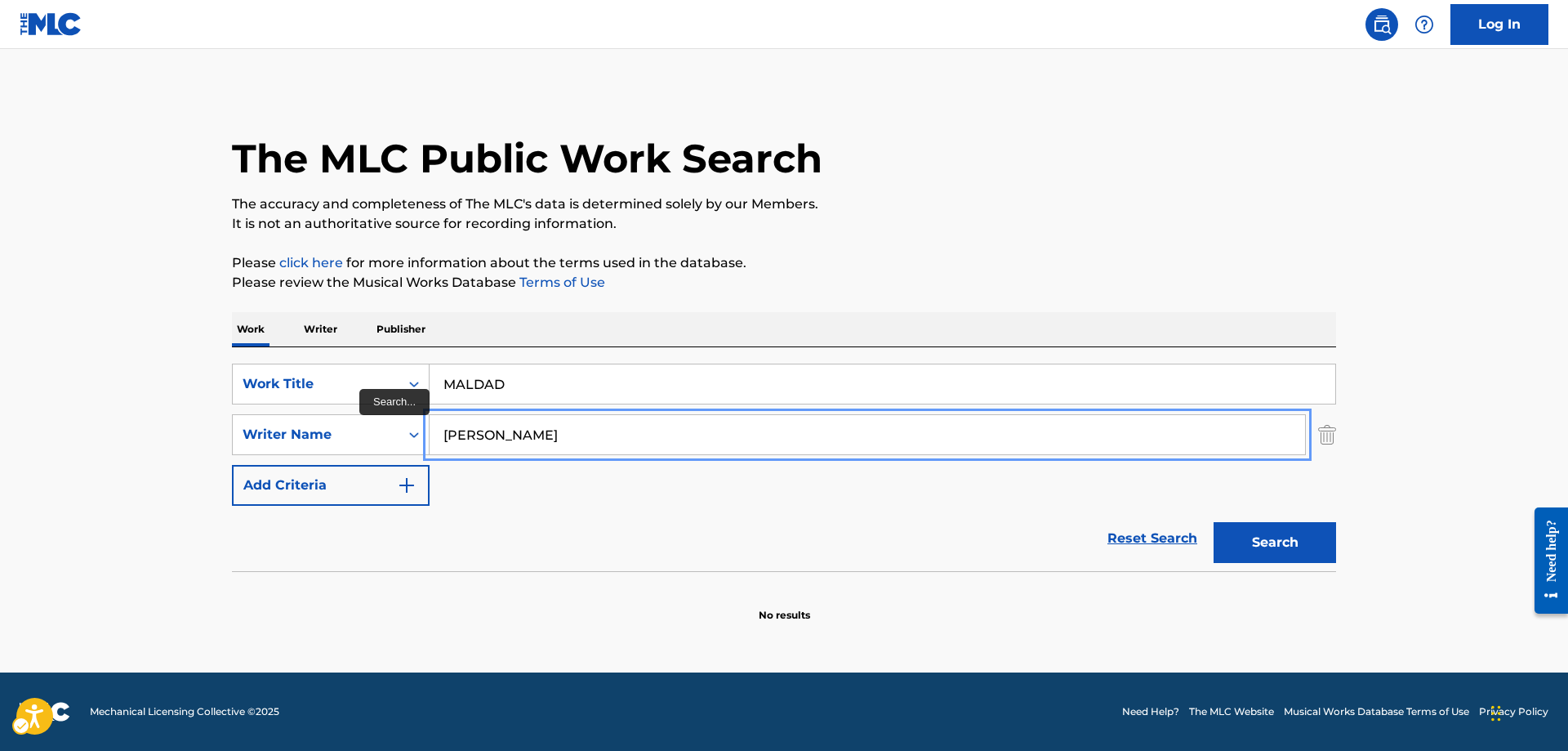
click at [586, 432] on input "SALOME GUTIERREZ" at bounding box center [867, 435] width 876 height 39
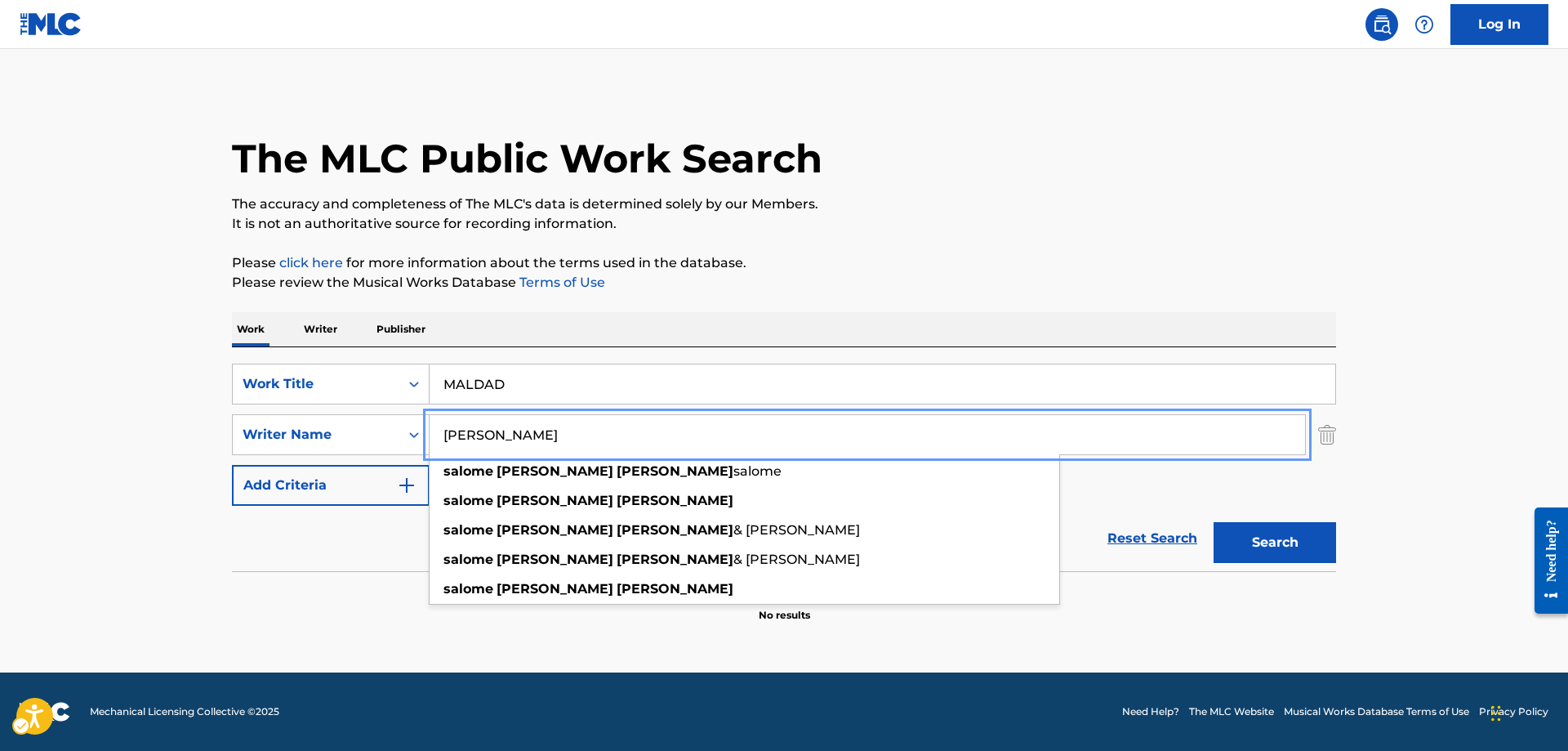
type input "SALOME GUTIERREZ RENTERIA"
click at [1214, 522] on button "Search" at bounding box center [1274, 542] width 122 height 41
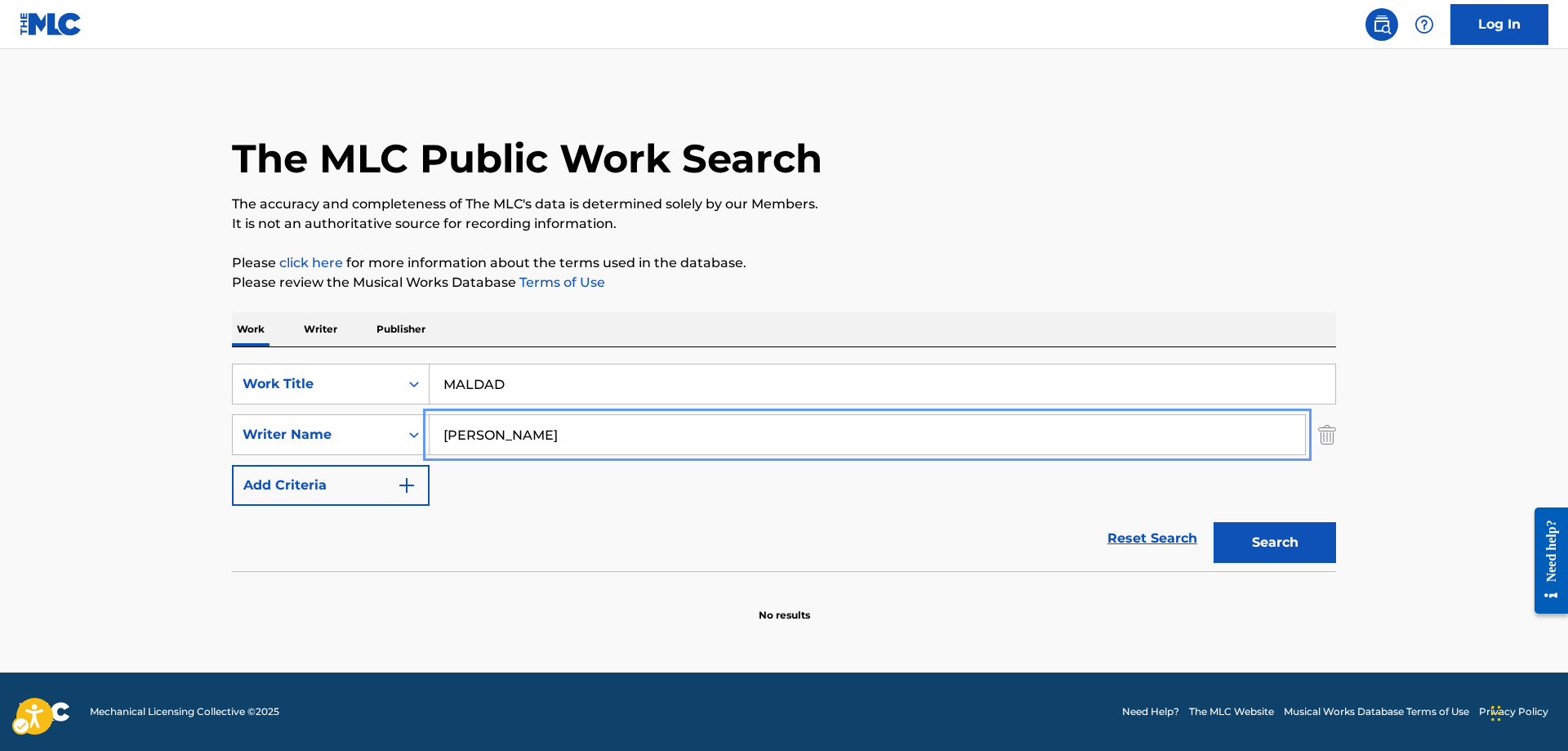
click at [1214, 522] on button "Search" at bounding box center [1274, 542] width 122 height 41
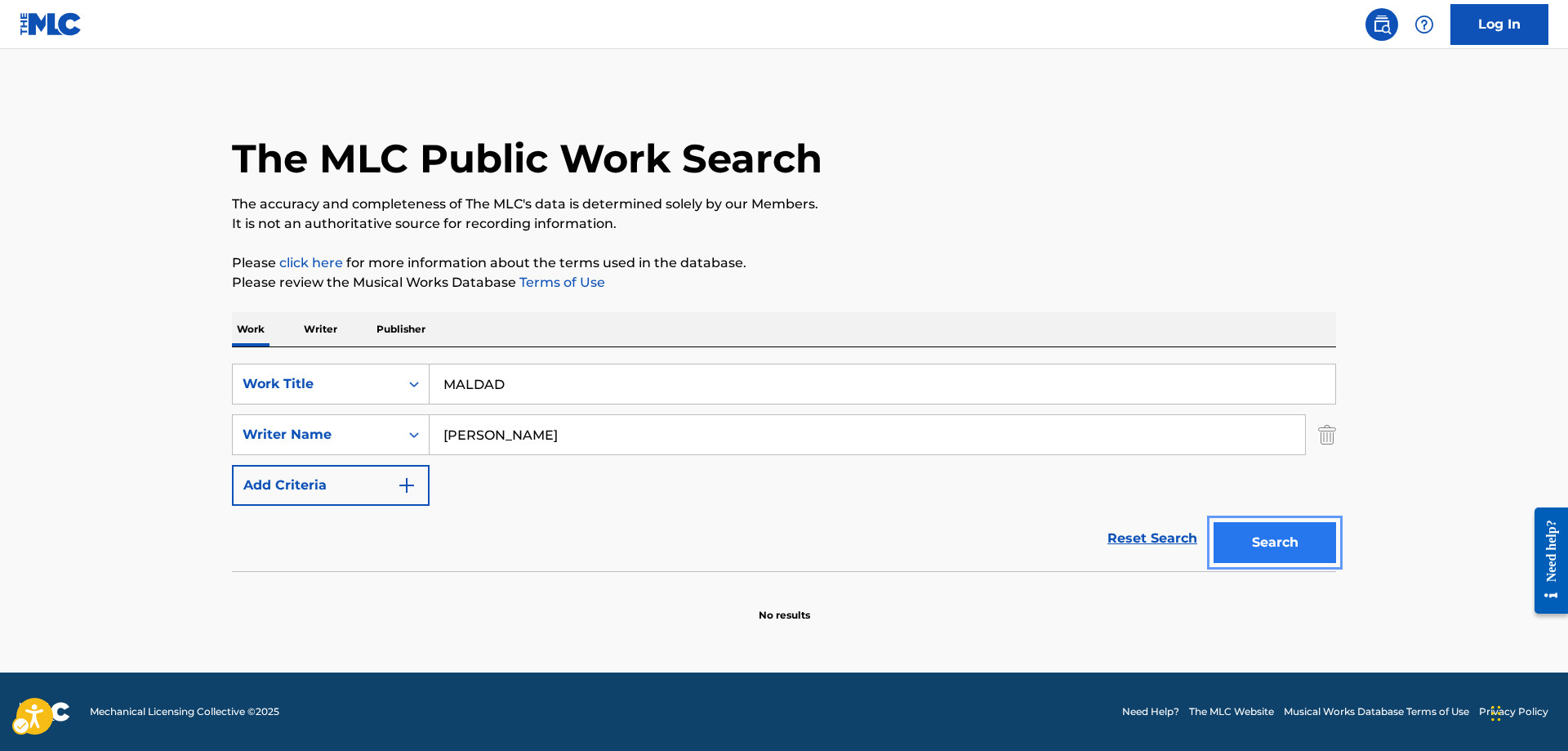
click at [1254, 541] on button "Search" at bounding box center [1274, 542] width 122 height 41
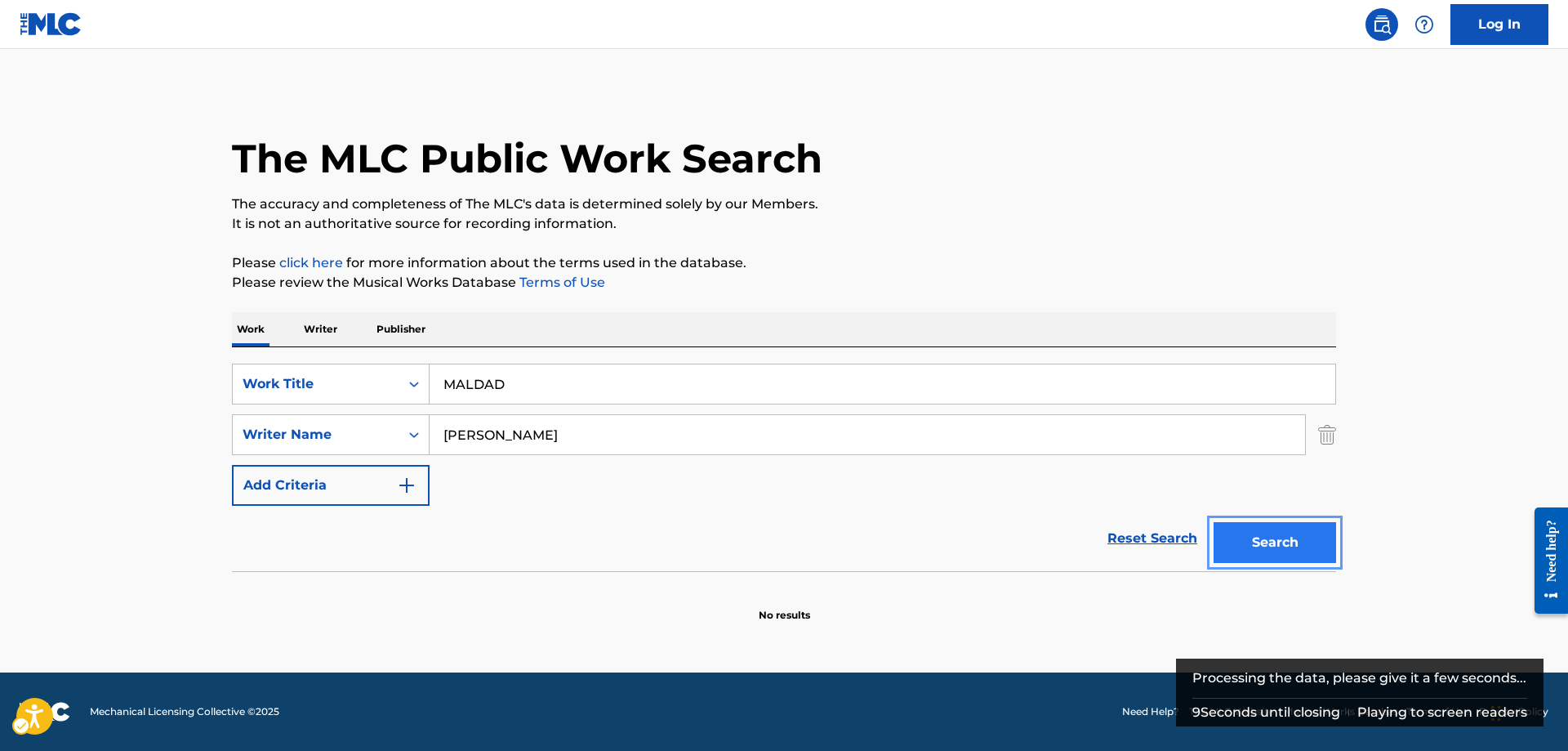
click at [1254, 541] on button "Search" at bounding box center [1274, 542] width 122 height 41
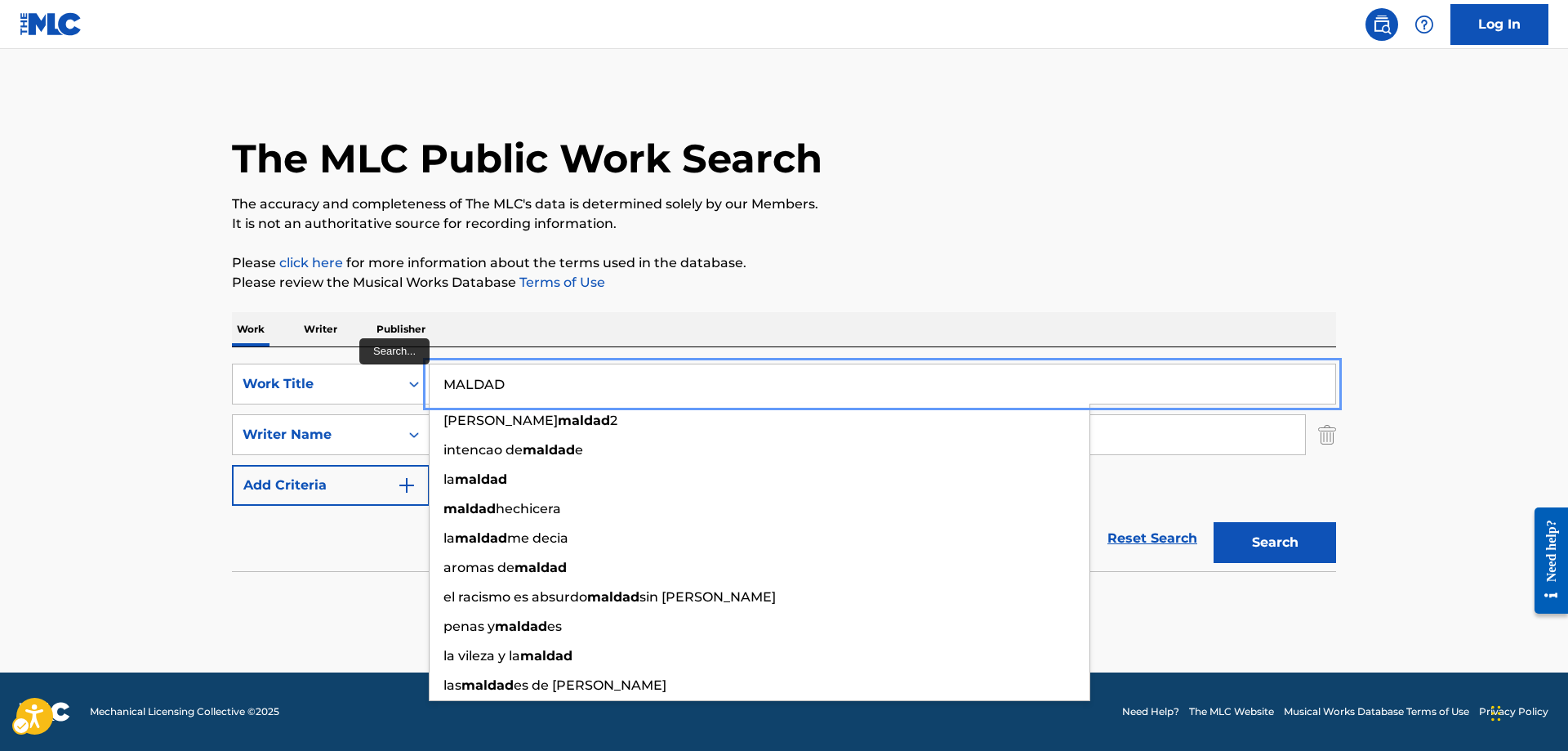
drag, startPoint x: 529, startPoint y: 387, endPoint x: 432, endPoint y: 381, distance: 97.2
click at [432, 381] on input "MALDAD" at bounding box center [883, 384] width 906 height 39
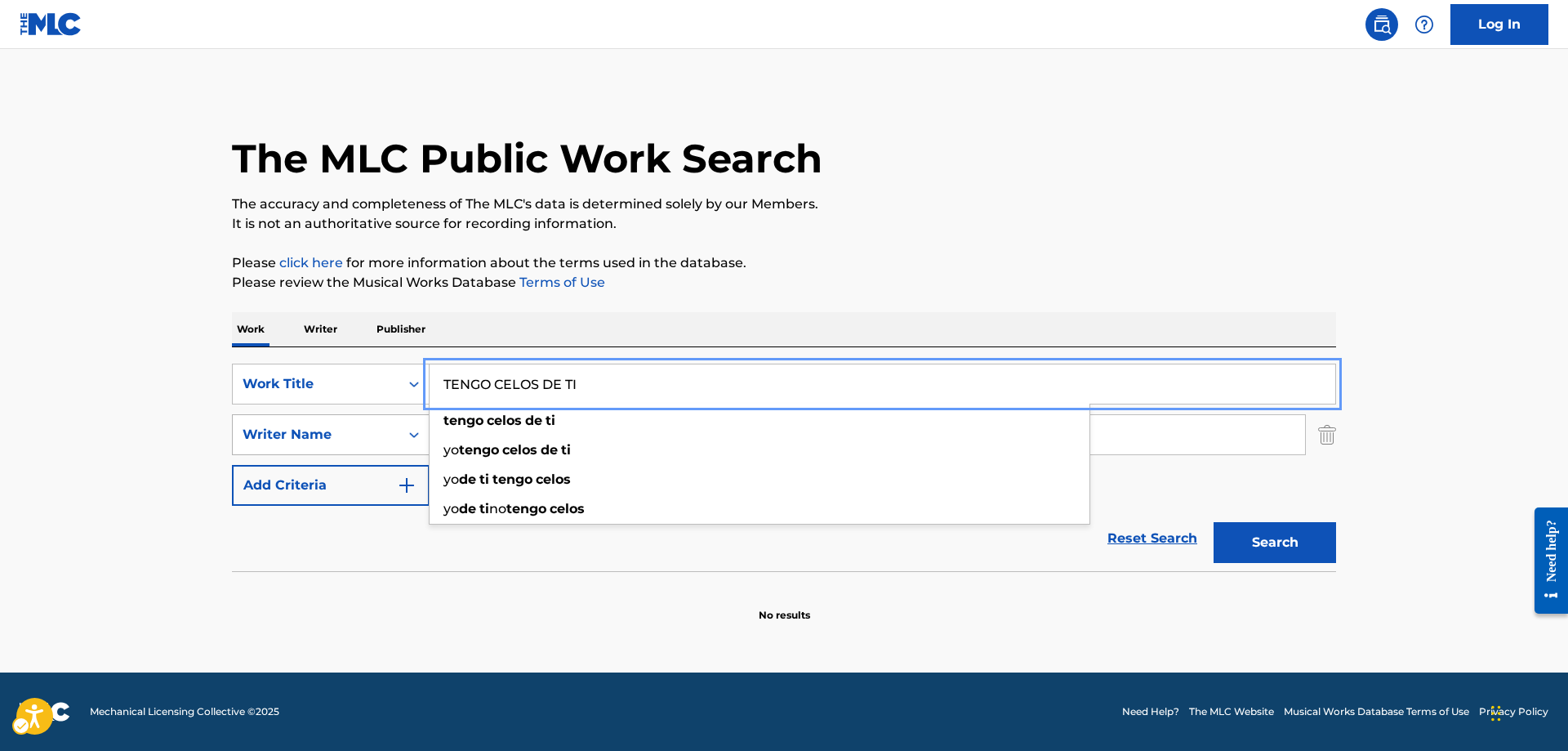
type input "TENGO CELOS DE TI"
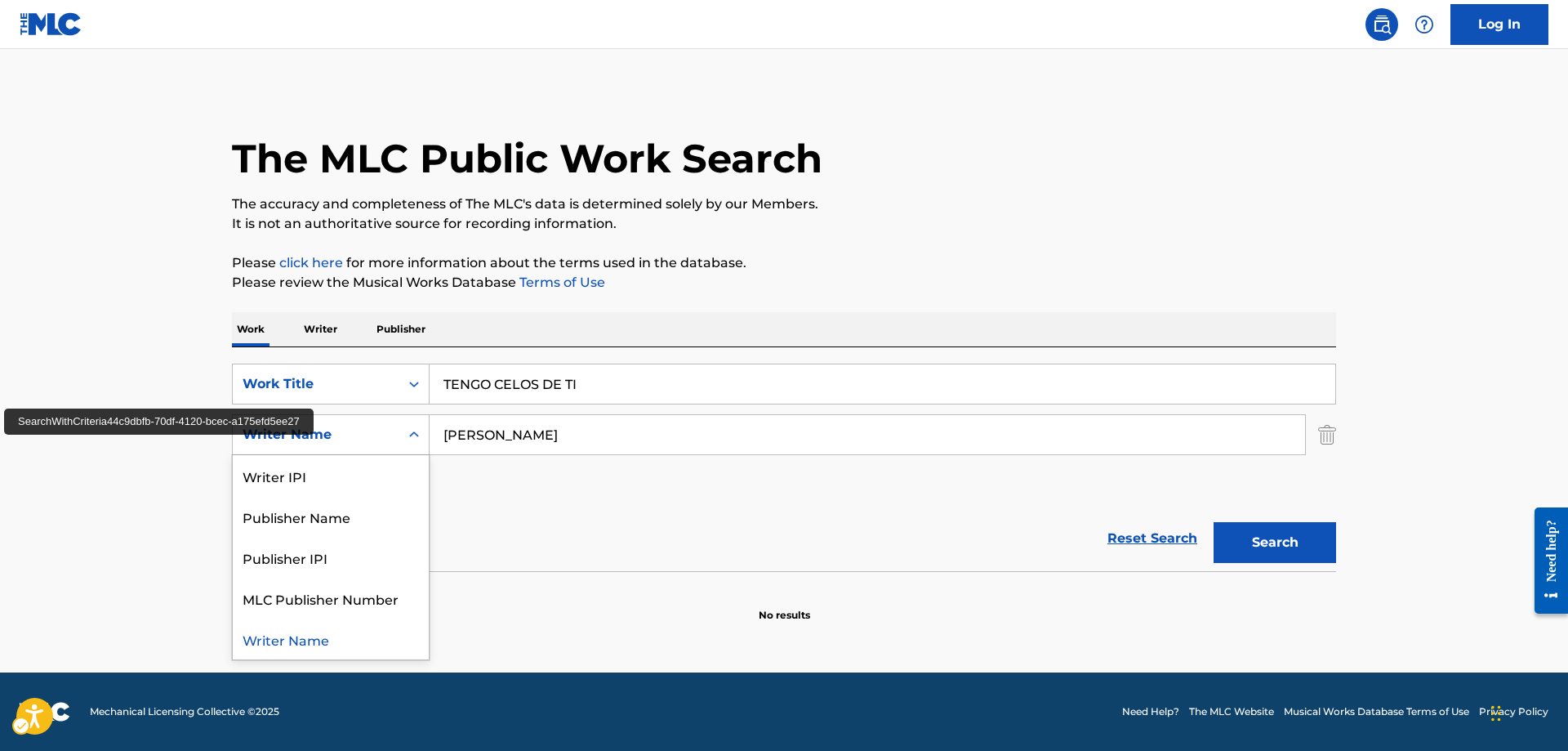
click at [422, 432] on icon "On" at bounding box center [414, 435] width 17 height 17
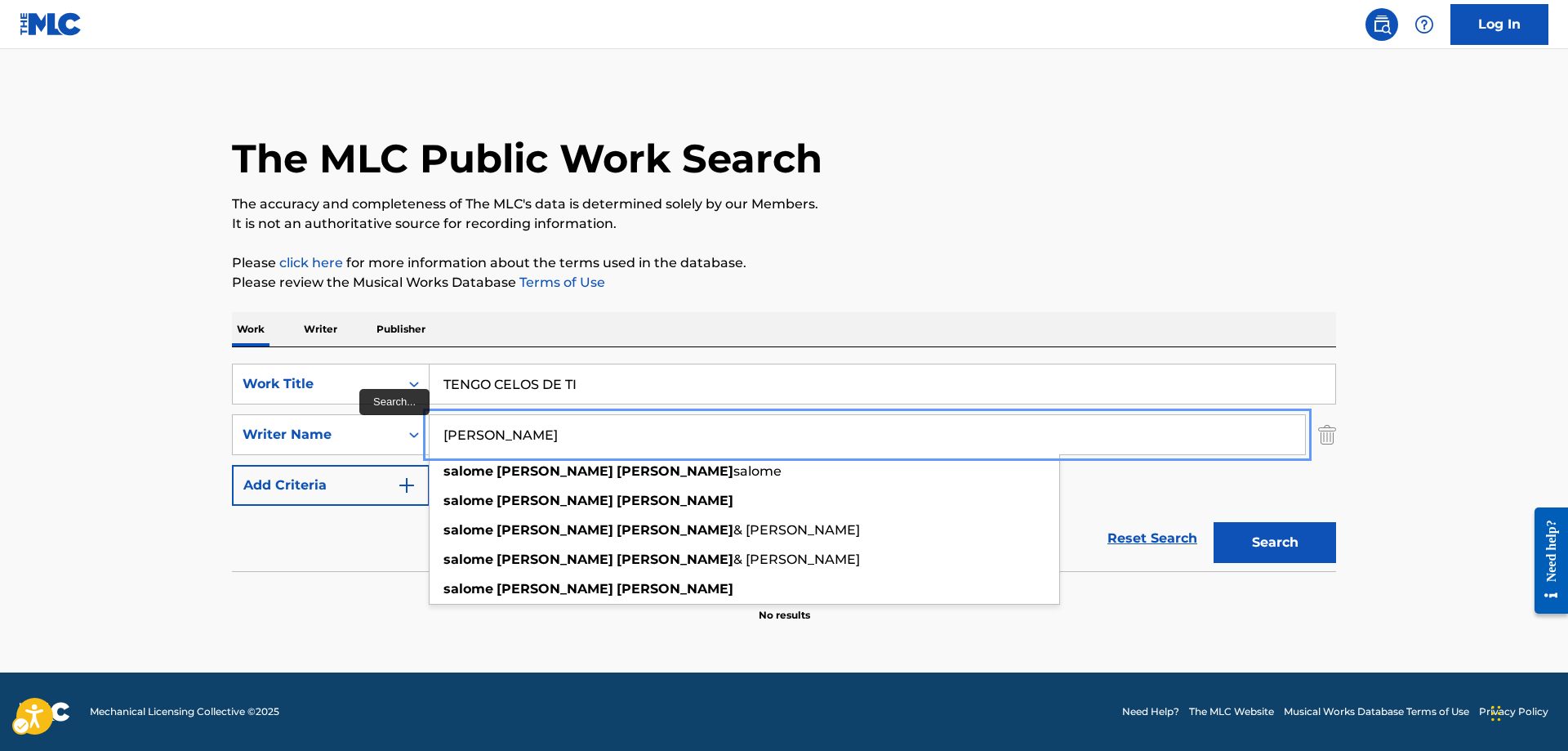
drag, startPoint x: 589, startPoint y: 426, endPoint x: 436, endPoint y: 423, distance: 153.0
click at [436, 423] on input "SALOME GUTIERREZ RENTERIA" at bounding box center [867, 435] width 876 height 39
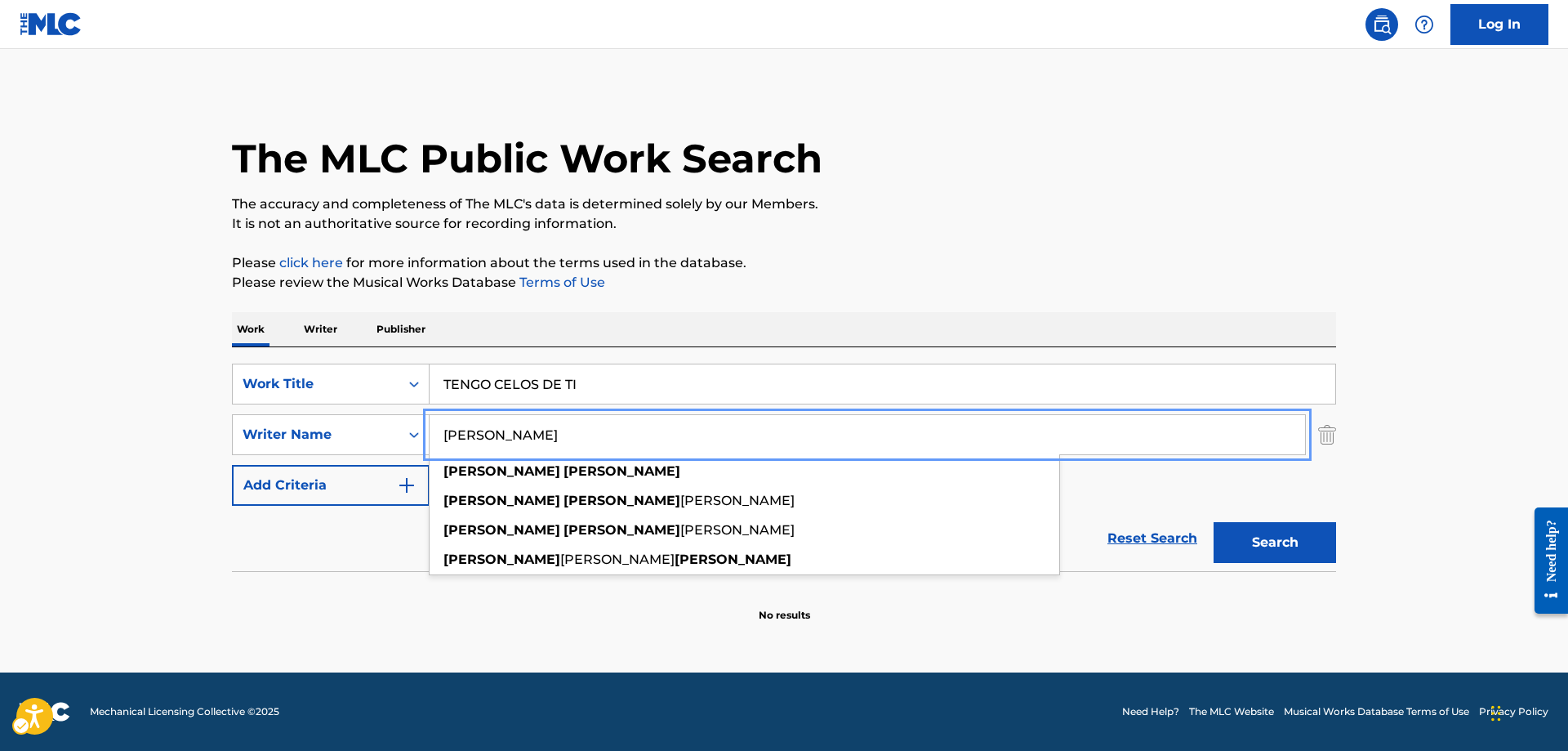
type input "TEOFILO GUERRERO"
click at [1214, 522] on button "Search" at bounding box center [1274, 542] width 122 height 41
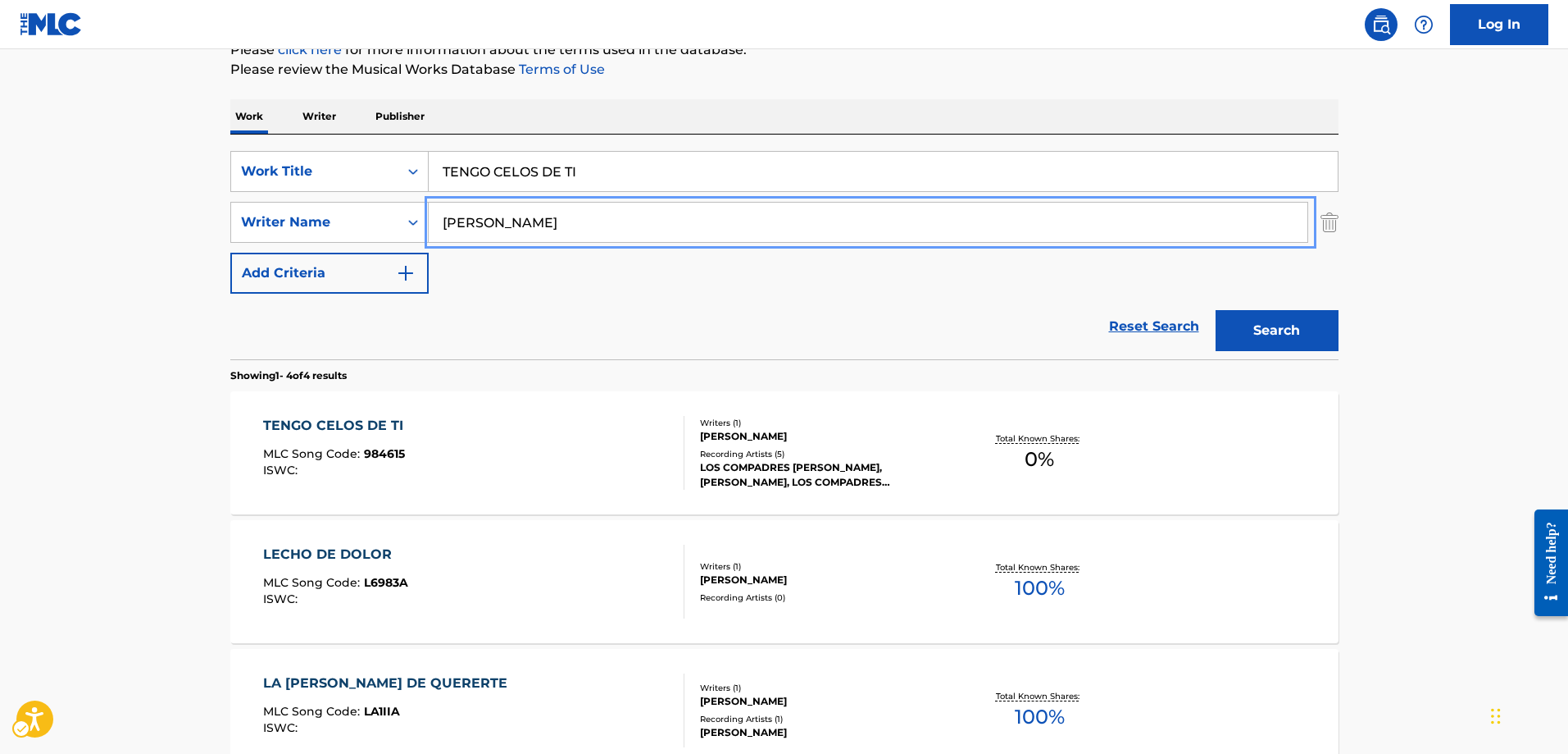
scroll to position [246, 0]
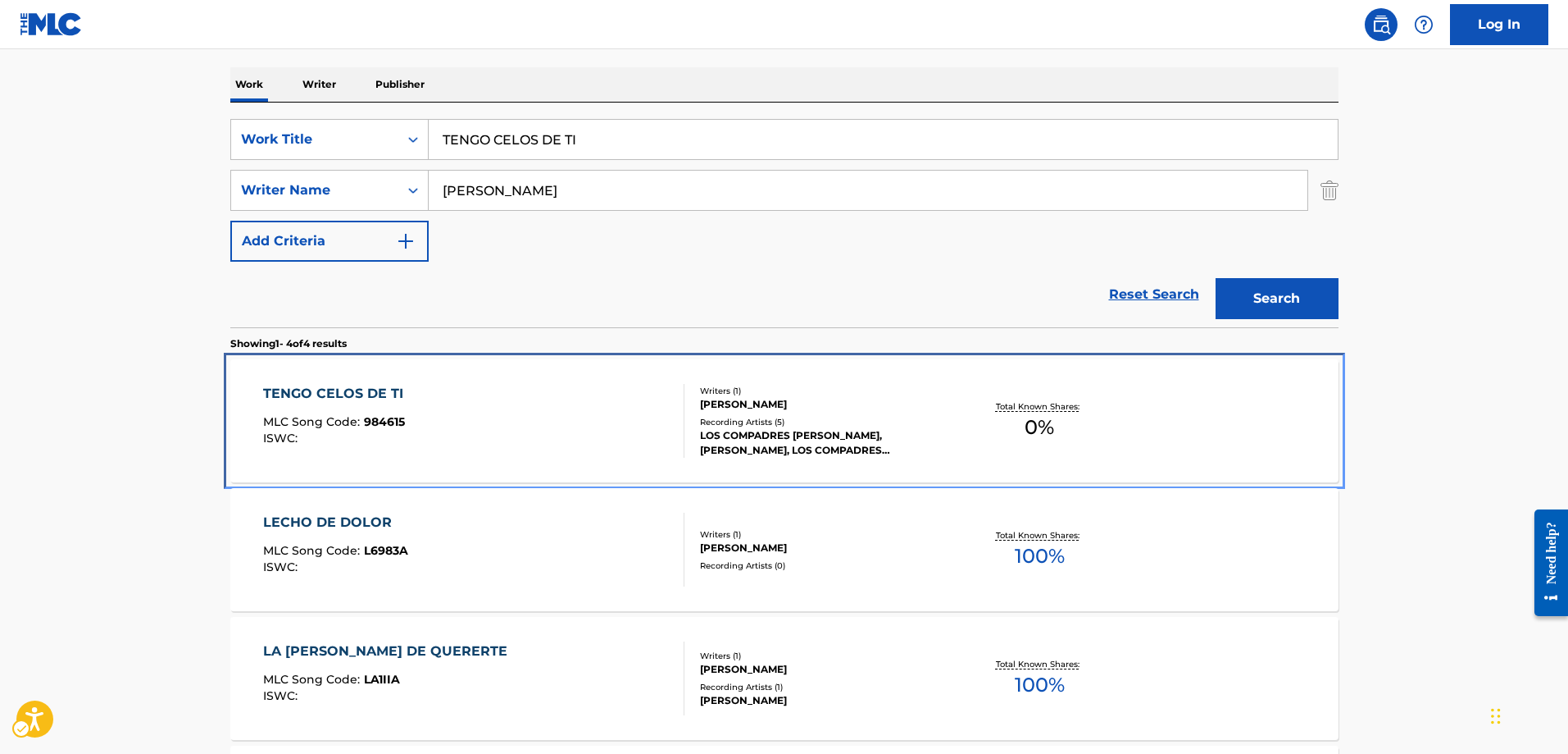
click at [387, 424] on span "984615" at bounding box center [384, 421] width 41 height 15
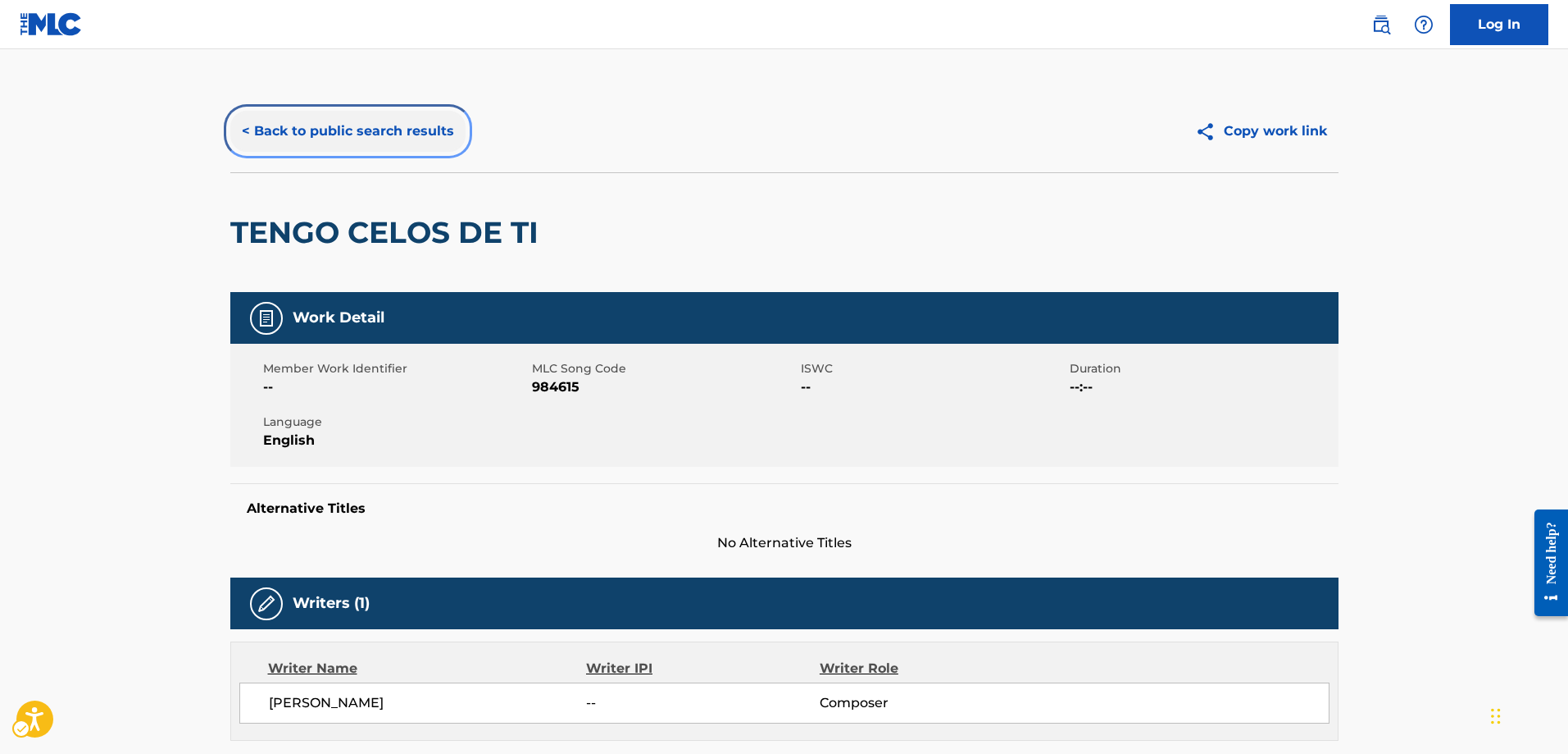
click at [240, 126] on button "< Back to public search results" at bounding box center [348, 131] width 235 height 41
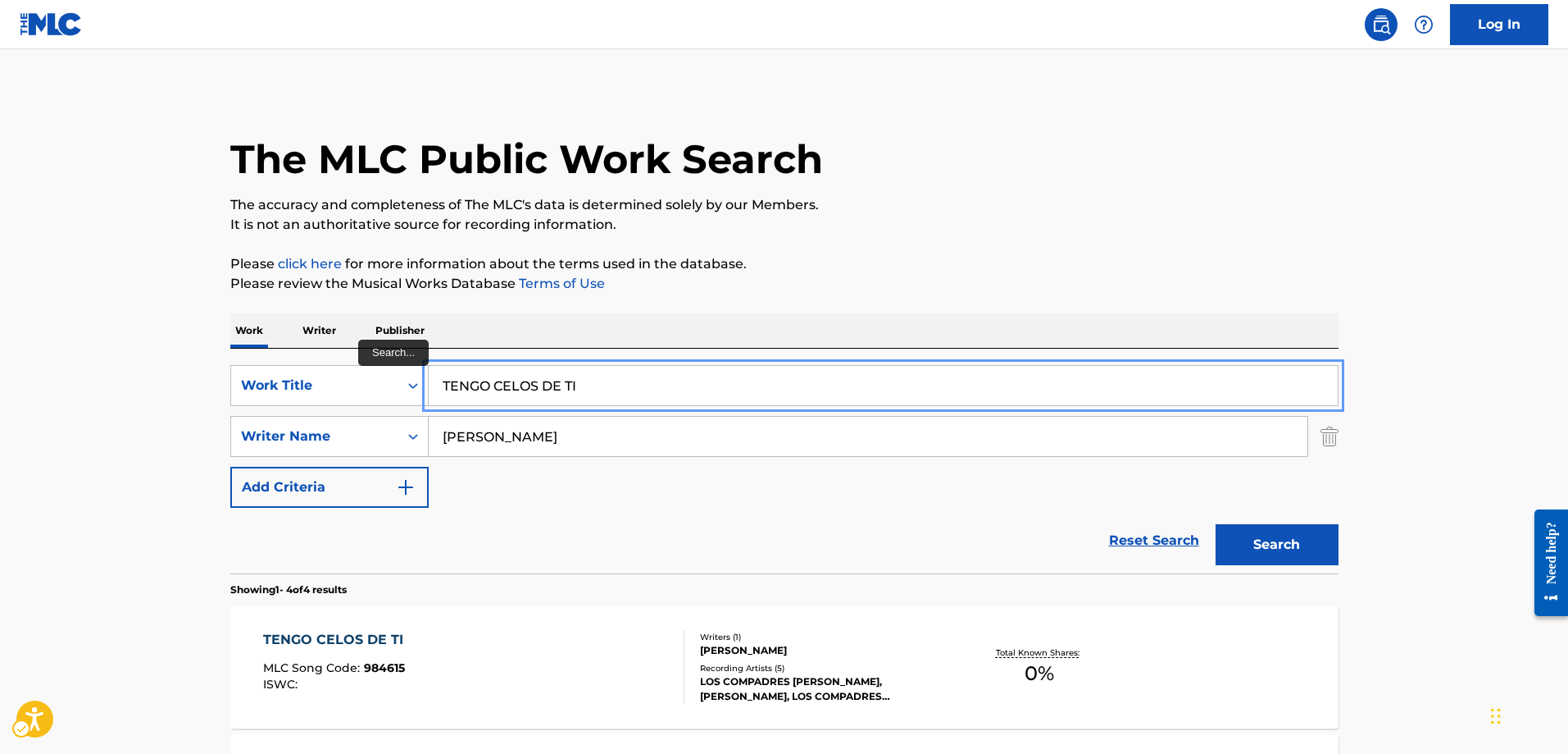
click at [432, 390] on input "TENGO CELOS DE TI" at bounding box center [883, 385] width 909 height 39
type input "YO TENGO CELOS DE TI"
click at [1215, 524] on button "Search" at bounding box center [1276, 544] width 122 height 41
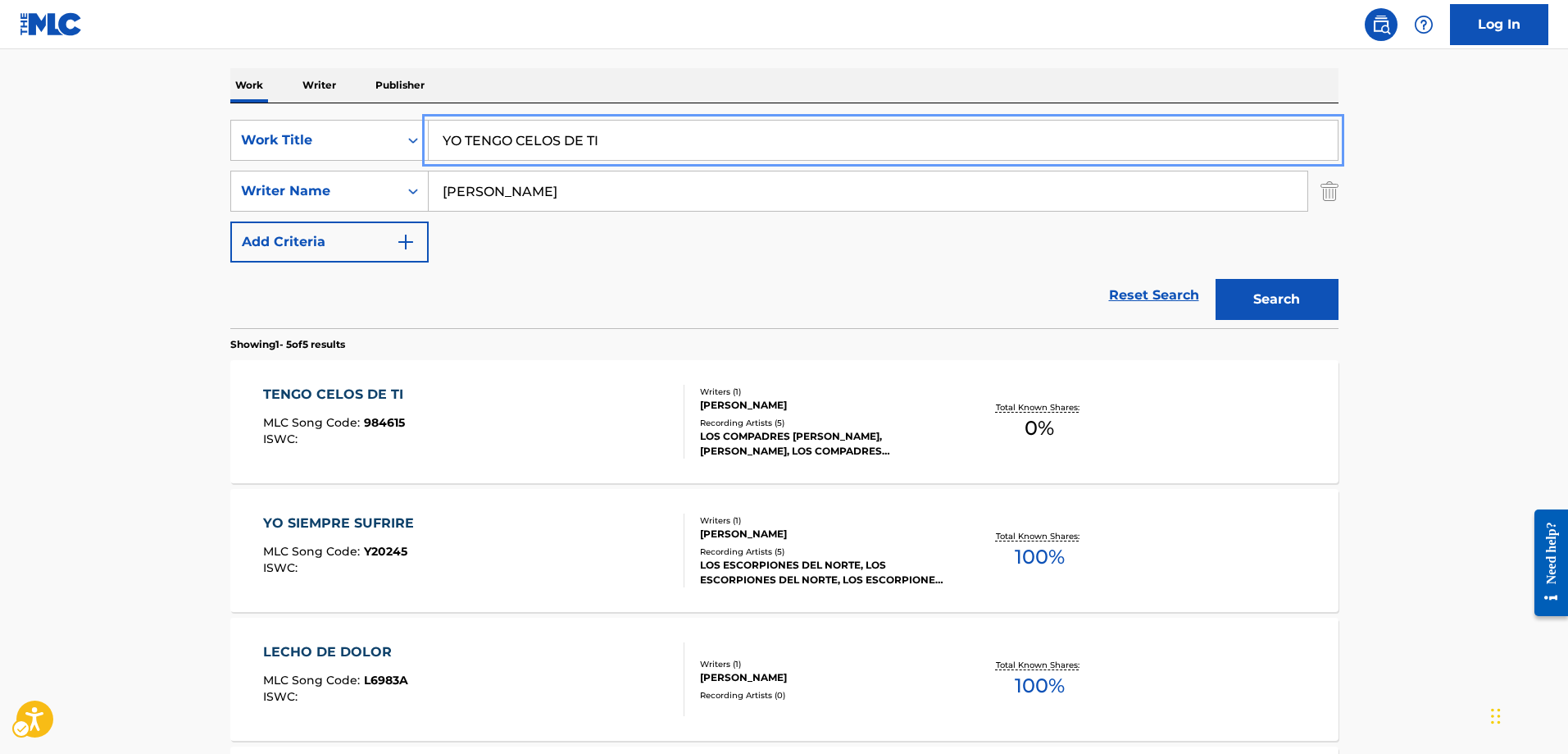
scroll to position [164, 0]
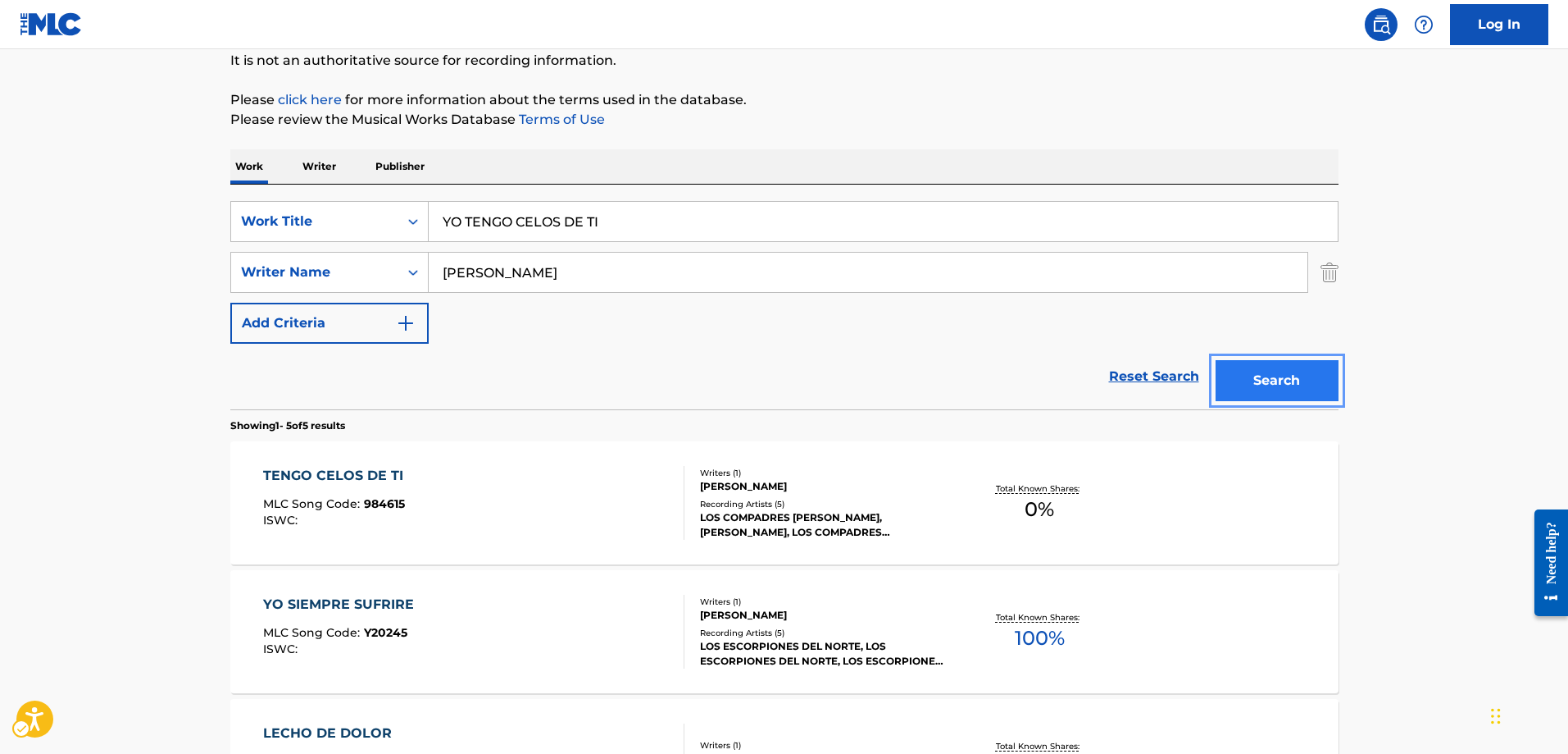
click at [1260, 381] on button "Search" at bounding box center [1276, 380] width 122 height 41
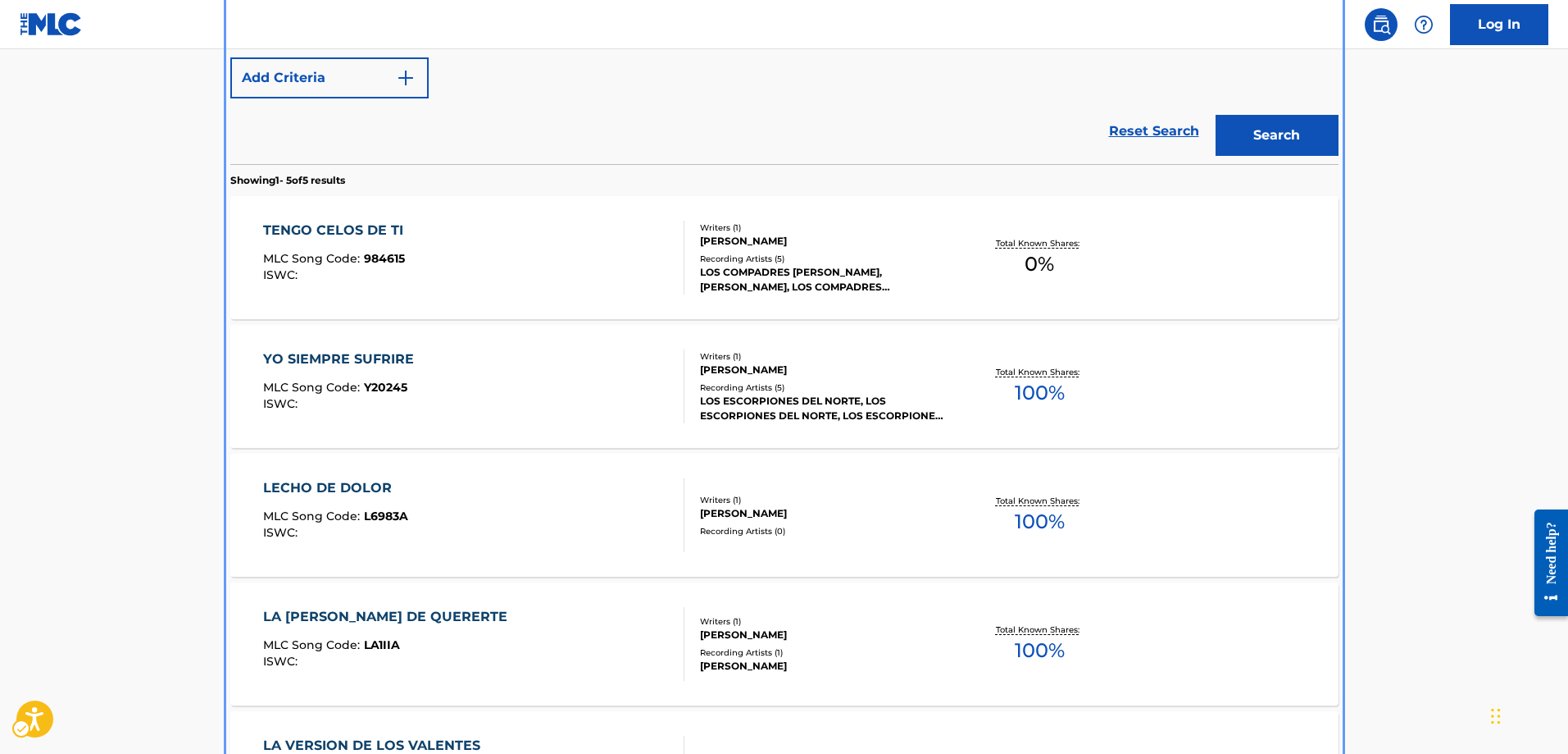
scroll to position [408, 0]
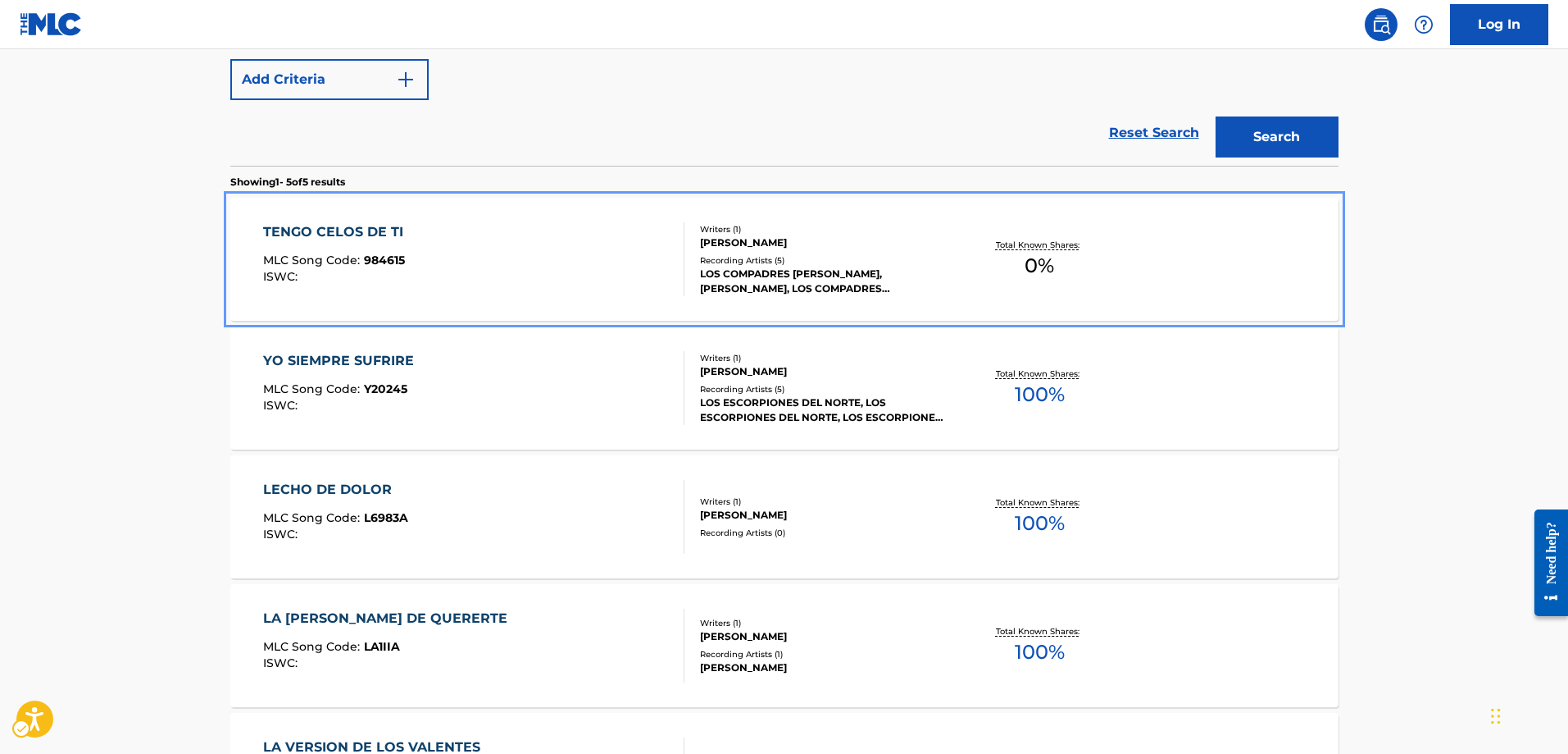
click at [384, 258] on span "984615" at bounding box center [384, 260] width 41 height 15
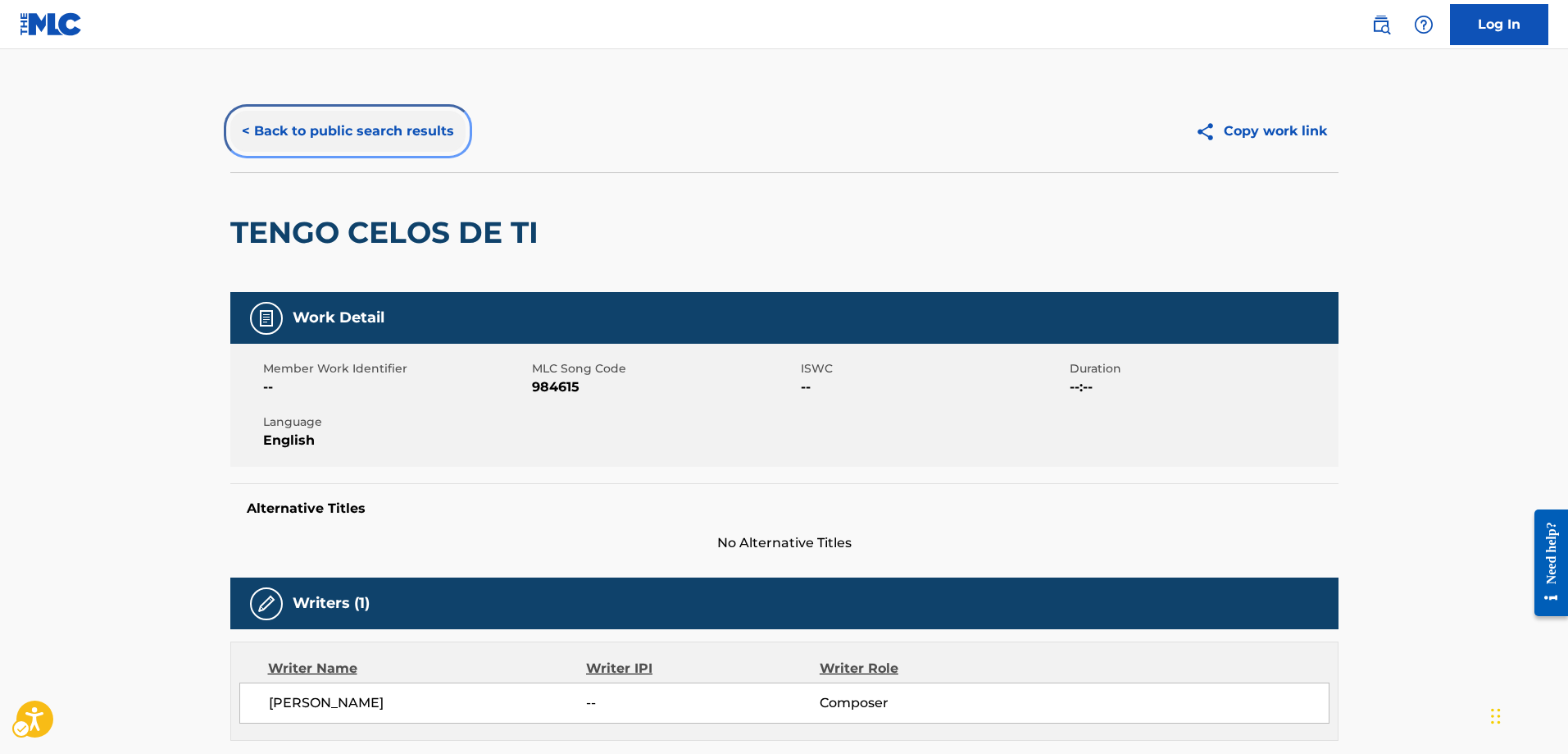
click at [240, 127] on button "< Back to public search results" at bounding box center [348, 131] width 235 height 41
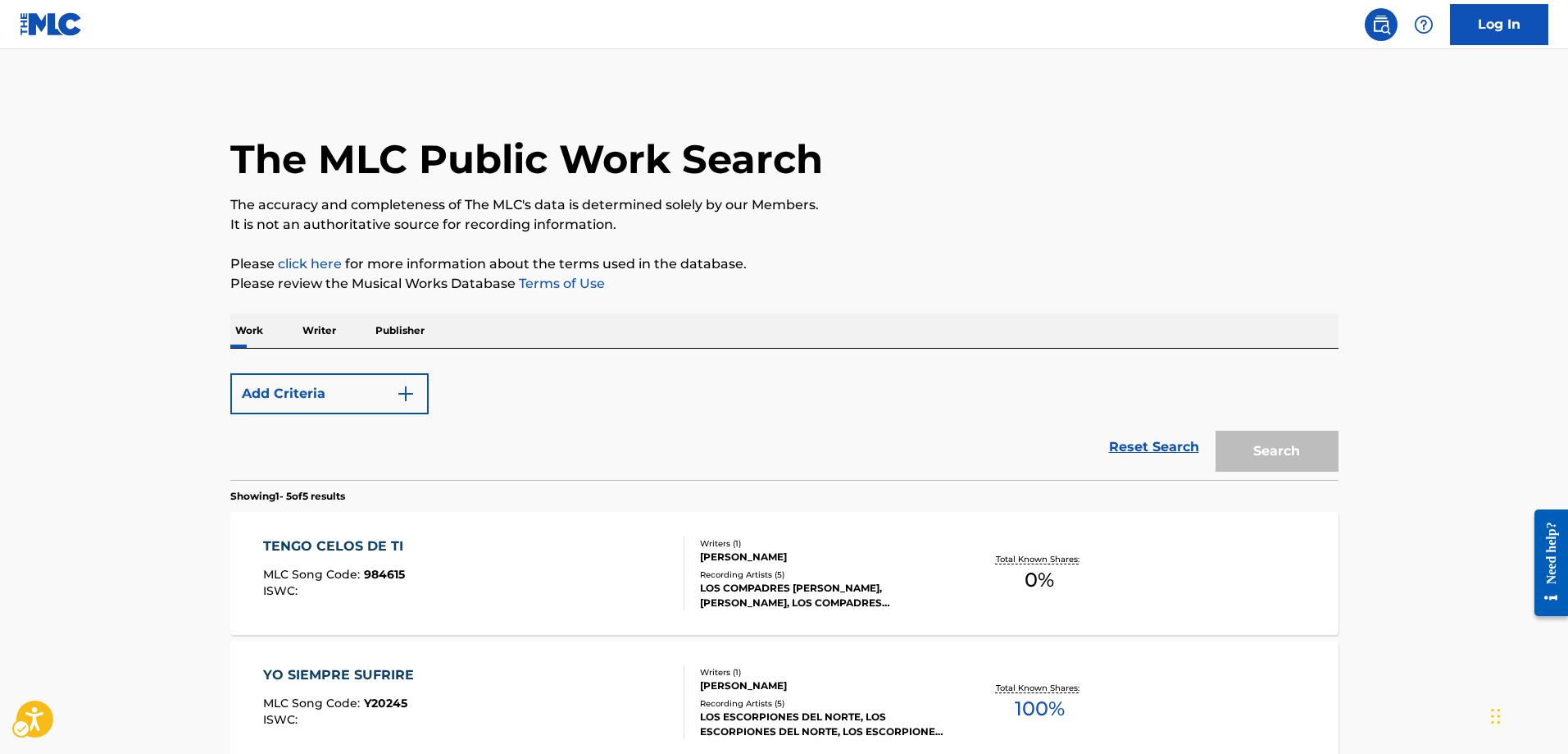
scroll to position [501, 0]
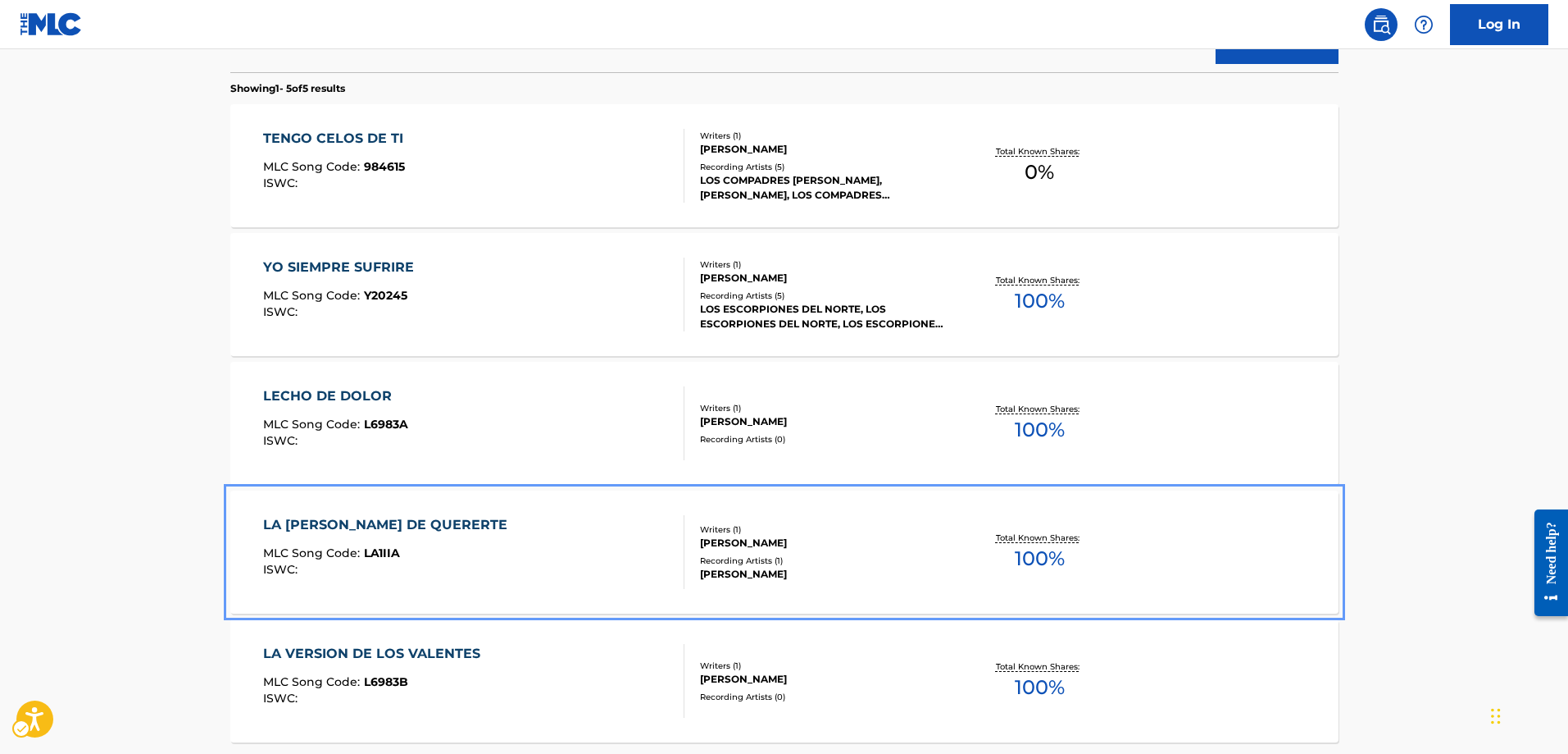
click at [393, 554] on span "LA1IIA" at bounding box center [381, 552] width 36 height 15
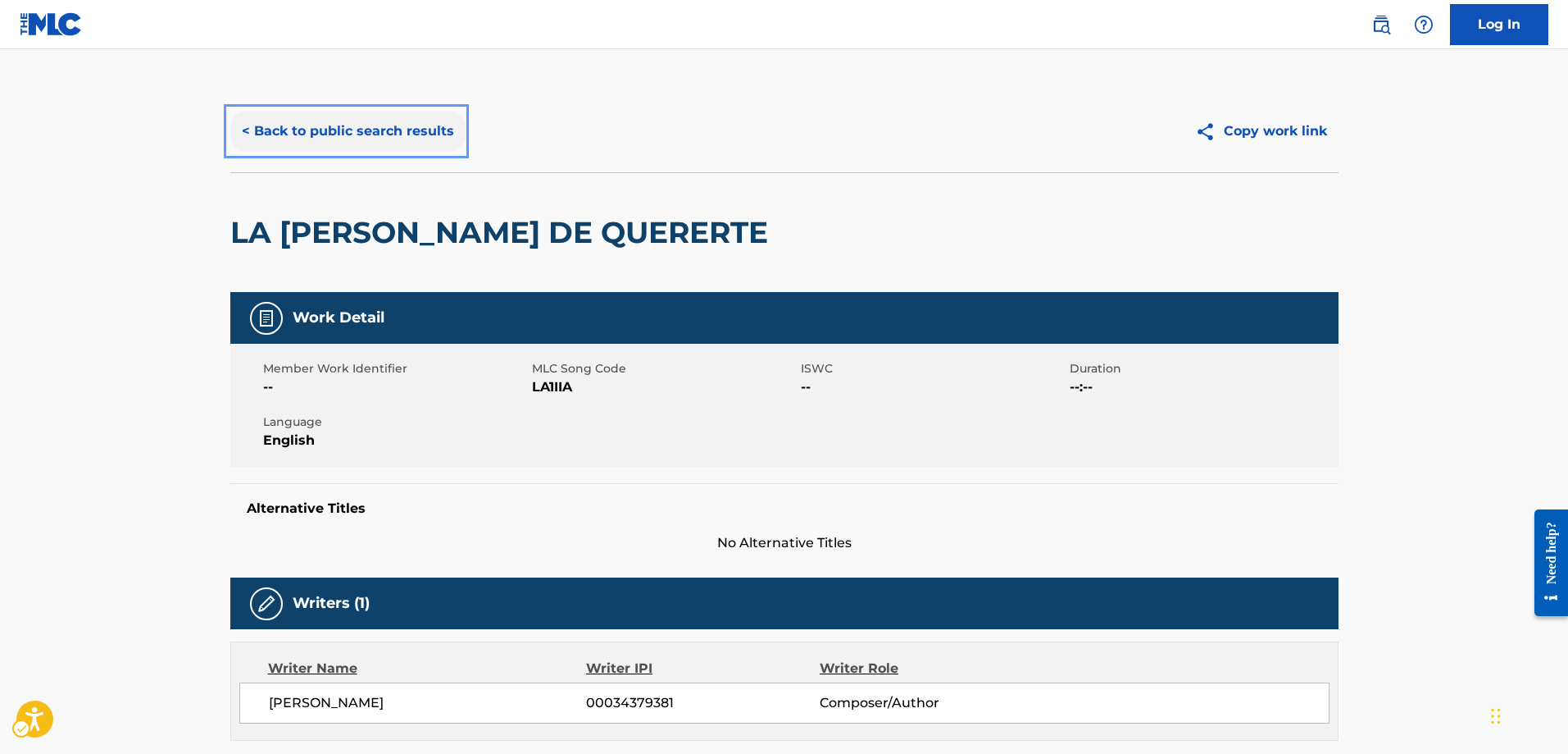
click at [240, 131] on button "< Back to public search results" at bounding box center [348, 131] width 235 height 41
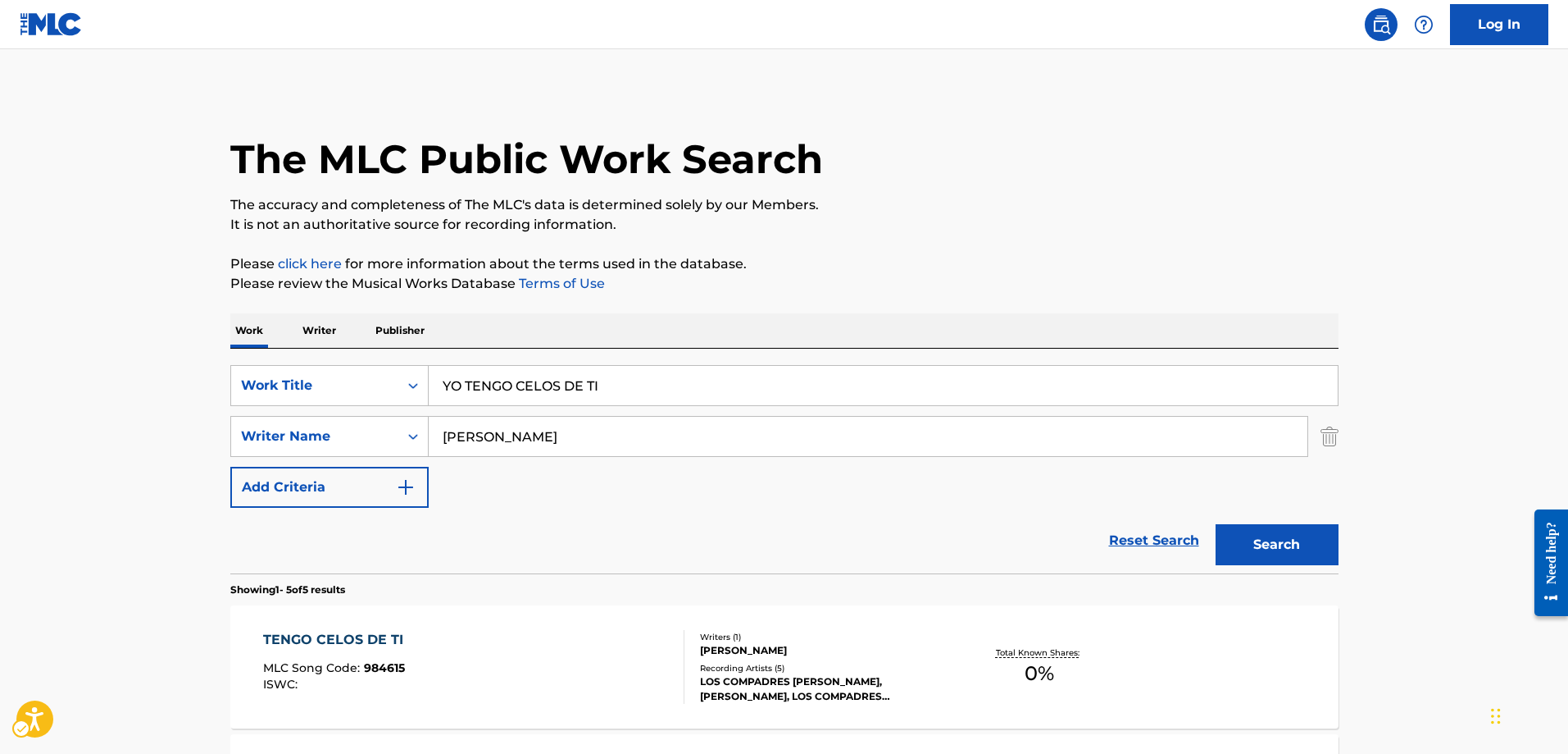
scroll to position [594, 0]
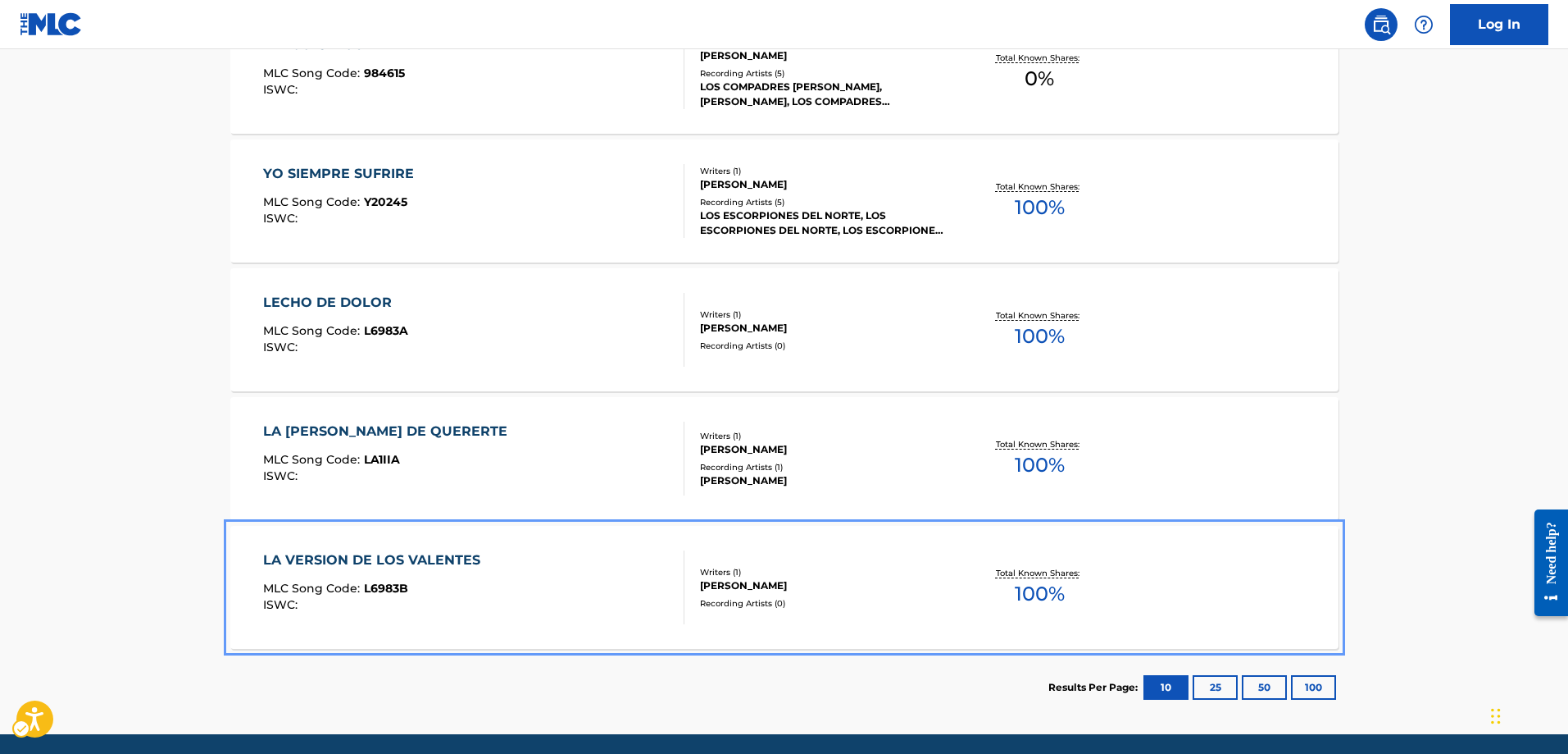
click at [389, 589] on span "L6983B" at bounding box center [385, 587] width 44 height 15
